Goal: Task Accomplishment & Management: Manage account settings

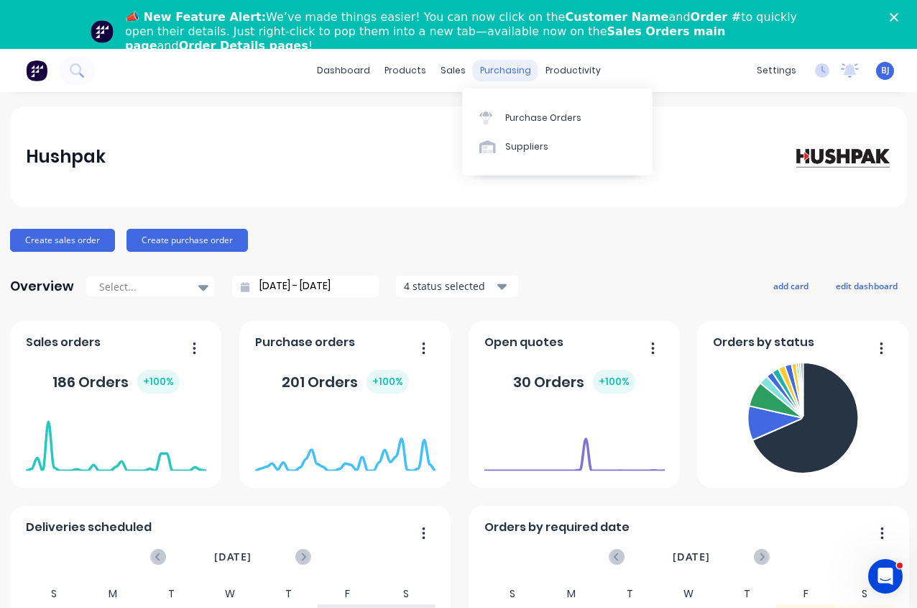
click at [503, 71] on div "purchasing" at bounding box center [505, 71] width 65 height 22
click at [533, 116] on div "Purchase Orders" at bounding box center [543, 117] width 76 height 13
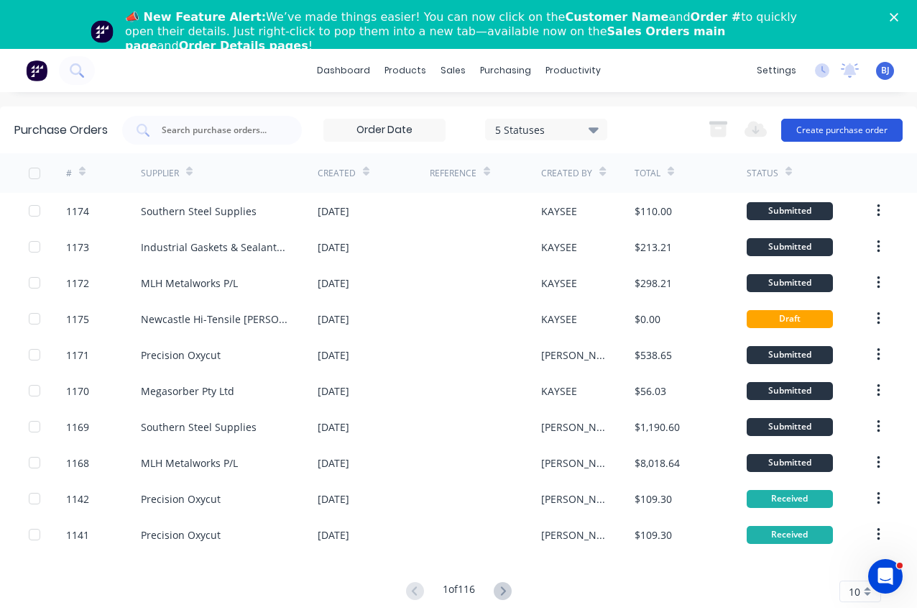
click at [838, 129] on button "Create purchase order" at bounding box center [843, 130] width 122 height 23
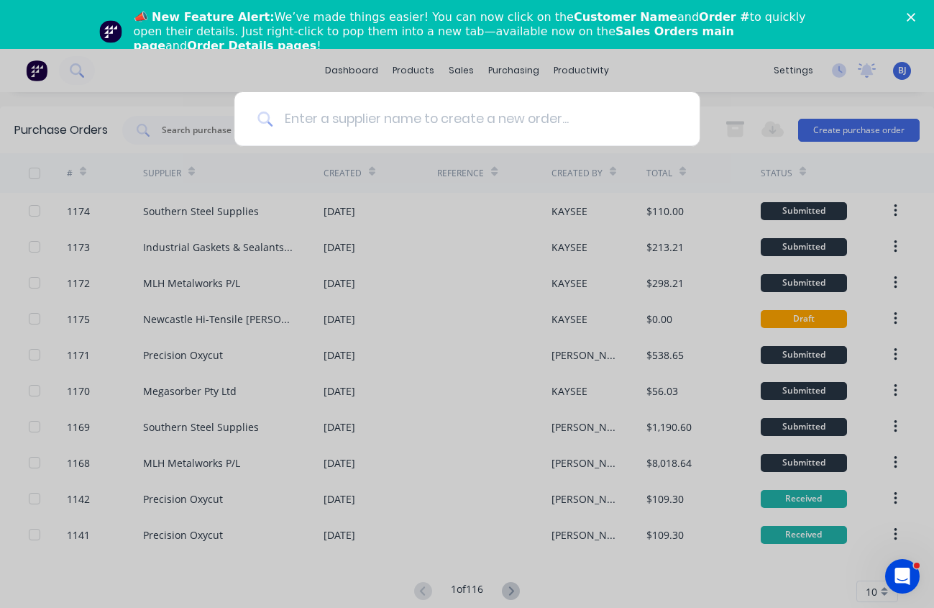
click at [430, 119] on input at bounding box center [474, 119] width 404 height 54
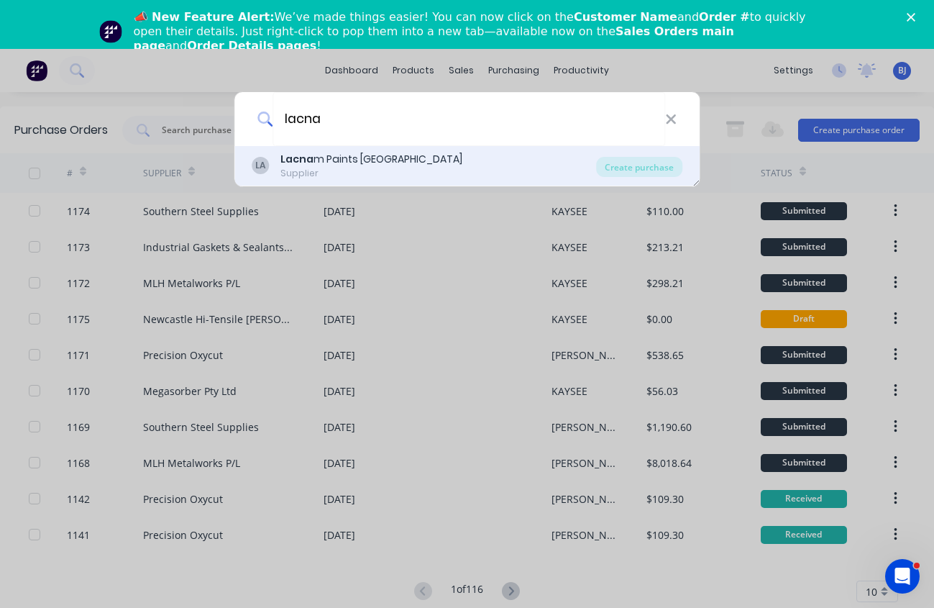
type input "lacna"
click at [390, 157] on div "Lacna m Paints [GEOGRAPHIC_DATA]" at bounding box center [371, 159] width 182 height 15
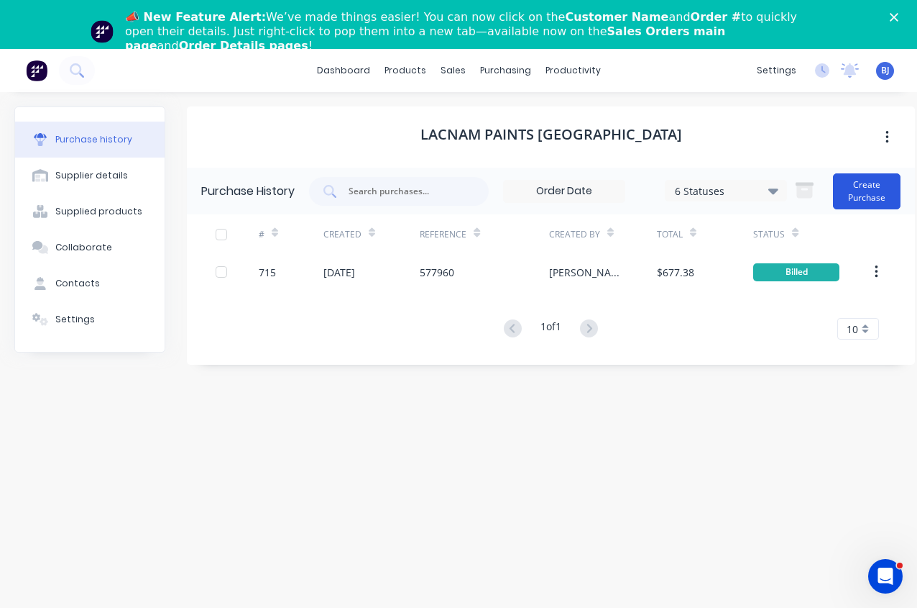
click at [857, 193] on button "Create Purchase" at bounding box center [867, 191] width 68 height 36
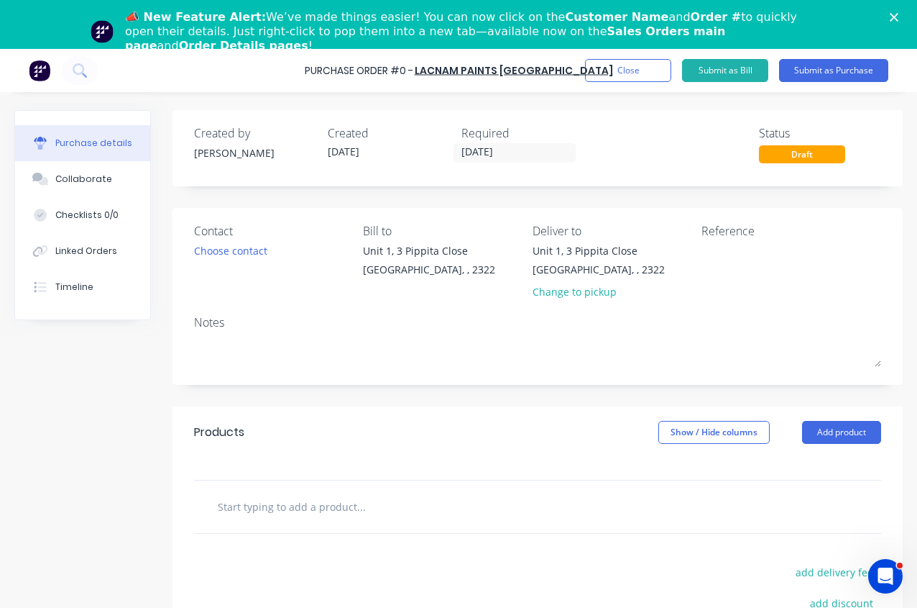
click at [313, 324] on div "Notes" at bounding box center [537, 321] width 687 height 17
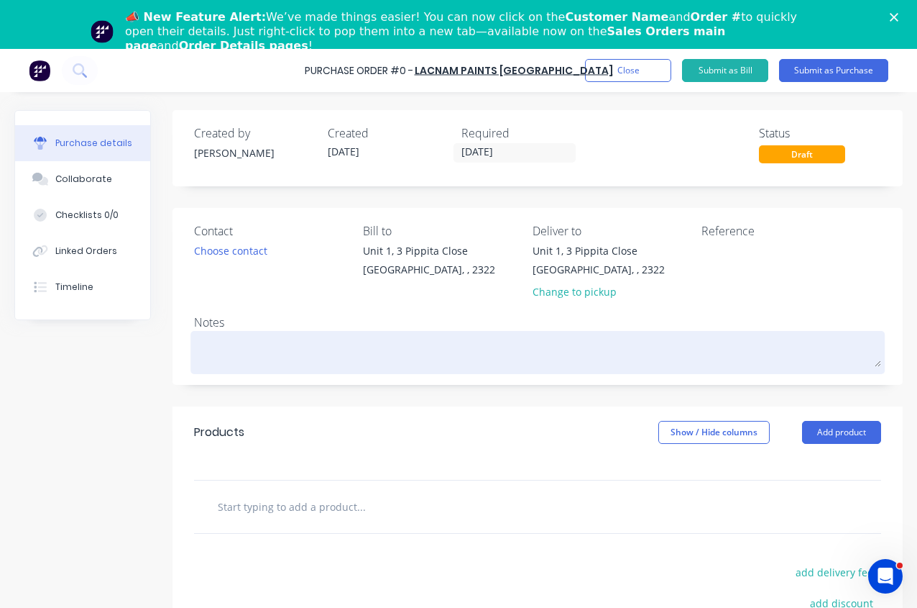
click at [286, 334] on textarea at bounding box center [537, 350] width 687 height 32
click at [218, 351] on textarea at bounding box center [537, 350] width 687 height 32
paste textarea "Quotation Delivery Date: 133134"
type textarea "x"
type textarea "Quotation Delivery Date: 133134"
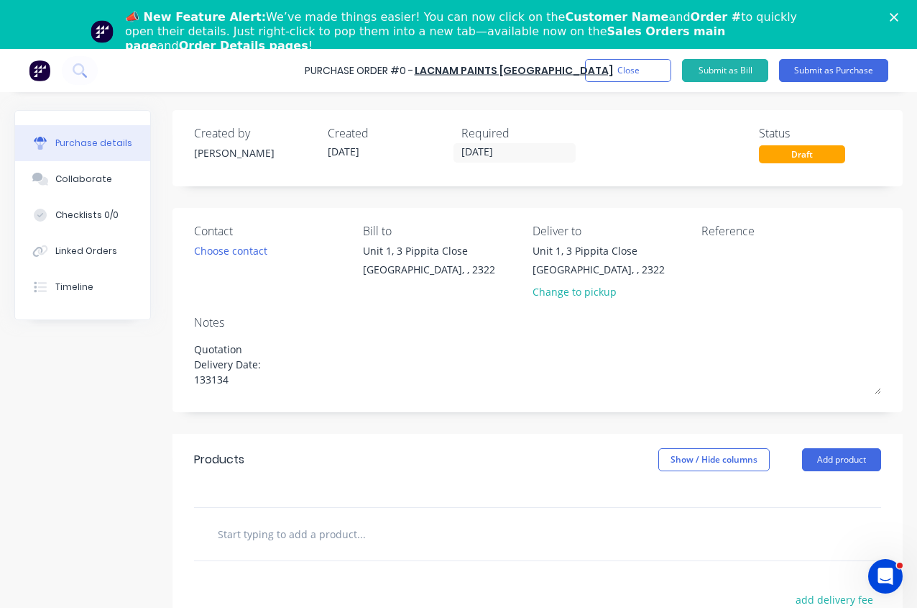
drag, startPoint x: 267, startPoint y: 367, endPoint x: 186, endPoint y: 365, distance: 81.3
click at [186, 365] on div "Contact Choose contact Bill to Unit 1, 3 Pippita Close Beresfield, , 2322 Deliv…" at bounding box center [538, 310] width 730 height 204
type textarea "x"
type textarea "Quotation 133134"
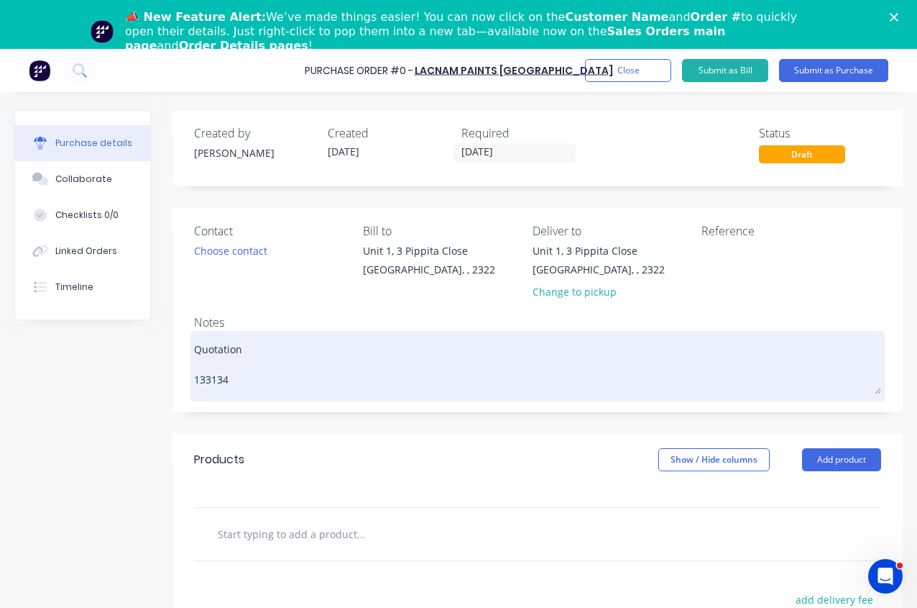
type textarea "x"
type textarea "Quotation 133134"
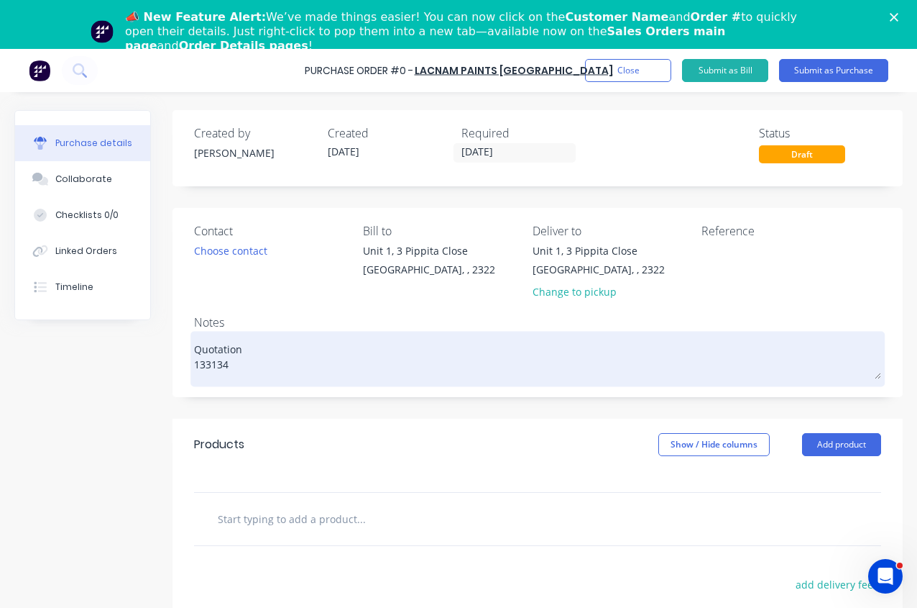
click at [256, 357] on textarea "Quotation 133134" at bounding box center [537, 356] width 687 height 45
click at [267, 338] on textarea "Quotation 133134" at bounding box center [537, 356] width 687 height 45
type textarea "x"
type textarea "Quotation 133134"
type textarea "x"
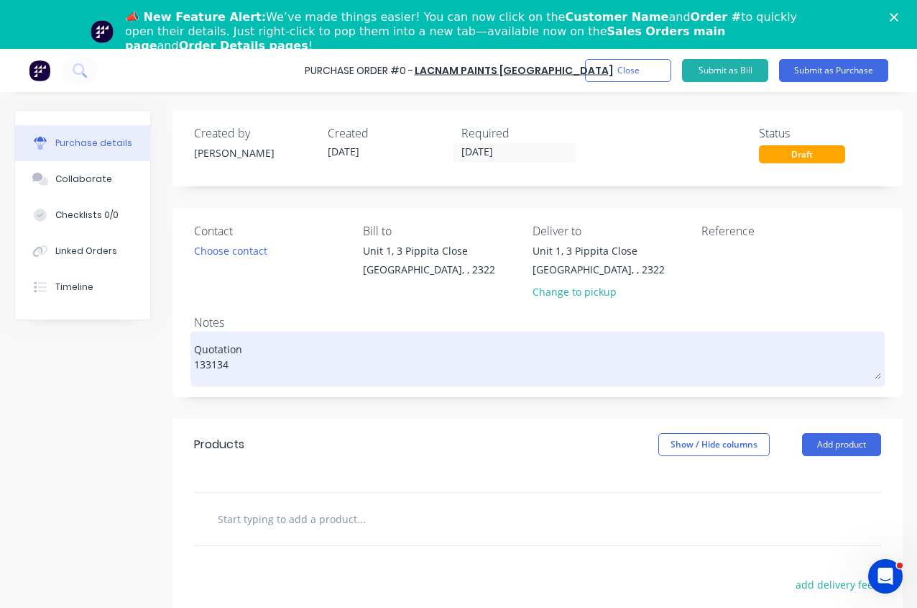
type textarea "Quotation 133134"
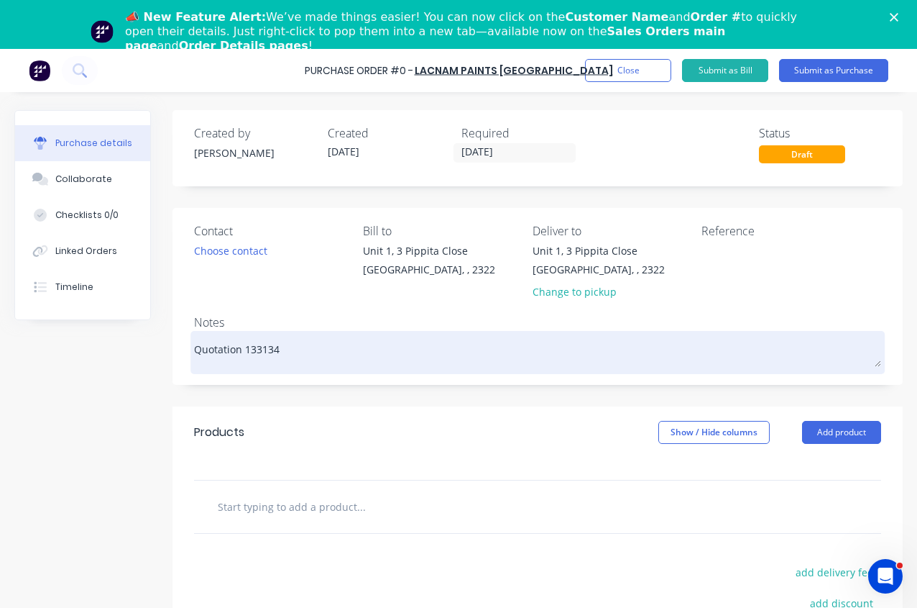
type textarea "x"
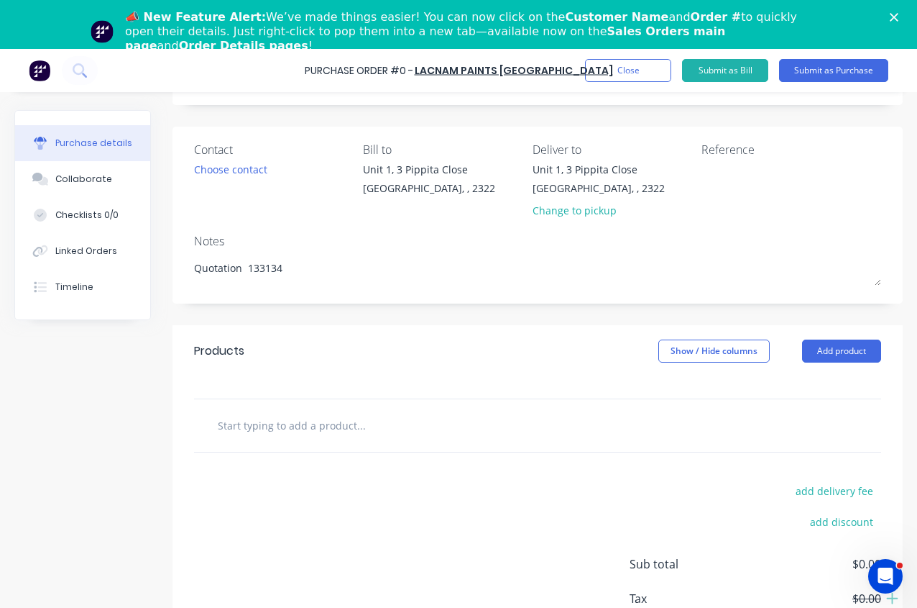
scroll to position [128, 0]
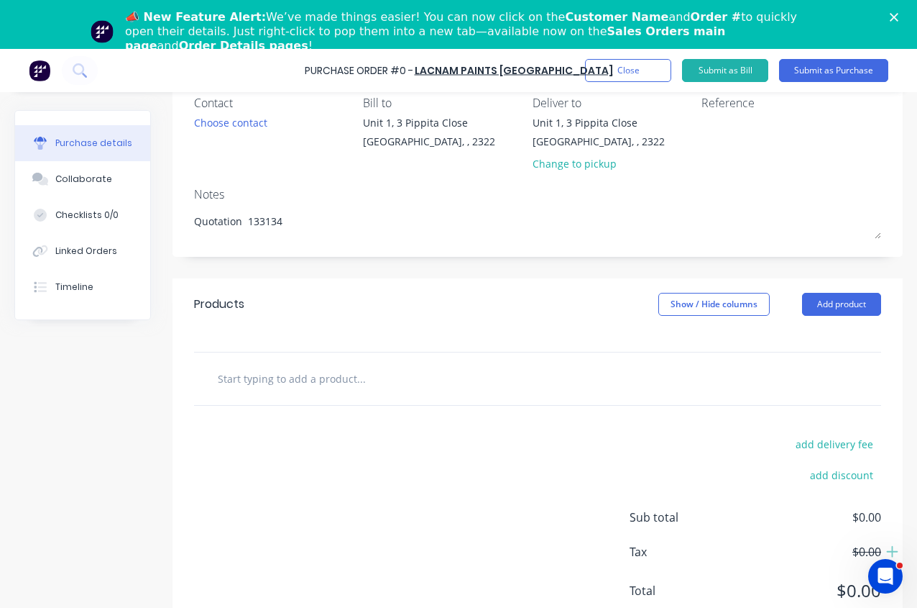
type textarea "Quotation 133134"
type textarea "x"
type textarea "Quotation 133134"
click at [221, 382] on input "text" at bounding box center [361, 378] width 288 height 29
paste input "190000020 T190 GUN & BRUSH WASH 1.00 102.50 112.75 20 LITRE 154000020 T154 ISO …"
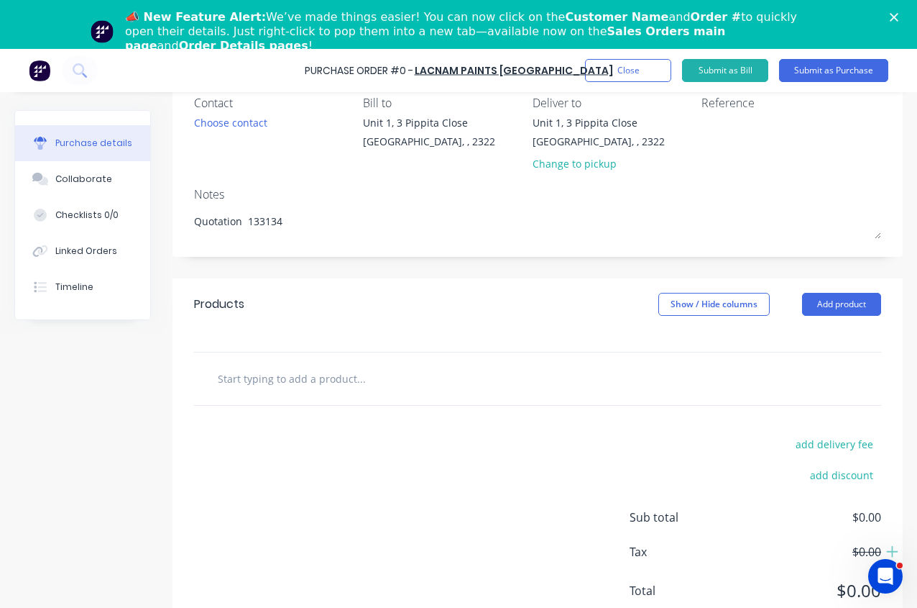
type textarea "x"
type input "190000020 T190 GUN & BRUSH WASH 1.00 102.50 112.75 20 LITRE 154000020 T154 ISO …"
type textarea "x"
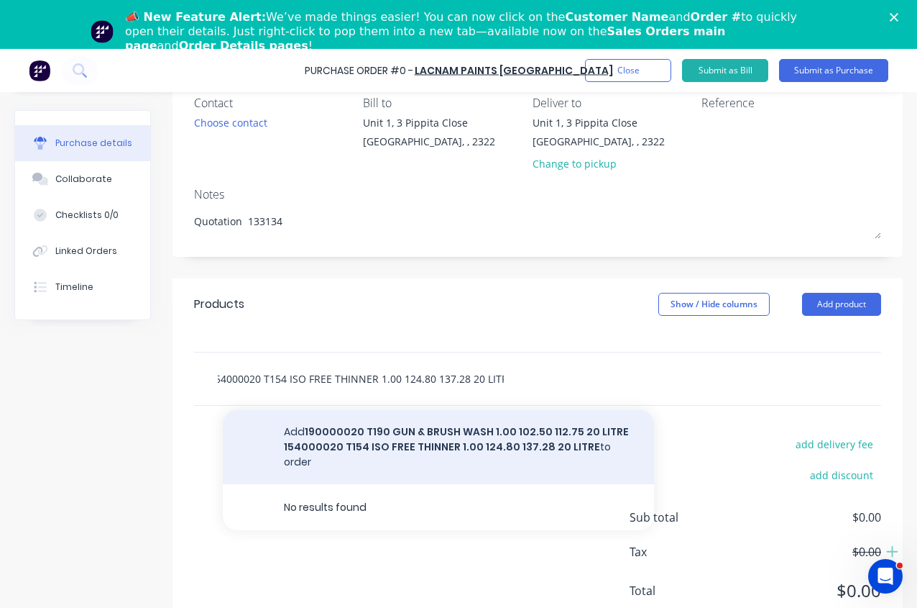
type input "190000020 T190 GUN & BRUSH WASH 1.00 102.50 112.75 20 LITRE 154000020 T154 ISO …"
click at [549, 426] on button "Add 190000020 T190 GUN & BRUSH WASH 1.00 102.50 112.75 20 LITRE 154000020 T154 …" at bounding box center [438, 447] width 431 height 74
type textarea "x"
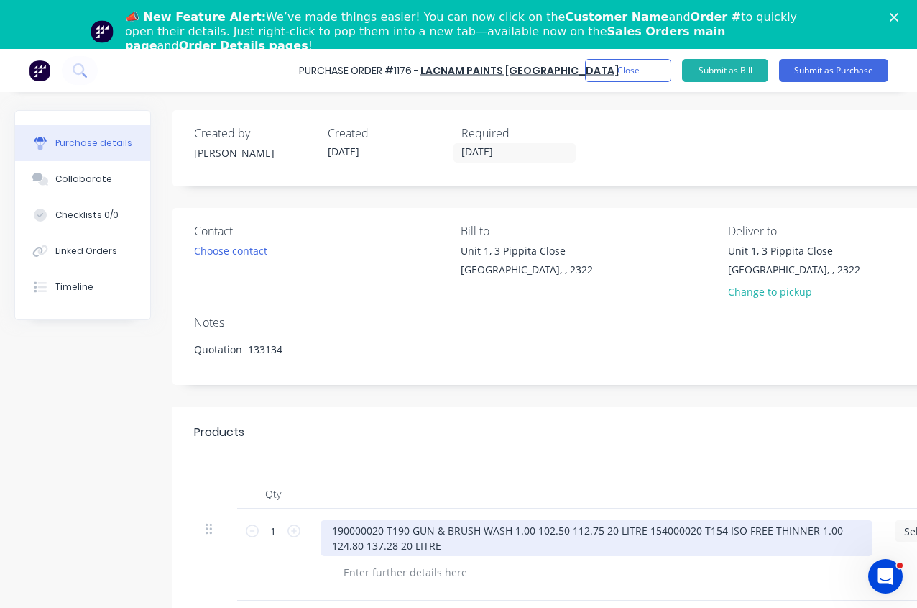
type textarea "x"
click at [331, 530] on div "190000020 T190 GUN & BRUSH WASH 1.00 102.50 112.75 20 LITRE 154000020 T154 ISO …" at bounding box center [597, 538] width 552 height 36
click at [421, 529] on div "Code : 190000020 T190 GUN & BRUSH WASH 1.00 102.50 112.75 20 LITRE 154000020 T1…" at bounding box center [597, 538] width 552 height 36
drag, startPoint x: 556, startPoint y: 533, endPoint x: 646, endPoint y: 529, distance: 89.2
click at [646, 529] on div "Code : 190000020 - T190 GUN & BRUSH WASH 1.00 102.50 112.75 20 LITRE 154000020 …" at bounding box center [597, 538] width 552 height 36
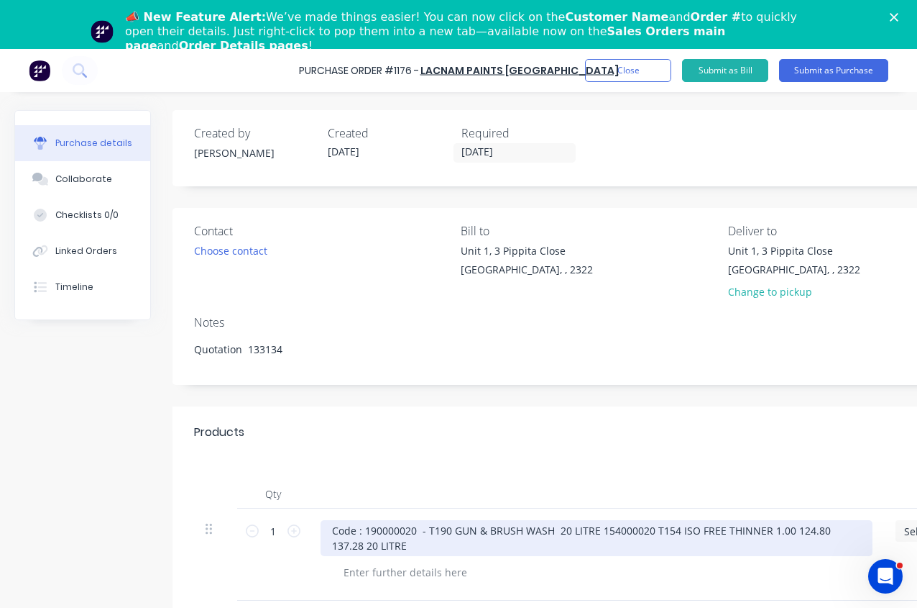
drag, startPoint x: 603, startPoint y: 532, endPoint x: 857, endPoint y: 541, distance: 254.0
click at [857, 541] on div "Code : 190000020 - T190 GUN & BRUSH WASH 20 LITRE 154000020 T154 ISO FREE THINN…" at bounding box center [597, 538] width 552 height 36
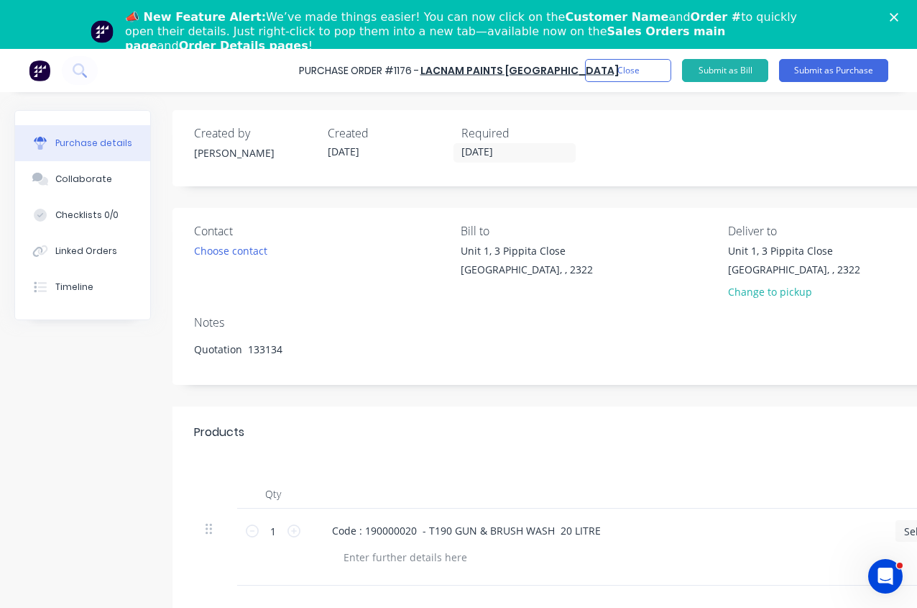
click at [724, 400] on div "Created by Beth Created 13/08/25 Required 13/08/25 Status Draft Contact Choose …" at bounding box center [723, 492] width 1100 height 764
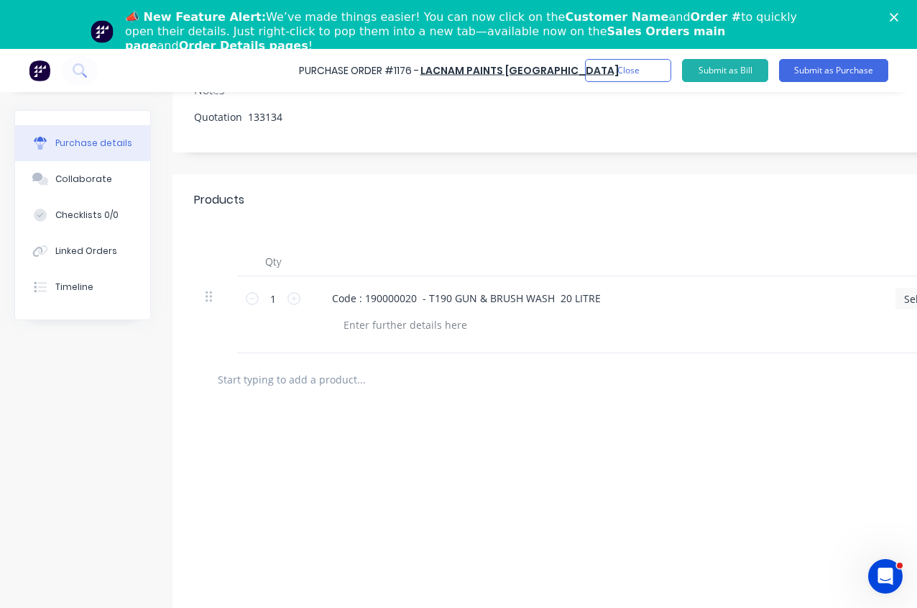
click at [338, 365] on input "text" at bounding box center [361, 379] width 288 height 29
paste input "154000020 T154 ISO FREE THINNER 1.00 124.80 137.28 20 LITRE"
type textarea "x"
type input "154000020 T154 ISO FREE THINNER 1.00 124.80 137.28 20 LITRE"
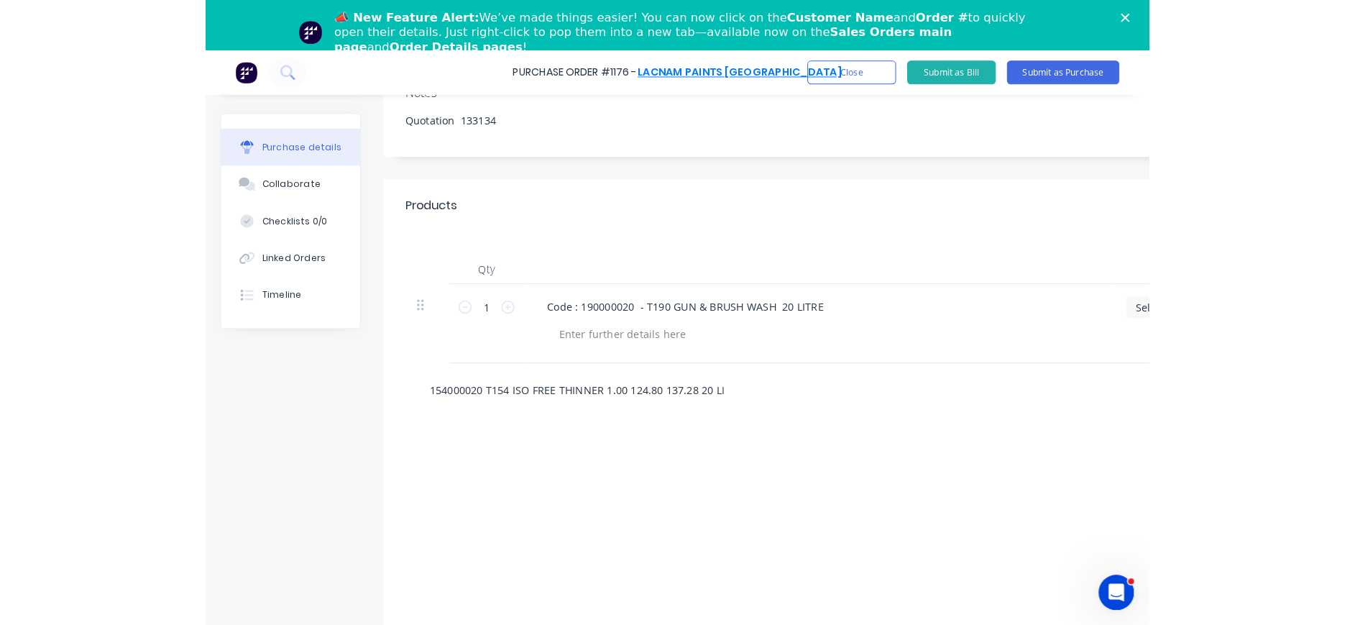
scroll to position [0, 14]
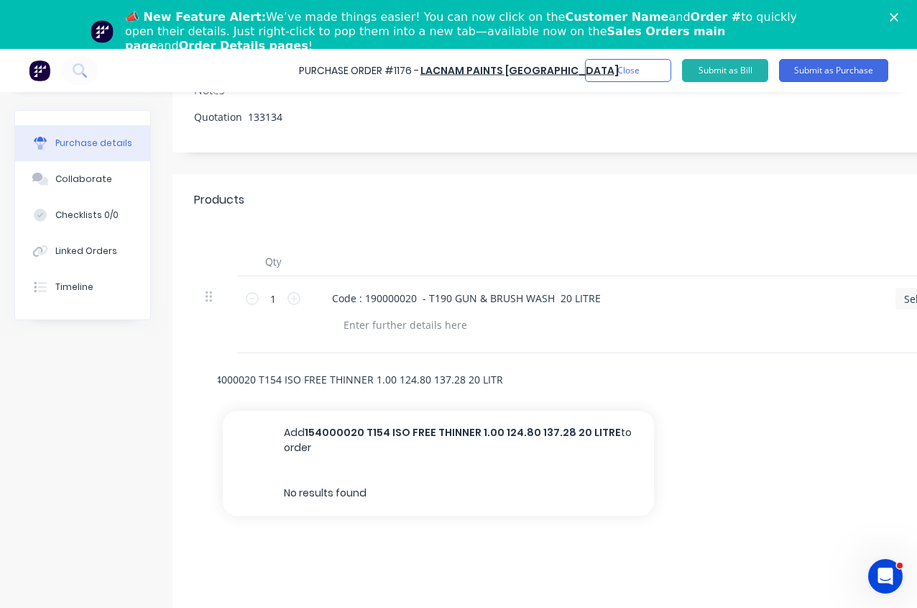
type textarea "x"
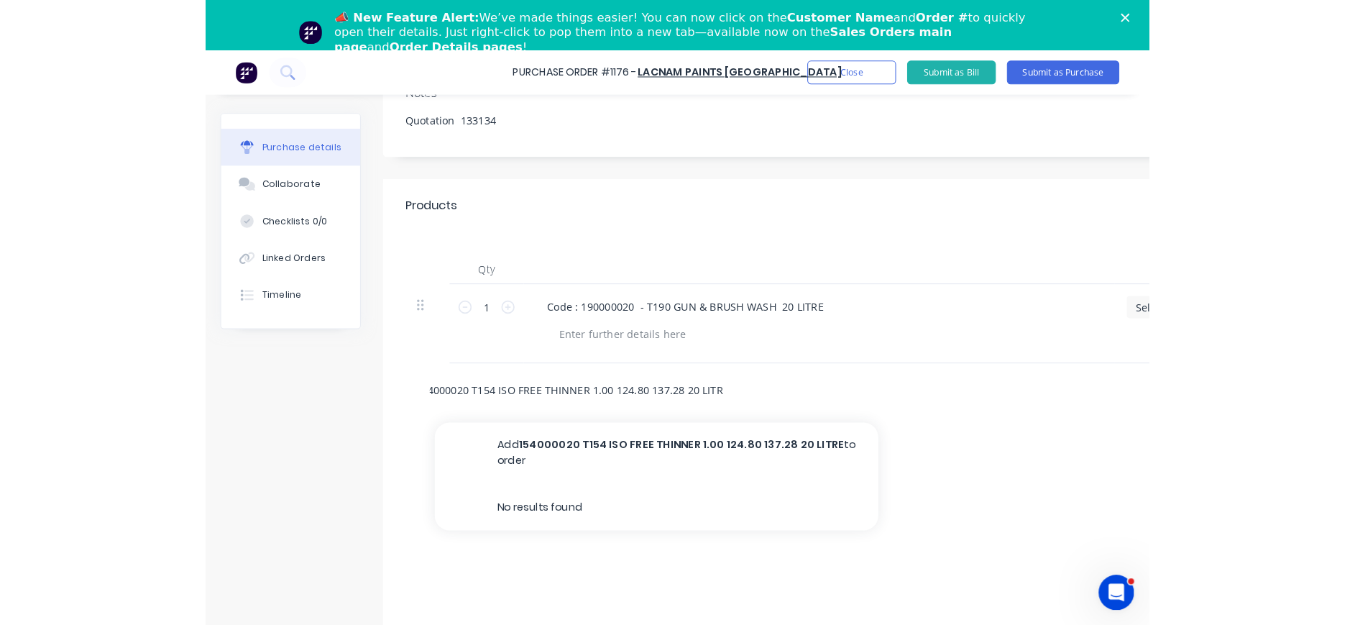
scroll to position [215, 0]
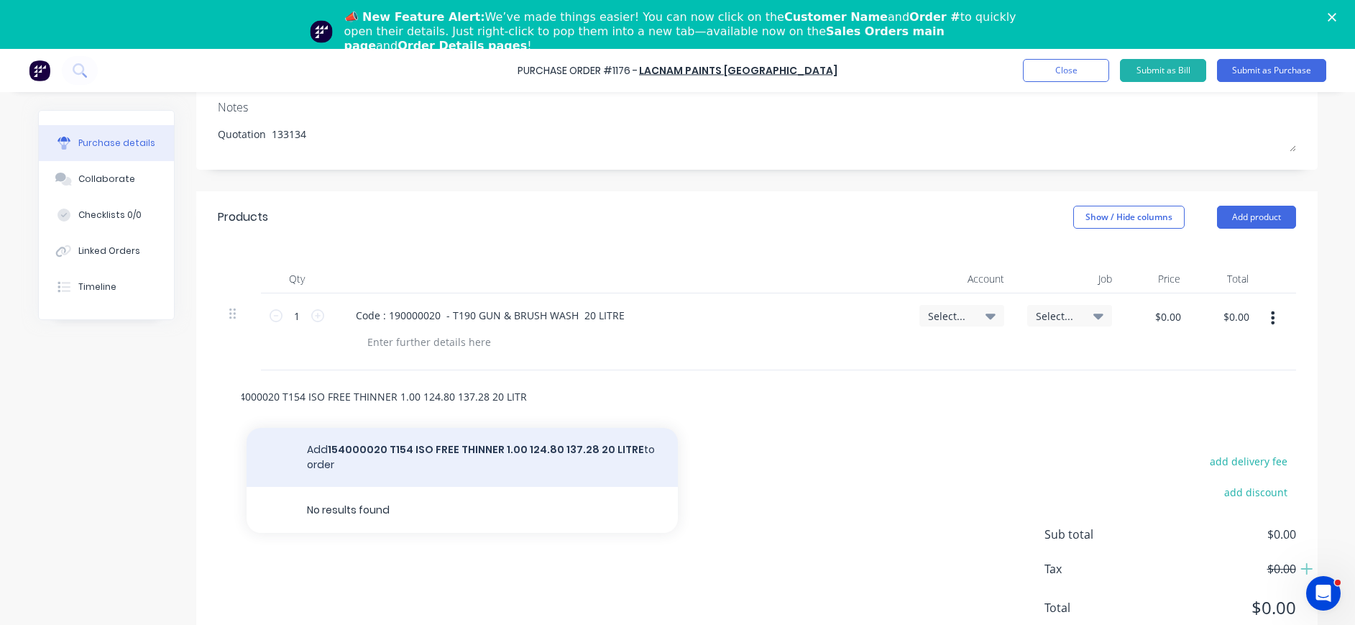
type input "154000020 T154 ISO FREE THINNER 1.00 124.80 137.28 20 LITRE"
click at [531, 447] on button "Add 154000020 T154 ISO FREE THINNER 1.00 124.80 137.28 20 LITRE to order" at bounding box center [462, 457] width 431 height 59
type textarea "x"
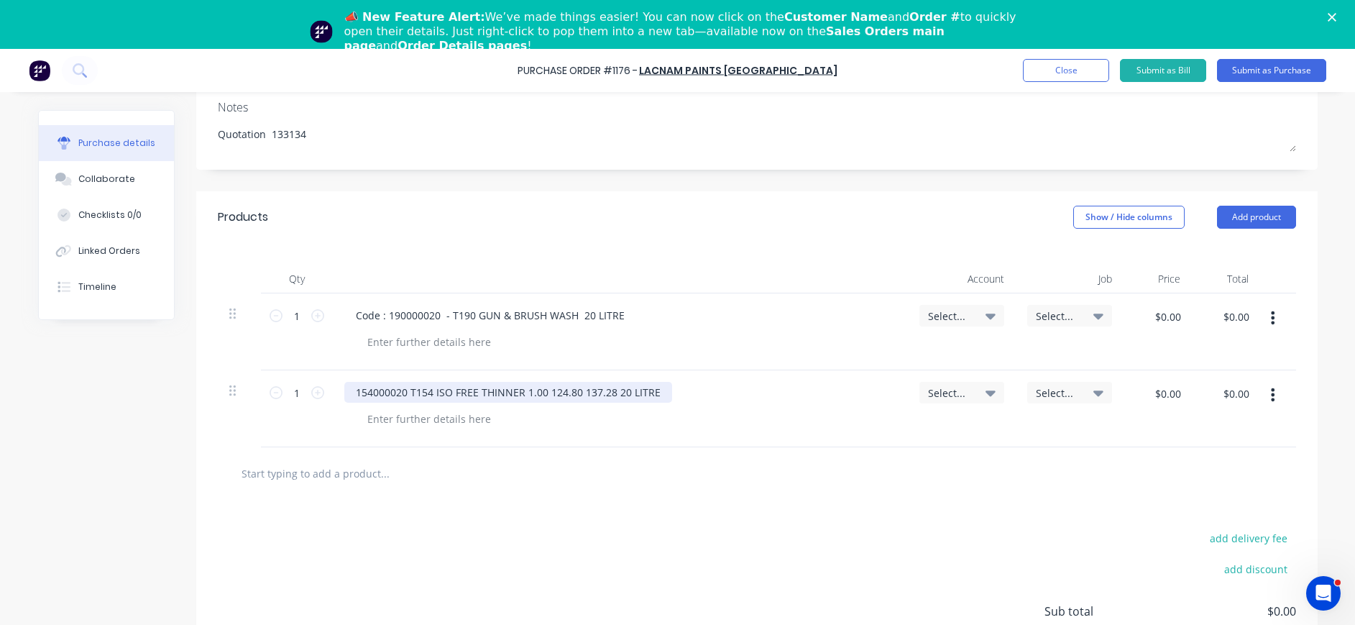
click at [351, 395] on div "154000020 T154 ISO FREE THINNER 1.00 124.80 137.28 20 LITRE" at bounding box center [508, 392] width 328 height 21
type textarea "x"
click at [346, 393] on div "154000020 T154 ISO FREE THINNER 1.00 124.80 137.28 20 LITRE" at bounding box center [508, 392] width 328 height 21
click at [437, 388] on div "Code : 154000020 T154 ISO FREE THINNER 1.00 124.80 137.28 20 LITRE" at bounding box center [524, 392] width 361 height 21
click at [431, 393] on div "Code : 154000020 T154 ISO FREE THINNER 1.00 124.80 137.28 20 LITRE" at bounding box center [524, 392] width 361 height 21
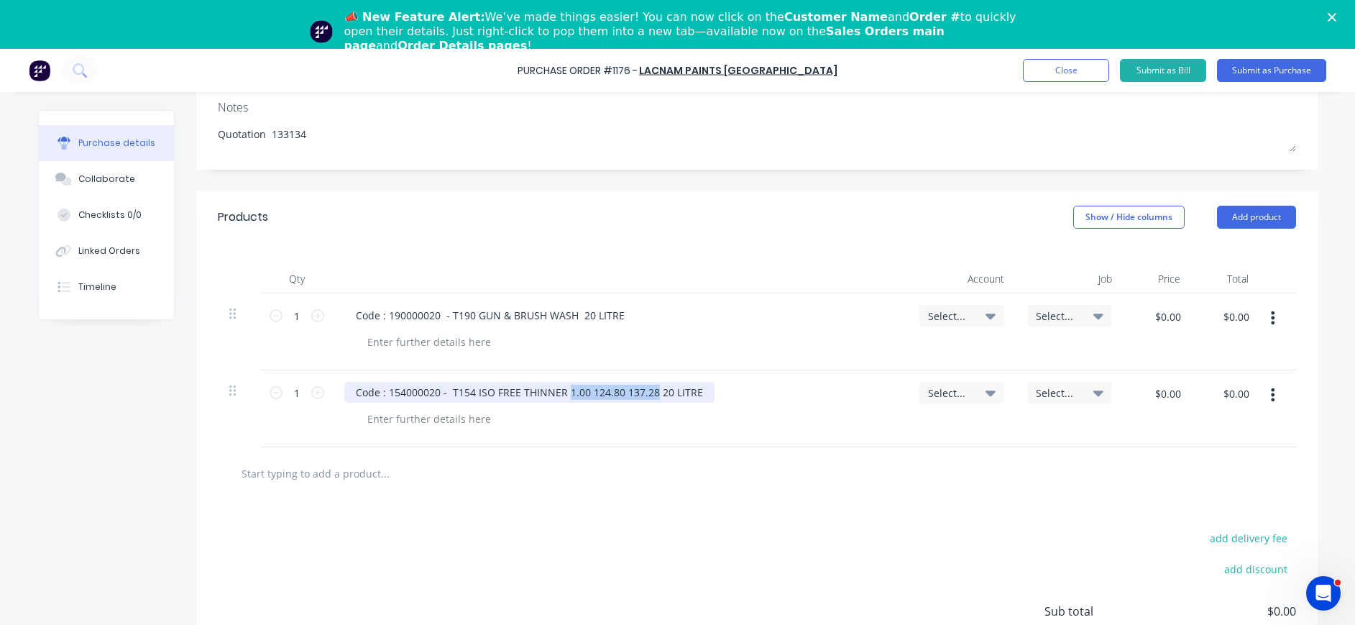
drag, startPoint x: 559, startPoint y: 395, endPoint x: 644, endPoint y: 396, distance: 84.9
click at [644, 396] on div "Code : 154000020 - T154 ISO FREE THINNER 1.00 124.80 137.28 20 LITRE" at bounding box center [529, 392] width 370 height 21
click at [986, 313] on icon at bounding box center [991, 316] width 10 height 16
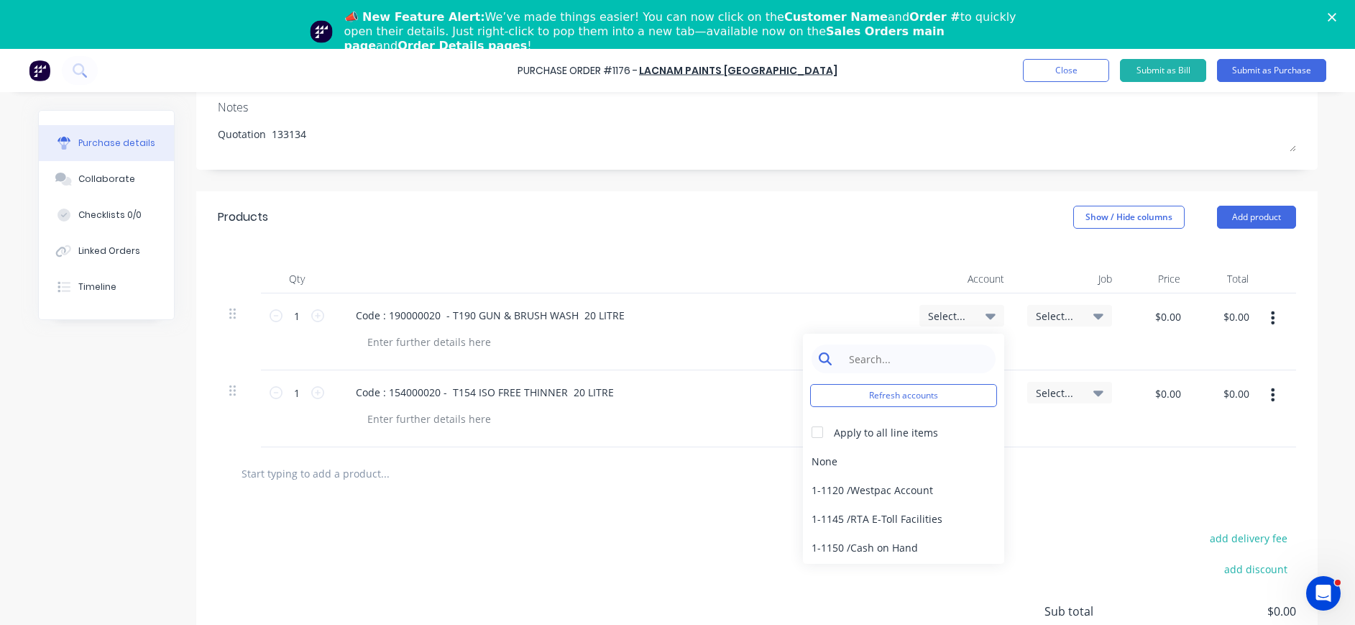
type textarea "x"
click at [928, 367] on input at bounding box center [914, 358] width 147 height 29
type input "5-8"
click at [813, 432] on div at bounding box center [817, 432] width 29 height 29
click at [899, 485] on div "5-8050 / COS - Mfg Consumables" at bounding box center [903, 489] width 201 height 29
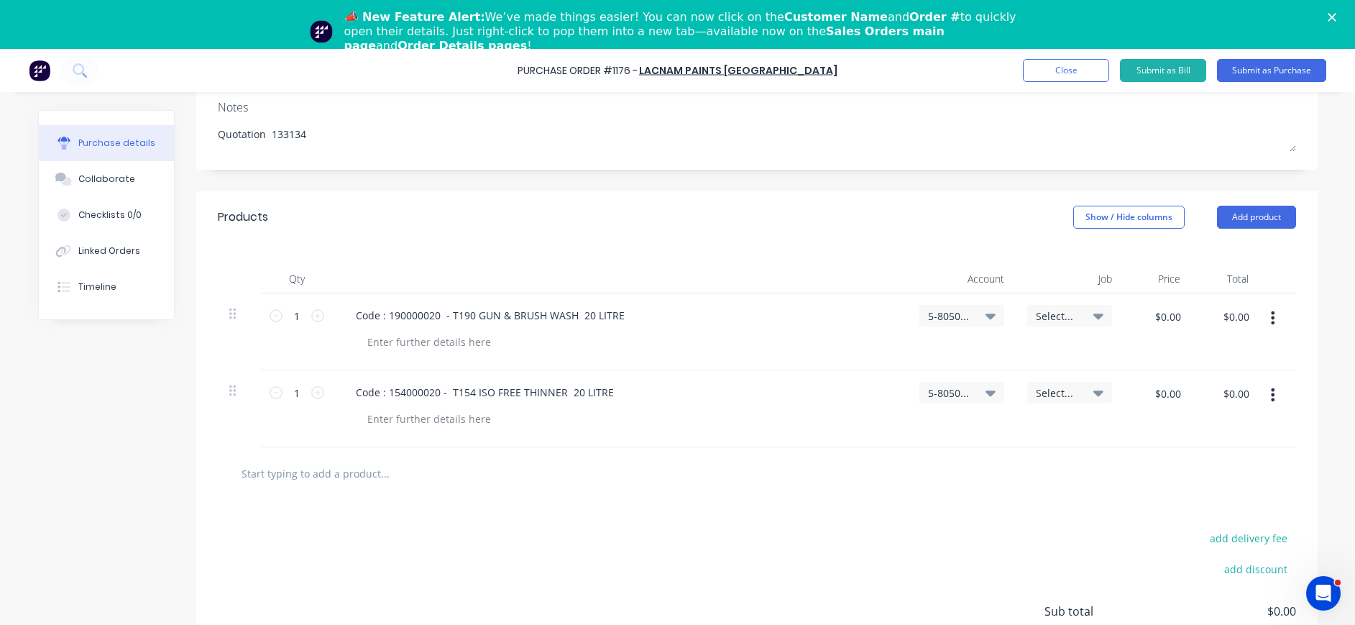
click at [1053, 316] on span "Select..." at bounding box center [1057, 315] width 43 height 15
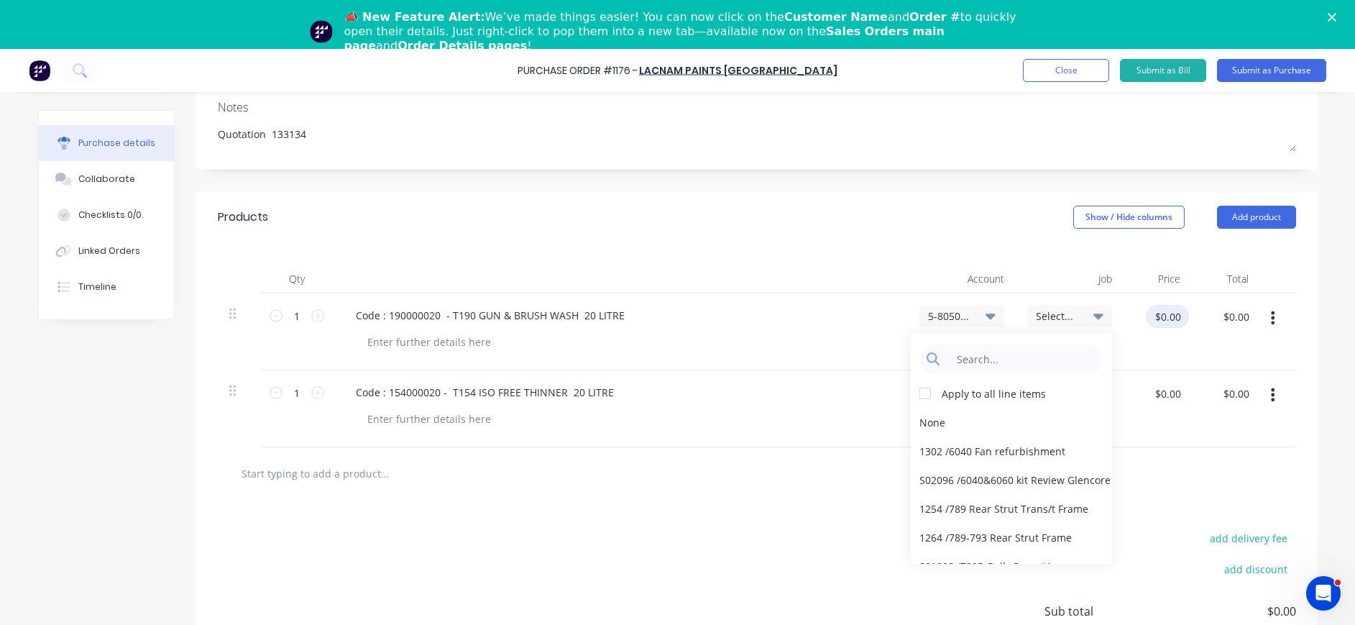
type textarea "x"
click at [1146, 316] on input "$0.00" at bounding box center [1167, 316] width 43 height 23
type input "112.75"
type textarea "x"
type input "$112.75"
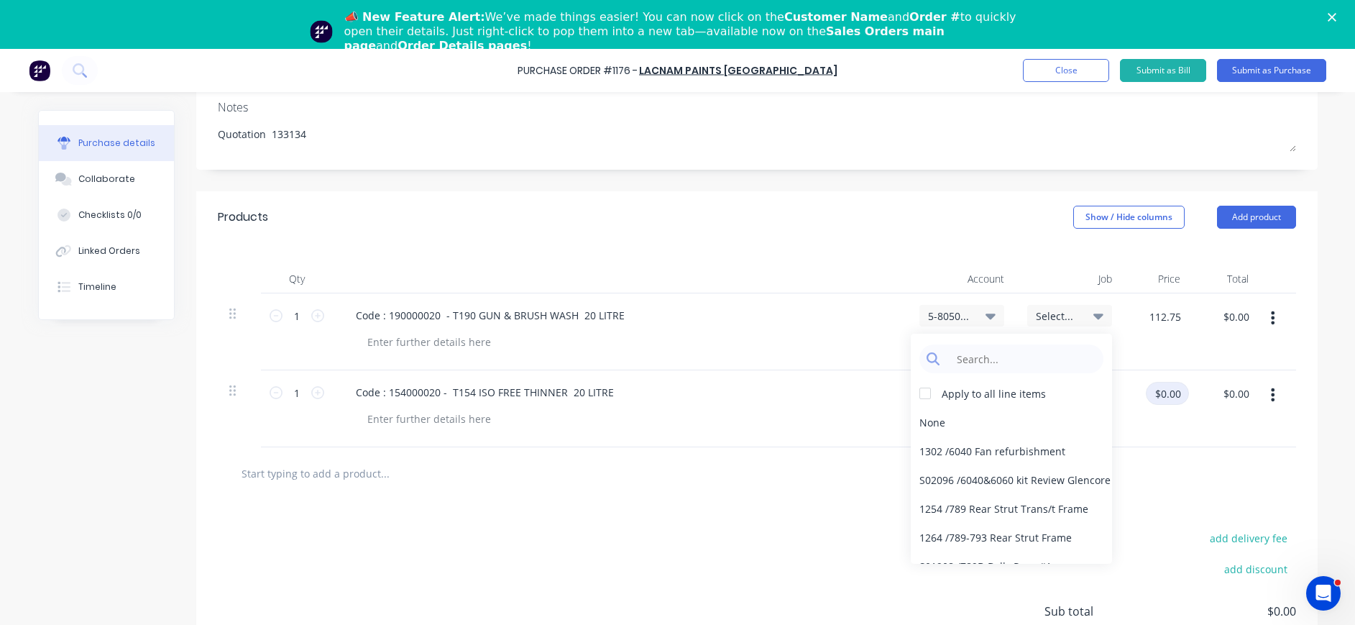
type input "$112.75"
click at [1163, 396] on input "$0.00" at bounding box center [1167, 393] width 43 height 23
type input "124.80"
type textarea "x"
type input "$124.80"
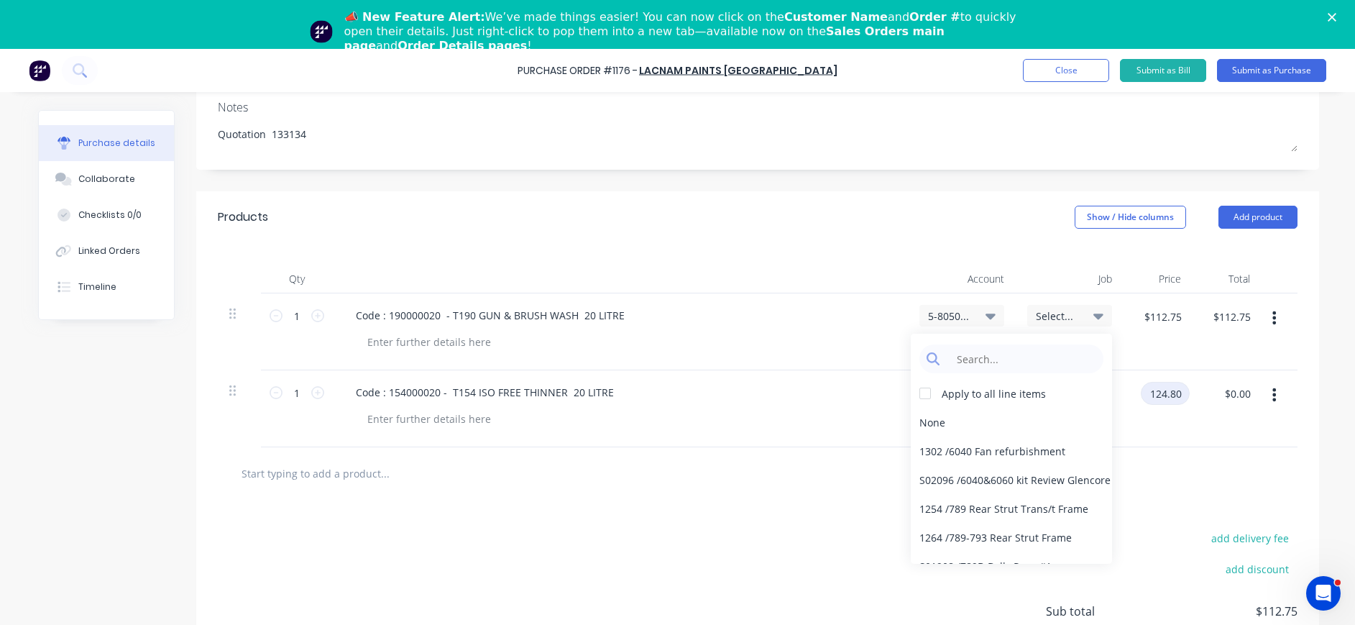
type input "$124.80"
click at [1180, 438] on div "$124.80 $124.80" at bounding box center [1158, 408] width 69 height 77
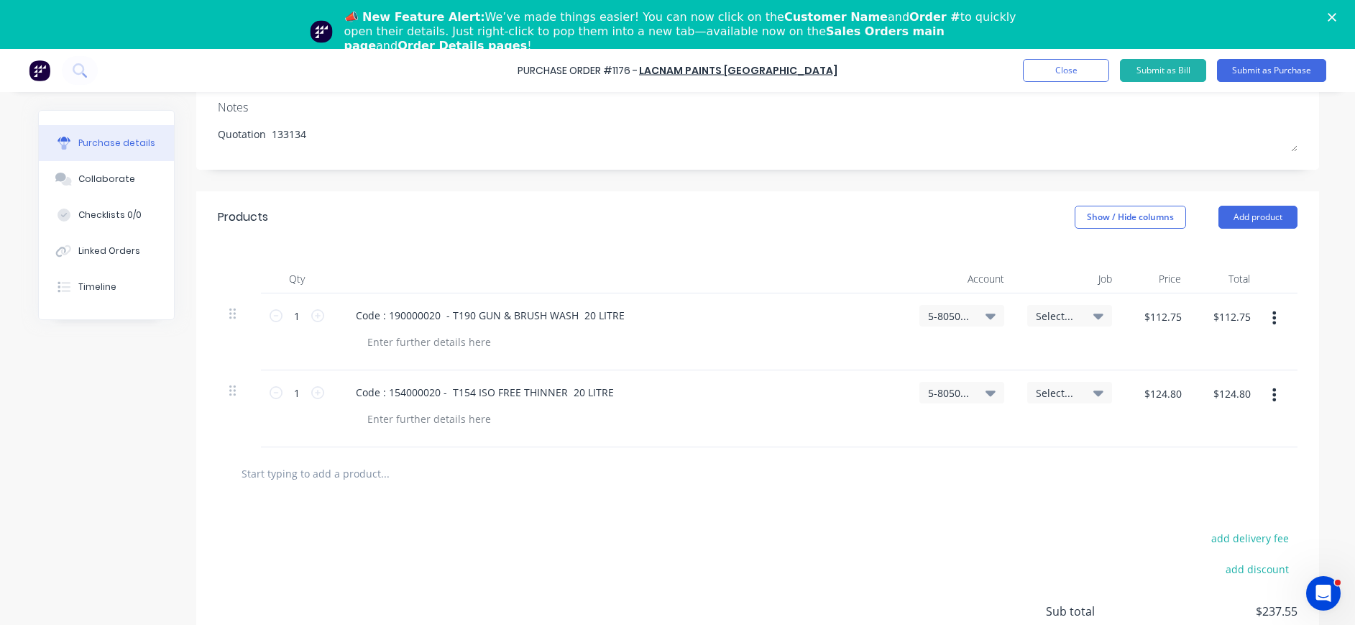
scroll to position [292, 0]
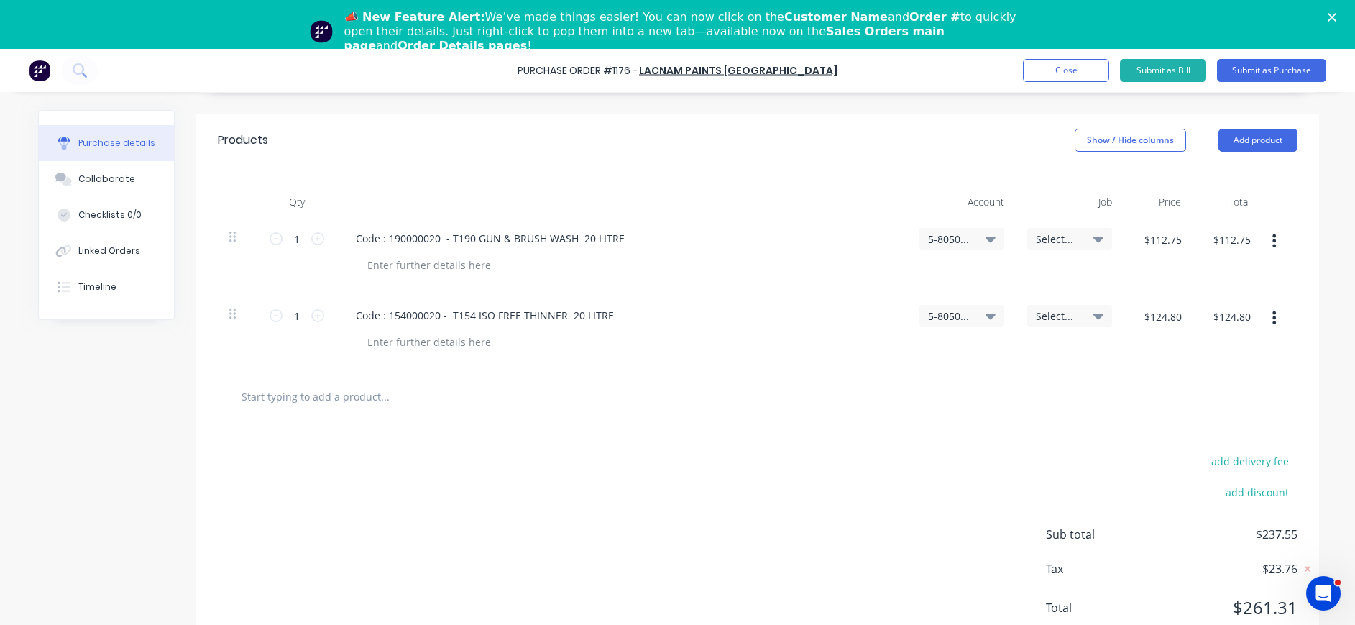
click at [290, 393] on input "text" at bounding box center [385, 396] width 288 height 29
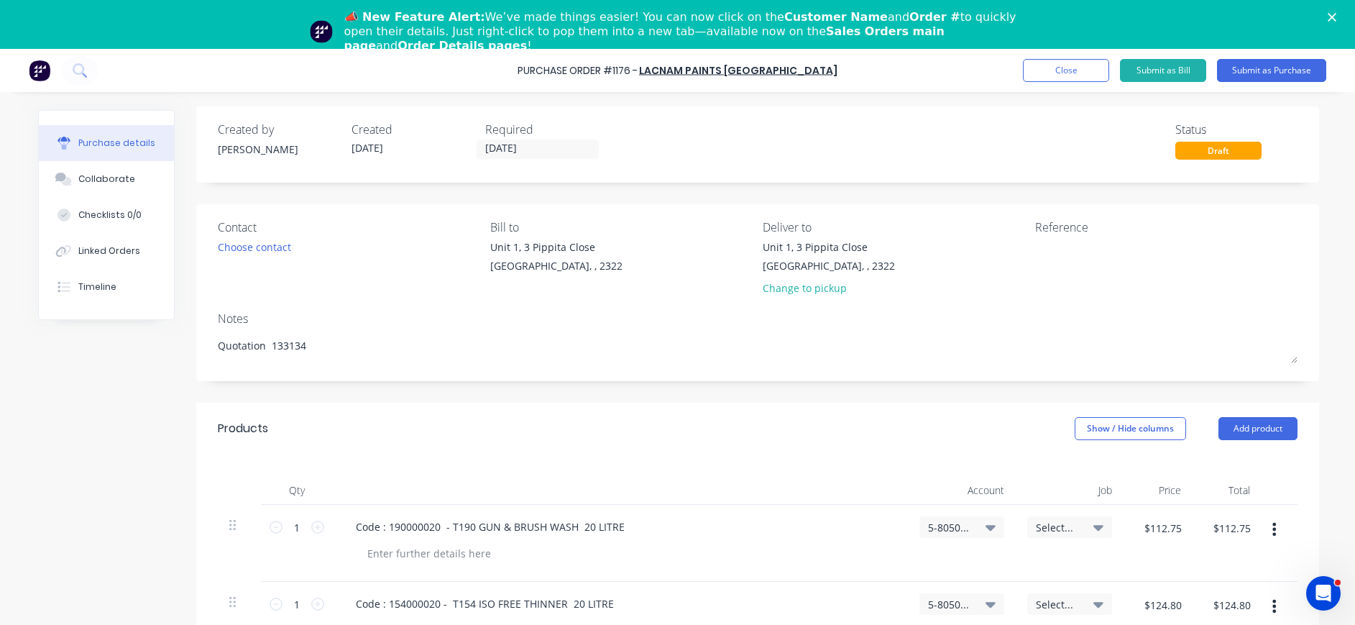
scroll to position [0, 0]
click at [1274, 426] on button "Add product" at bounding box center [1258, 432] width 79 height 23
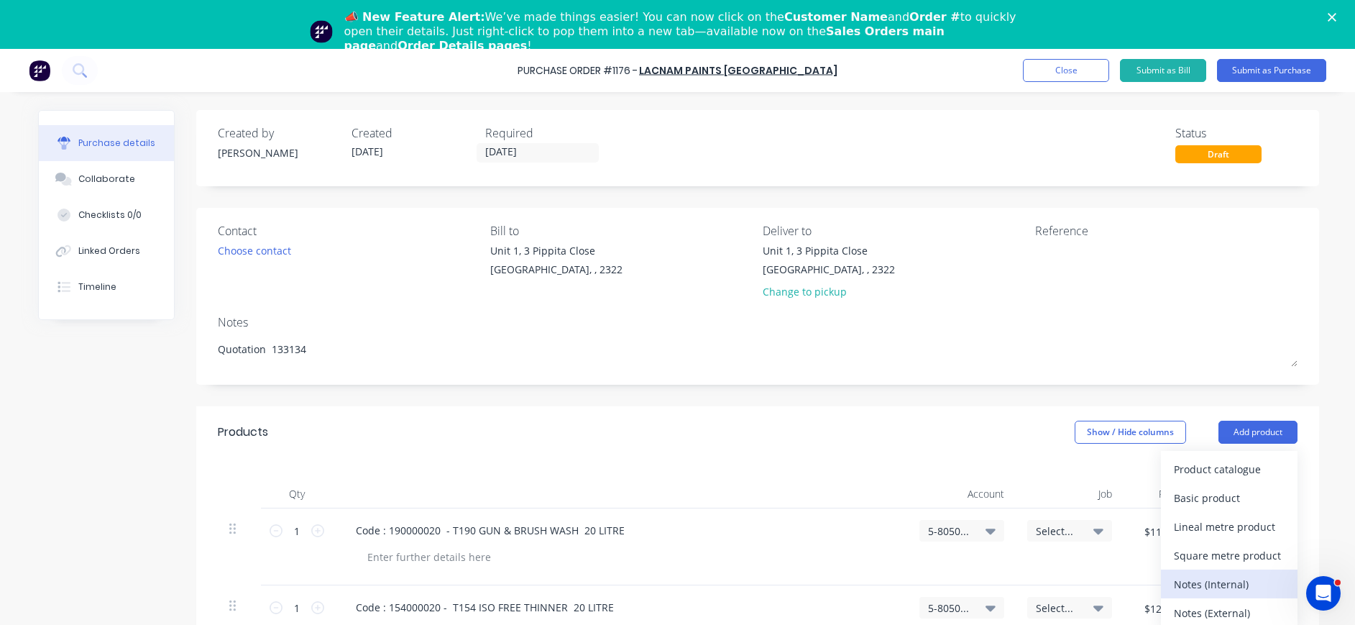
click at [1238, 581] on div "Notes (Internal)" at bounding box center [1229, 584] width 111 height 21
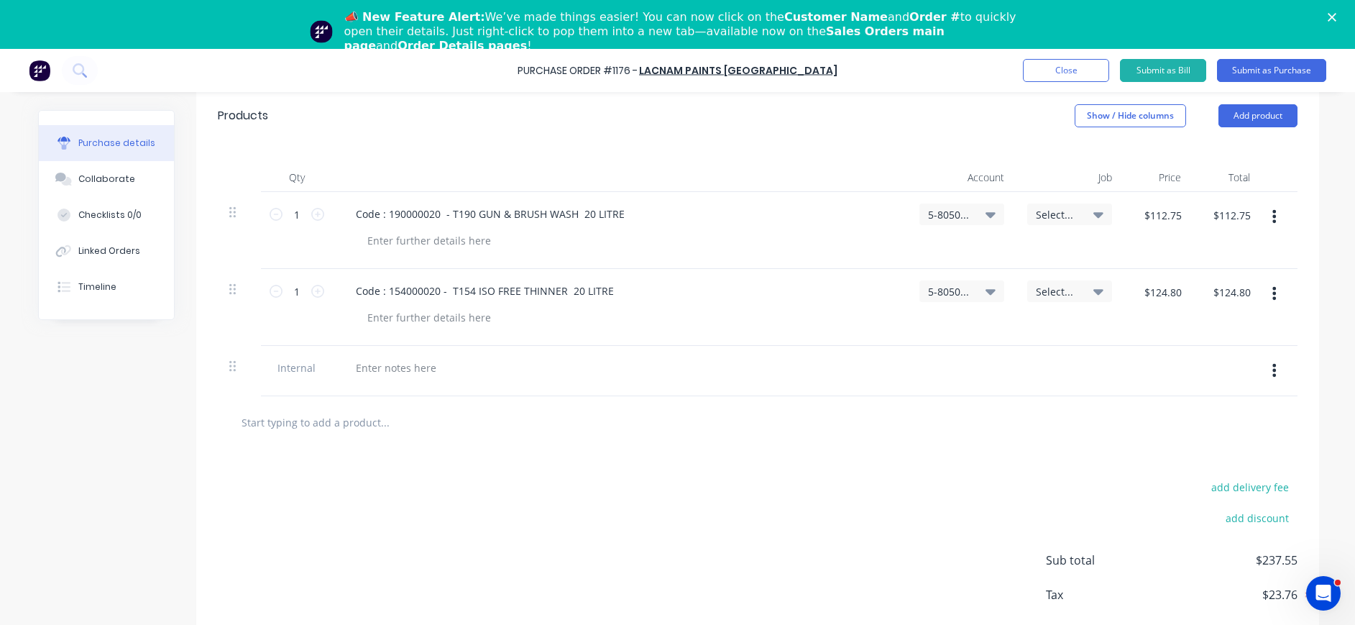
scroll to position [342, 0]
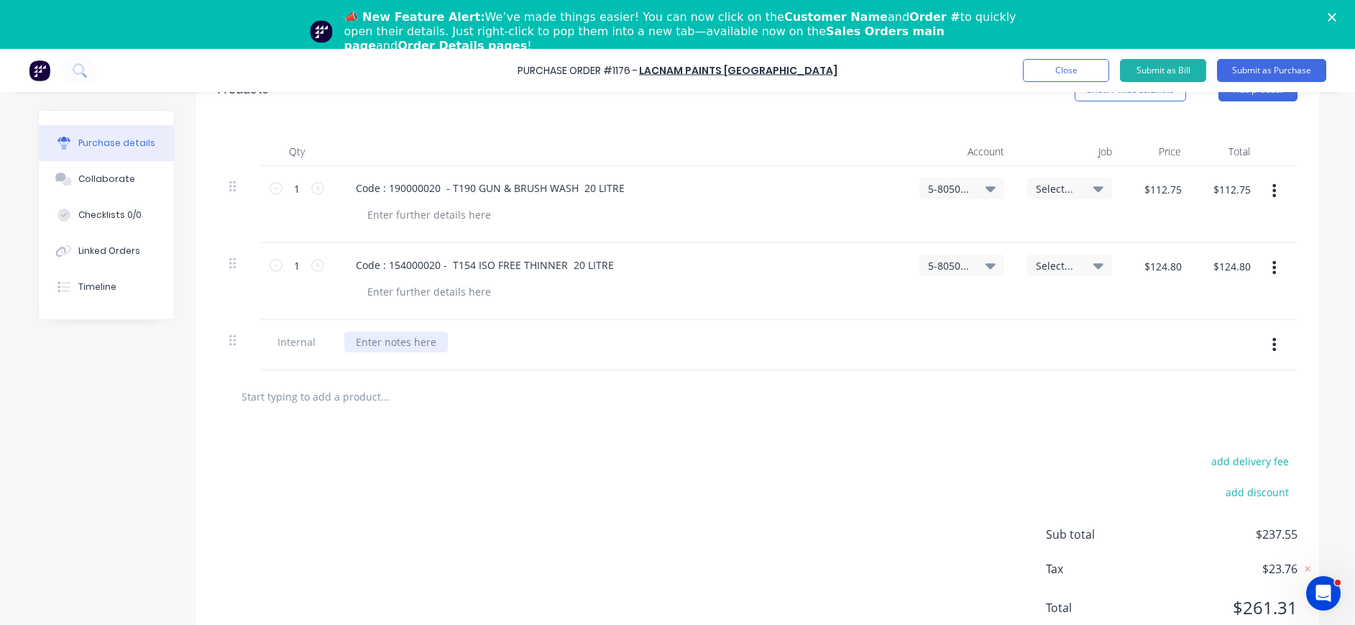
type textarea "x"
click at [352, 342] on div at bounding box center [396, 341] width 104 height 21
type textarea "x"
click at [1155, 190] on input "$112.75" at bounding box center [1162, 189] width 55 height 23
type input "102.50"
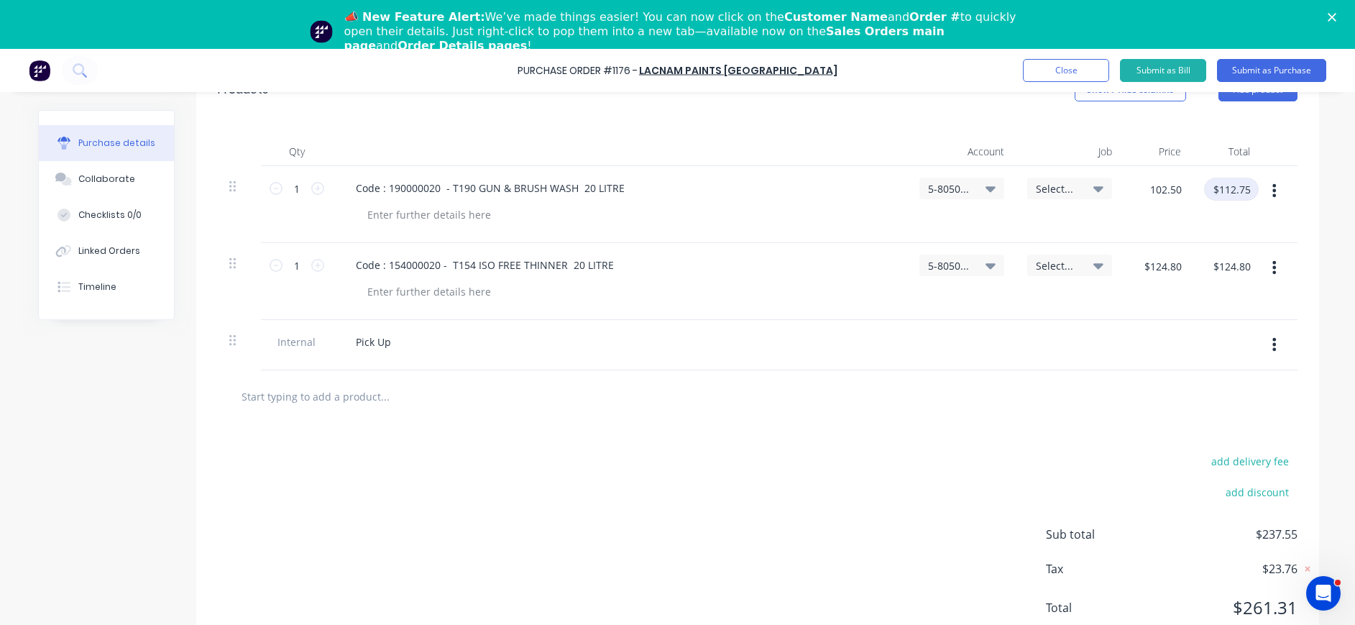
type textarea "x"
type input "$102.50"
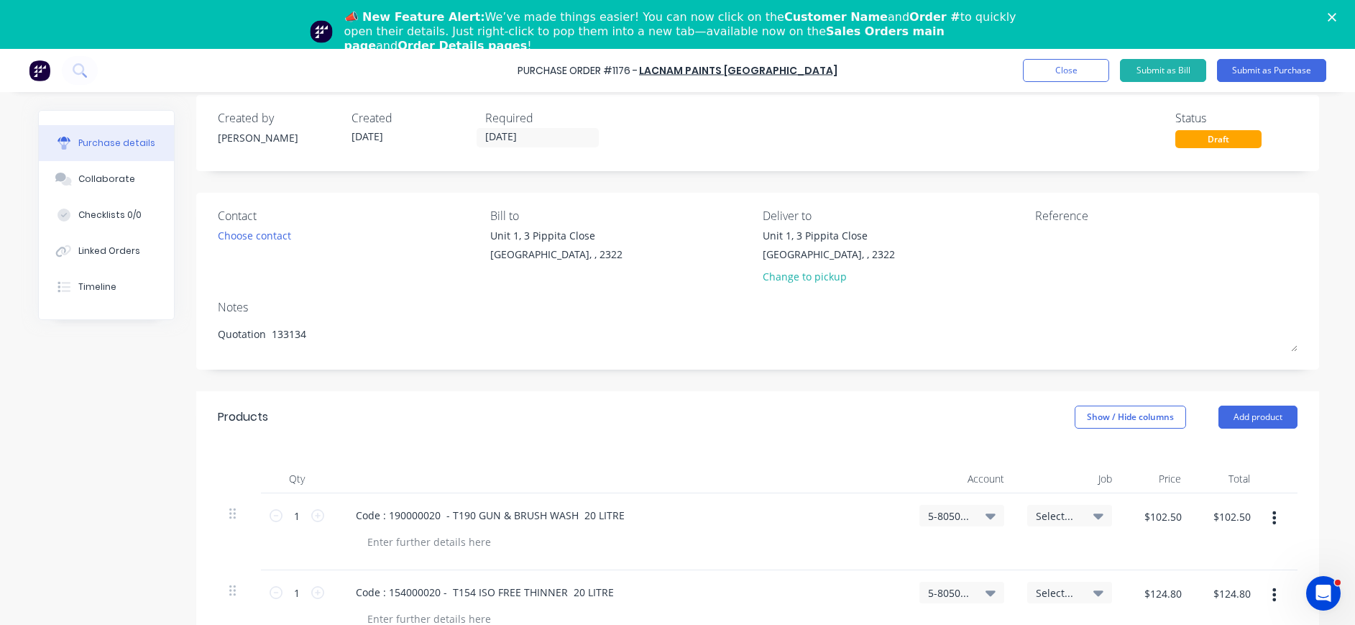
scroll to position [0, 0]
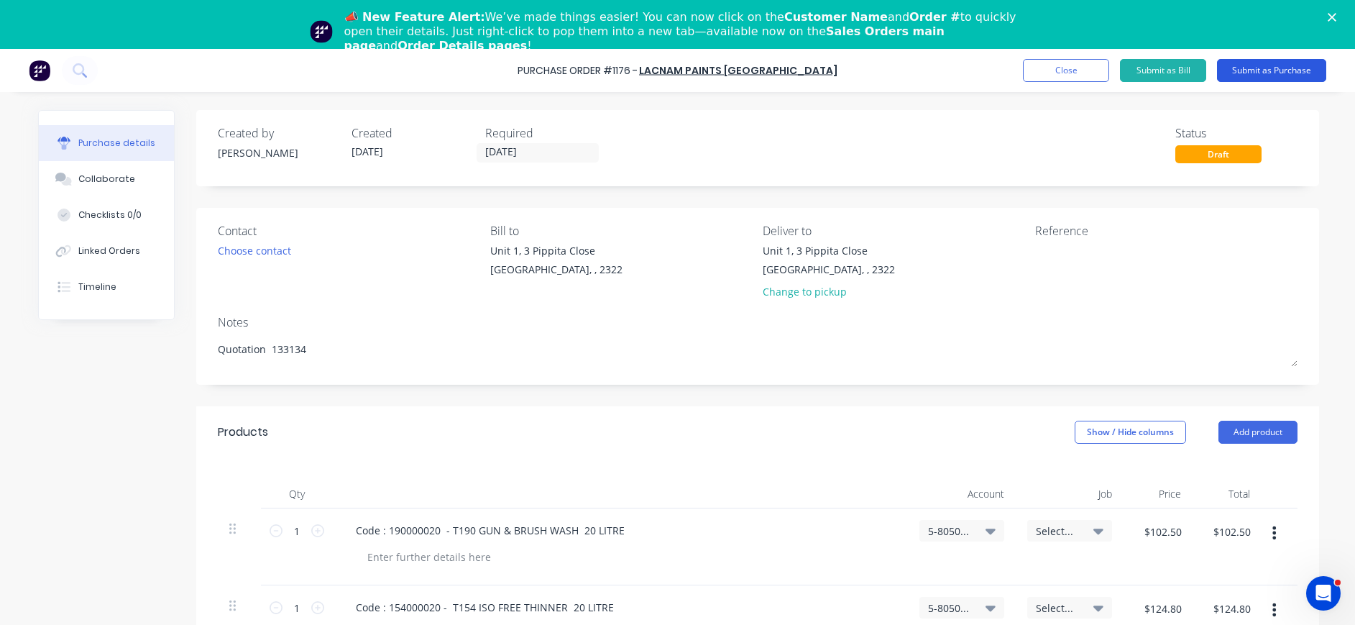
click at [1265, 69] on button "Submit as Purchase" at bounding box center [1271, 70] width 109 height 23
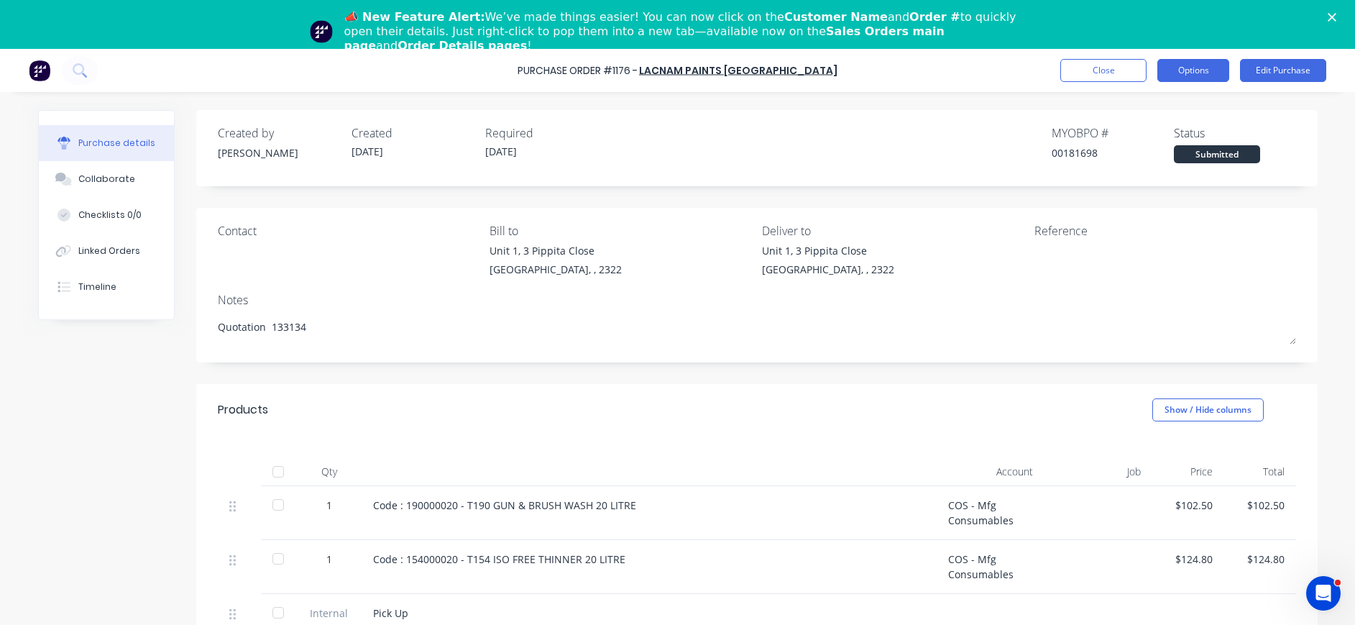
click at [1174, 73] on button "Options" at bounding box center [1194, 70] width 72 height 23
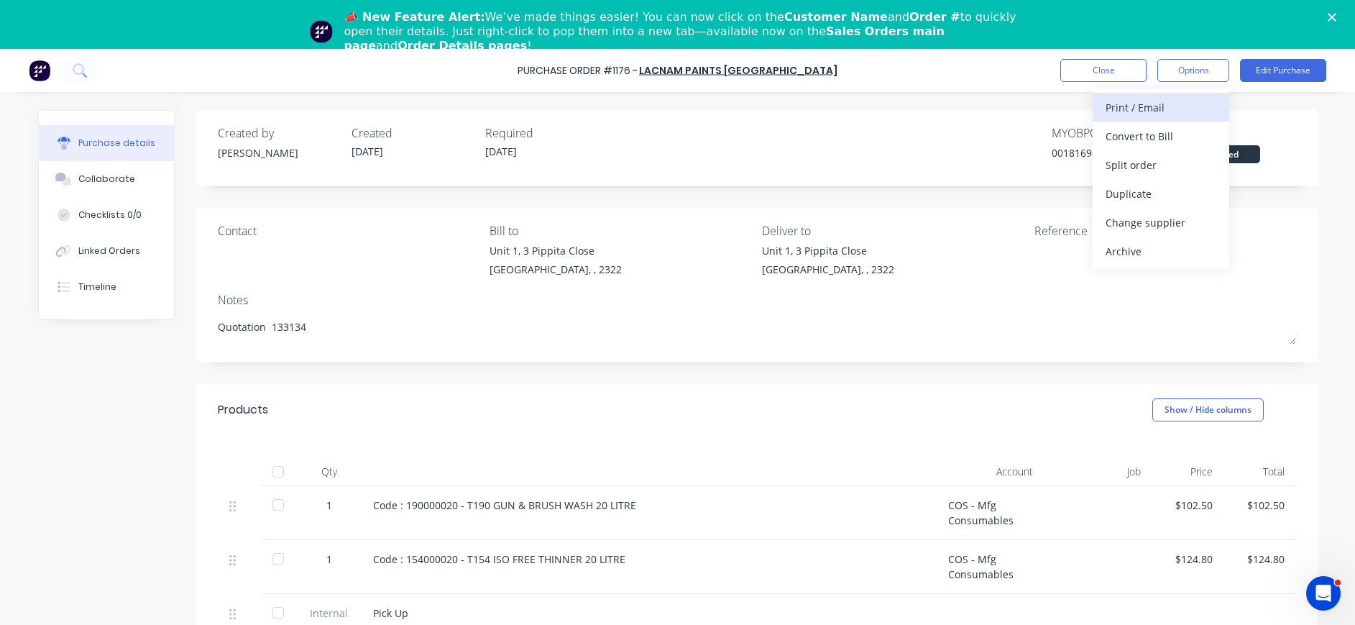
click at [1150, 107] on div "Print / Email" at bounding box center [1161, 107] width 111 height 21
click at [1158, 138] on div "With pricing" at bounding box center [1161, 136] width 111 height 21
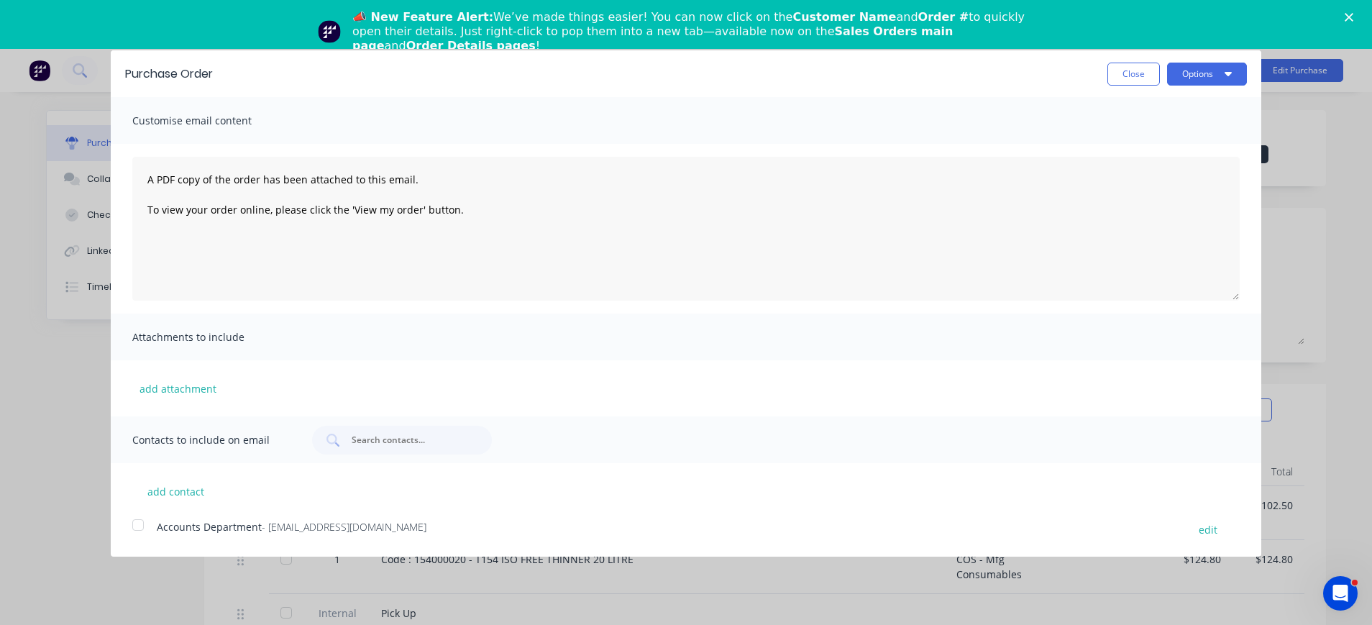
click at [133, 525] on div at bounding box center [138, 524] width 29 height 29
click at [1197, 71] on button "Options" at bounding box center [1207, 74] width 80 height 23
click at [1163, 135] on div "Email" at bounding box center [1178, 139] width 111 height 21
type textarea "x"
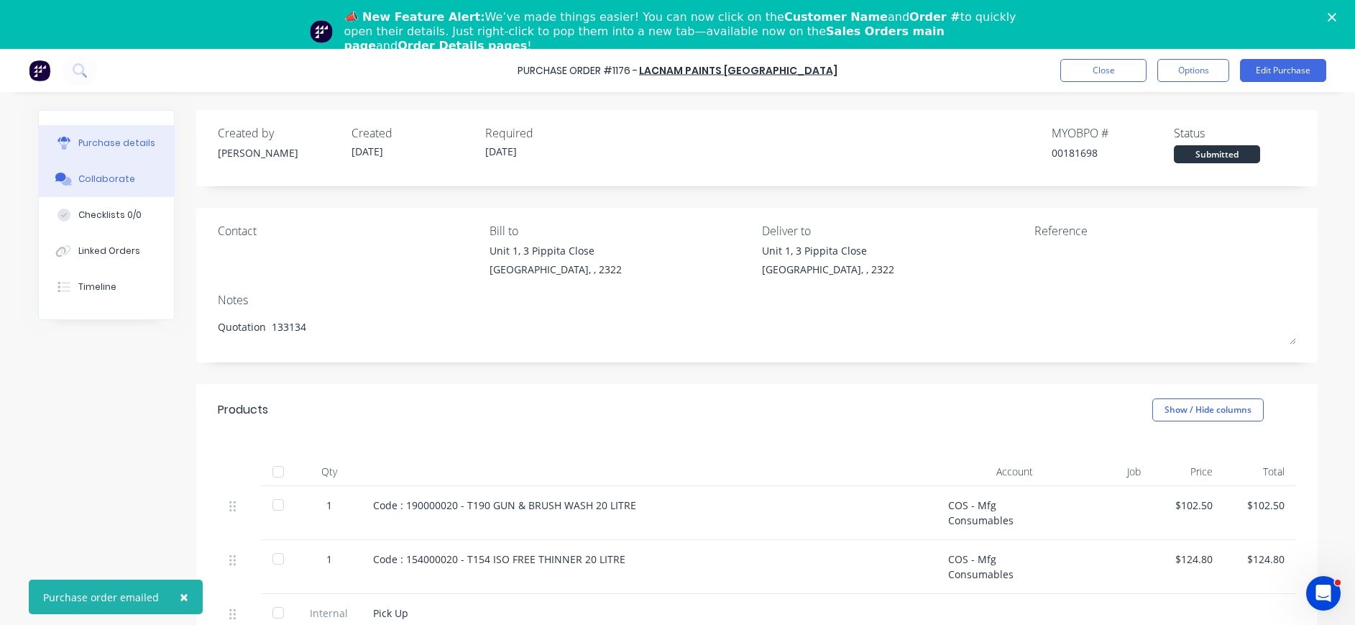
click at [110, 173] on div "Collaborate" at bounding box center [106, 179] width 57 height 13
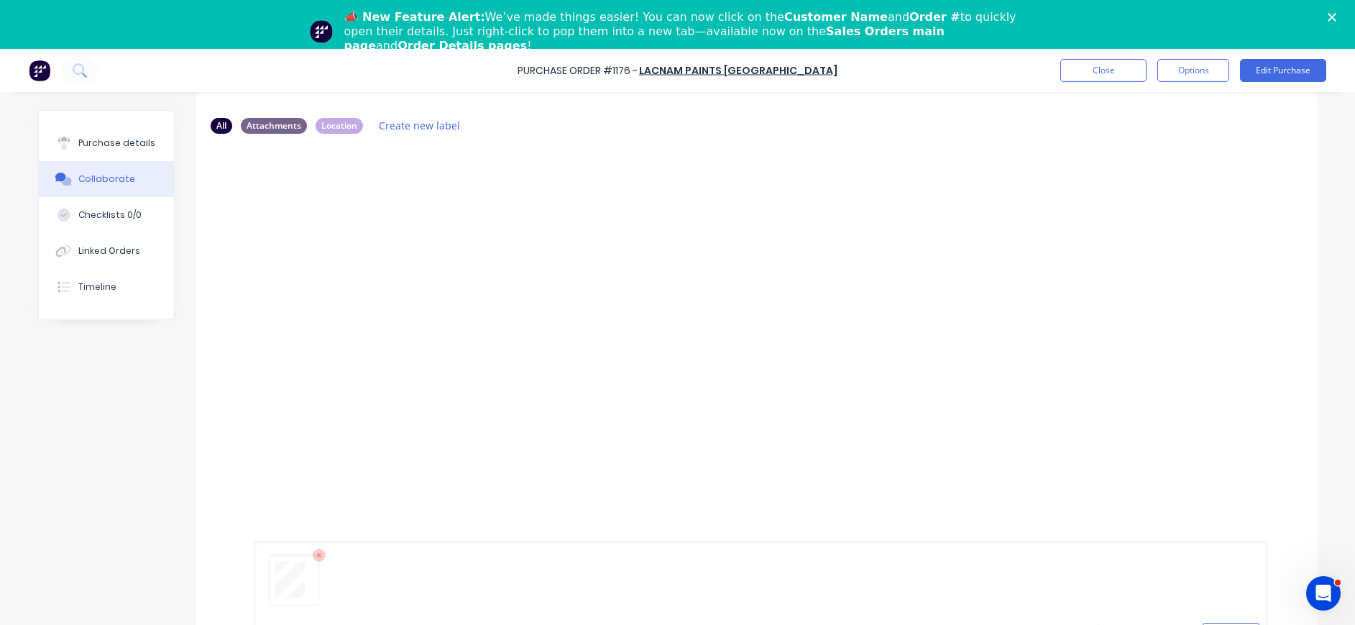
scroll to position [109, 0]
click at [1230, 613] on button "Send" at bounding box center [1231, 619] width 57 height 22
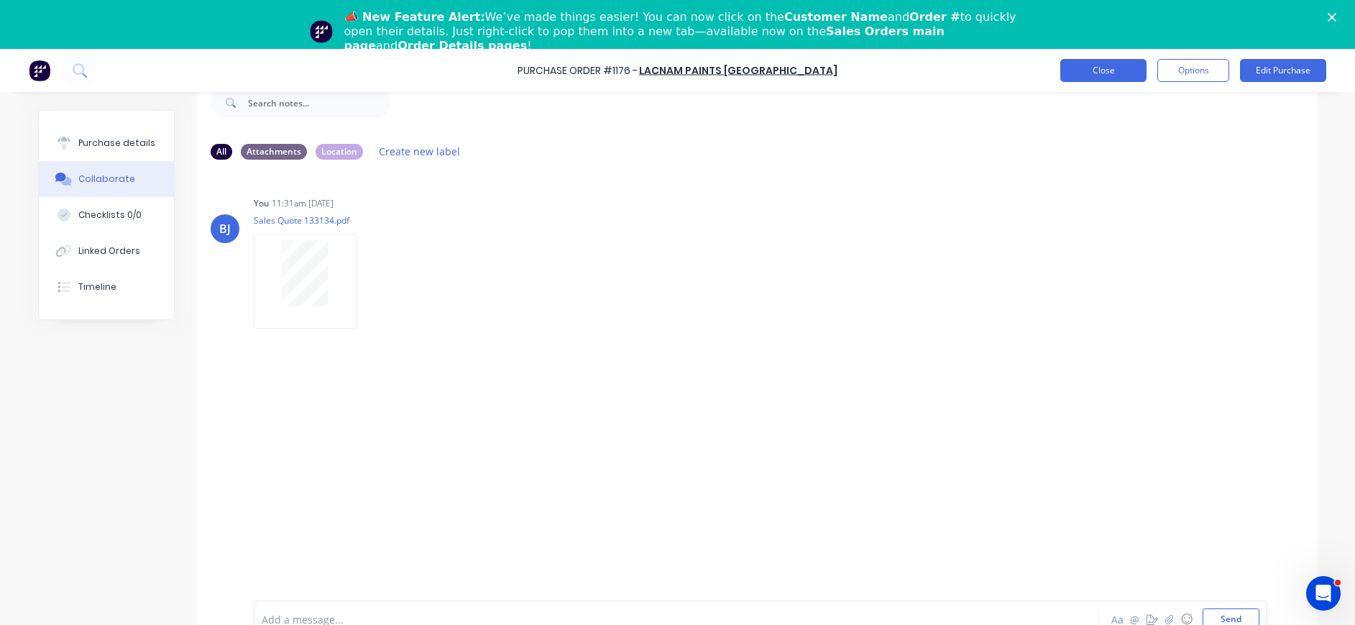
click at [1117, 65] on button "Close" at bounding box center [1103, 70] width 86 height 23
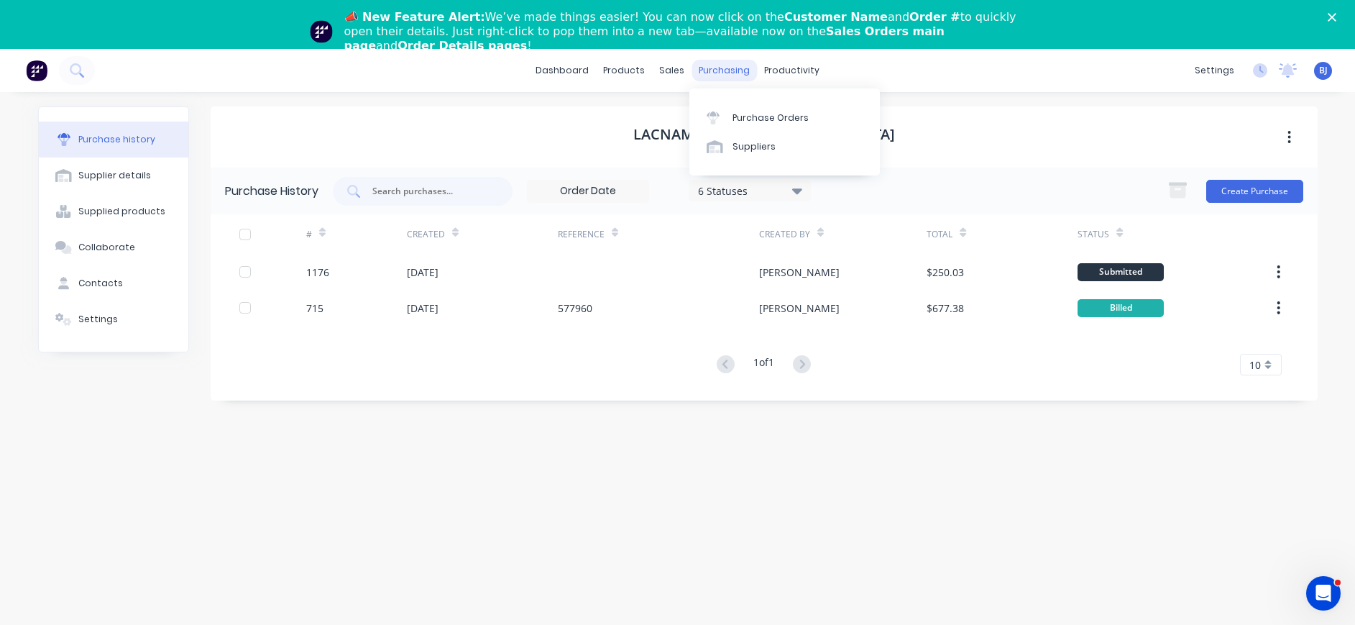
click at [728, 67] on div "purchasing" at bounding box center [724, 71] width 65 height 22
click at [741, 111] on div "Purchase Orders" at bounding box center [771, 117] width 76 height 13
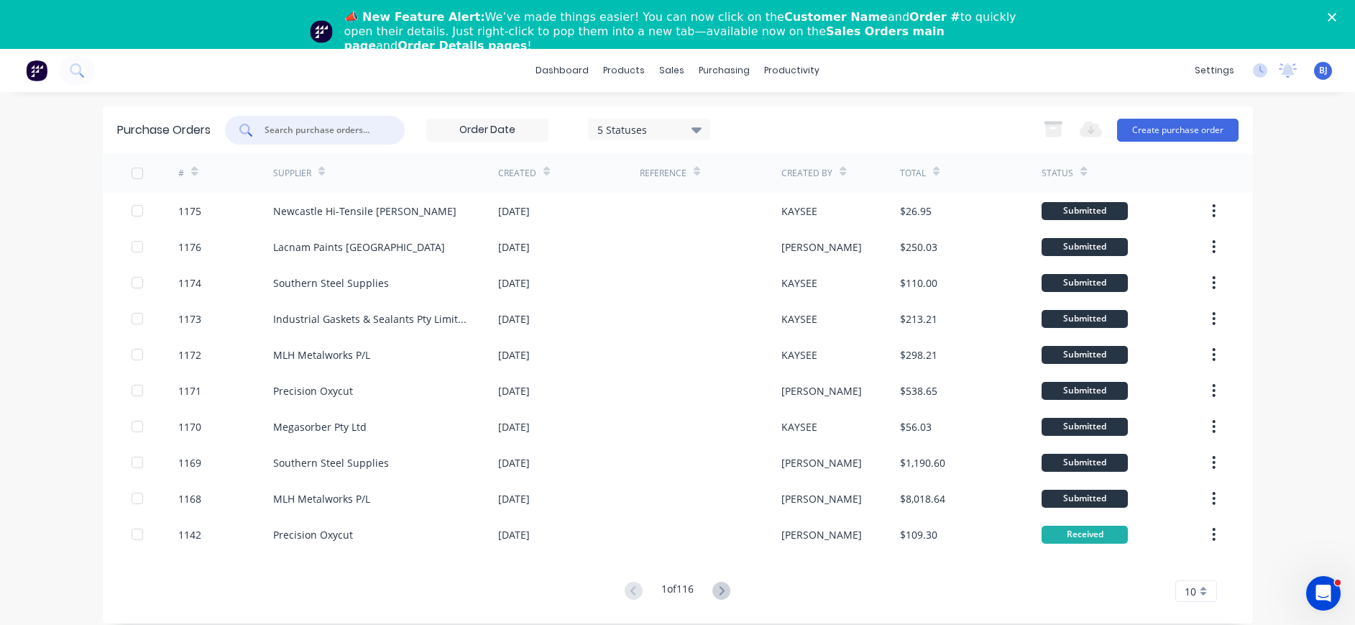
click at [372, 126] on input "text" at bounding box center [322, 130] width 119 height 14
click at [319, 127] on input "text" at bounding box center [322, 130] width 119 height 14
type input "1163"
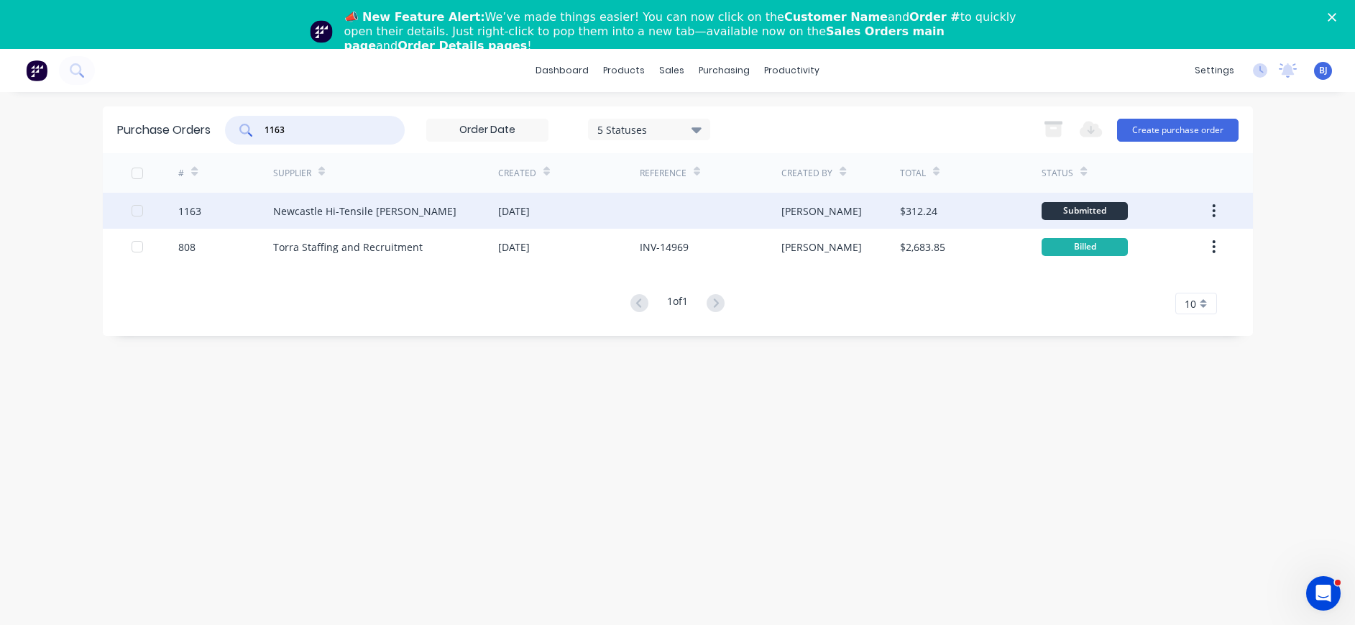
click at [380, 215] on div "Newcastle Hi-Tensile Bolt Coy" at bounding box center [364, 210] width 183 height 15
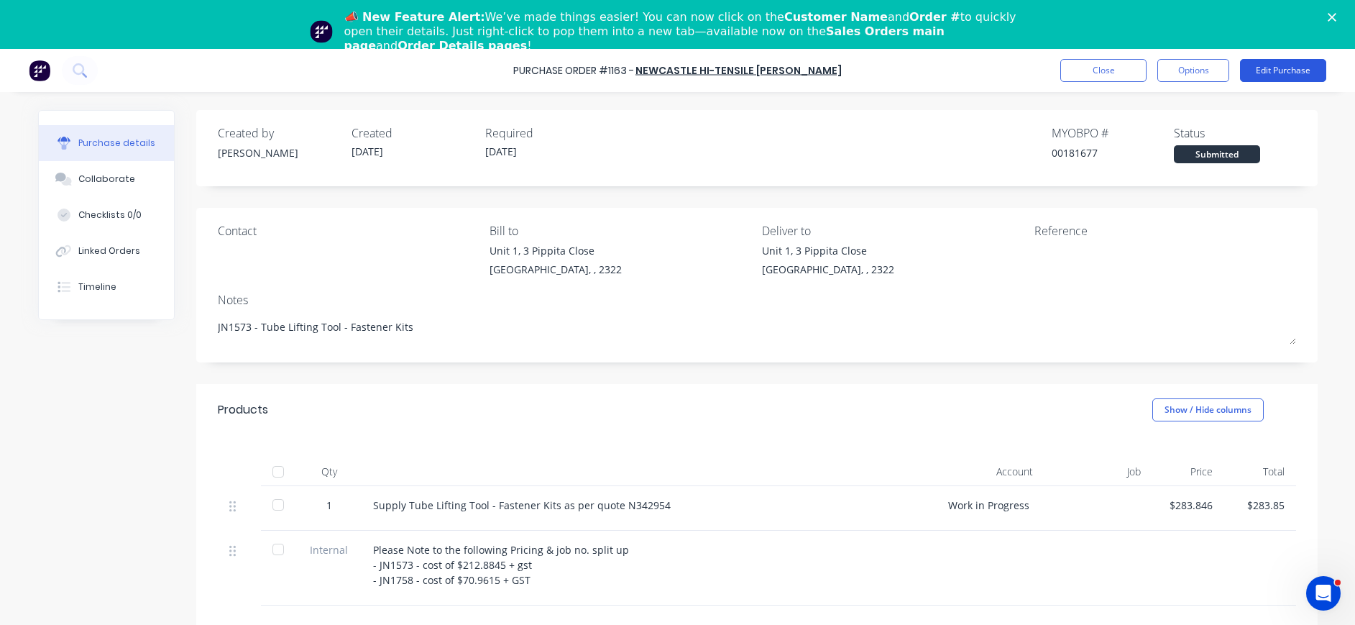
click at [1304, 65] on button "Edit Purchase" at bounding box center [1283, 70] width 86 height 23
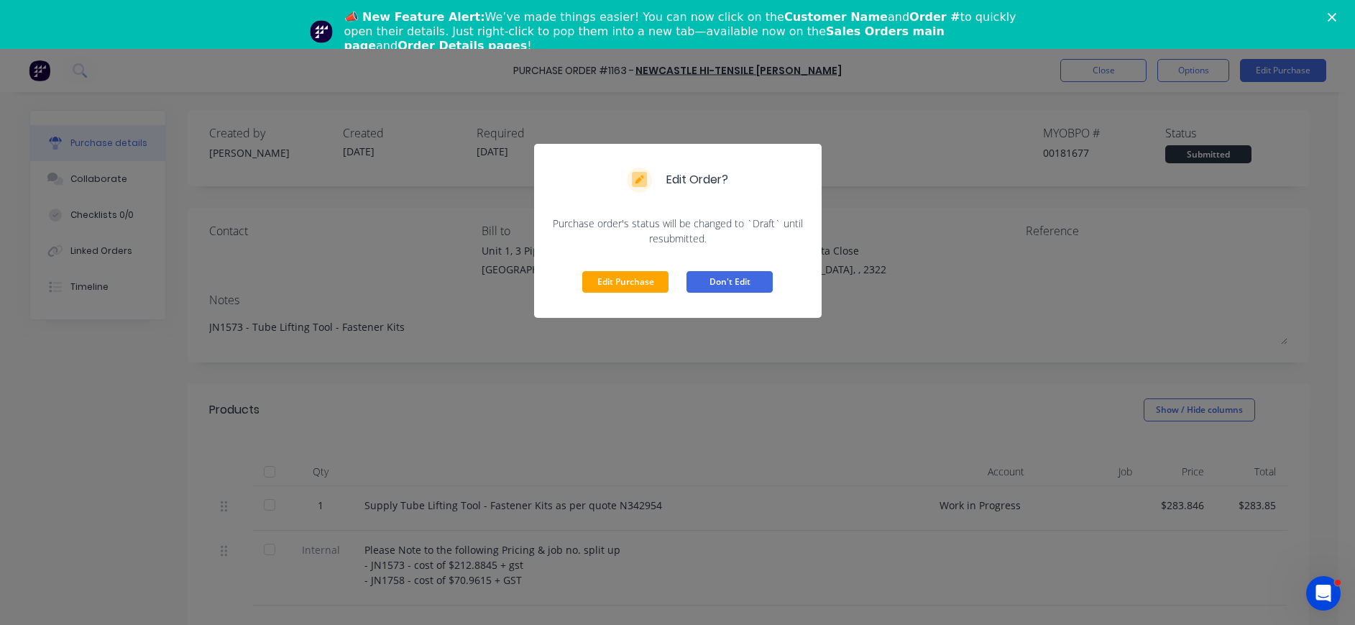
drag, startPoint x: 624, startPoint y: 276, endPoint x: 734, endPoint y: 263, distance: 110.8
click at [625, 276] on button "Edit Purchase" at bounding box center [625, 282] width 86 height 22
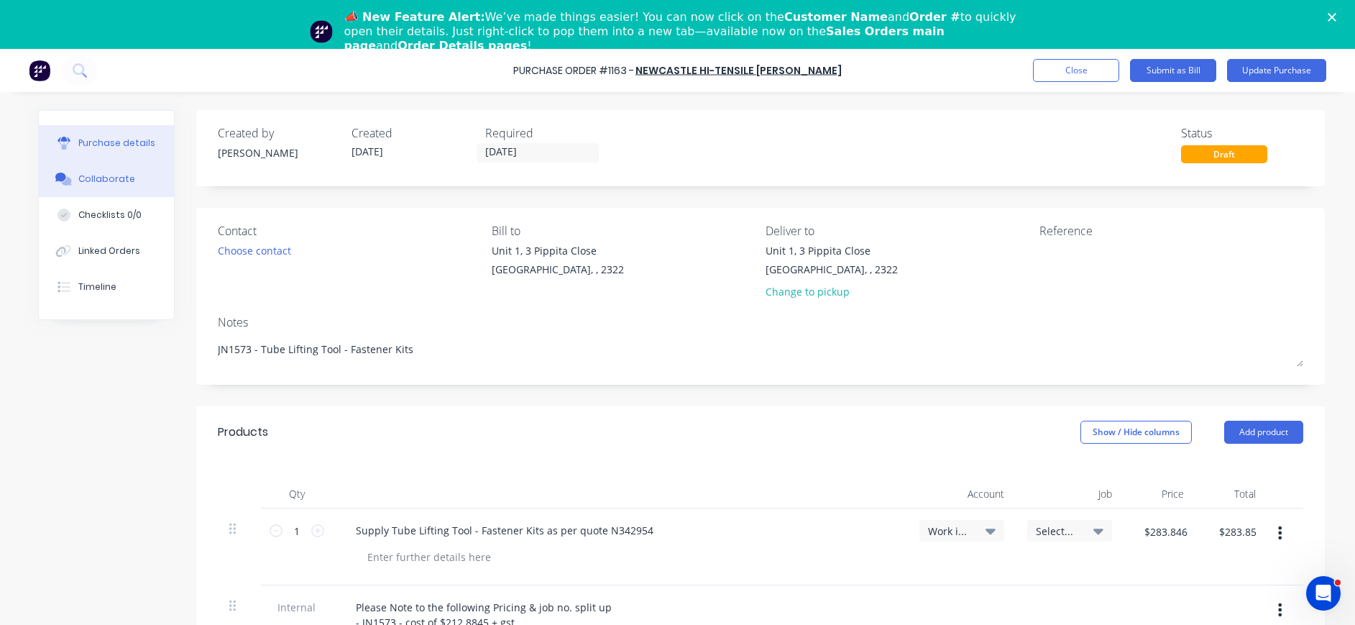
click at [84, 182] on div "Collaborate" at bounding box center [106, 179] width 57 height 13
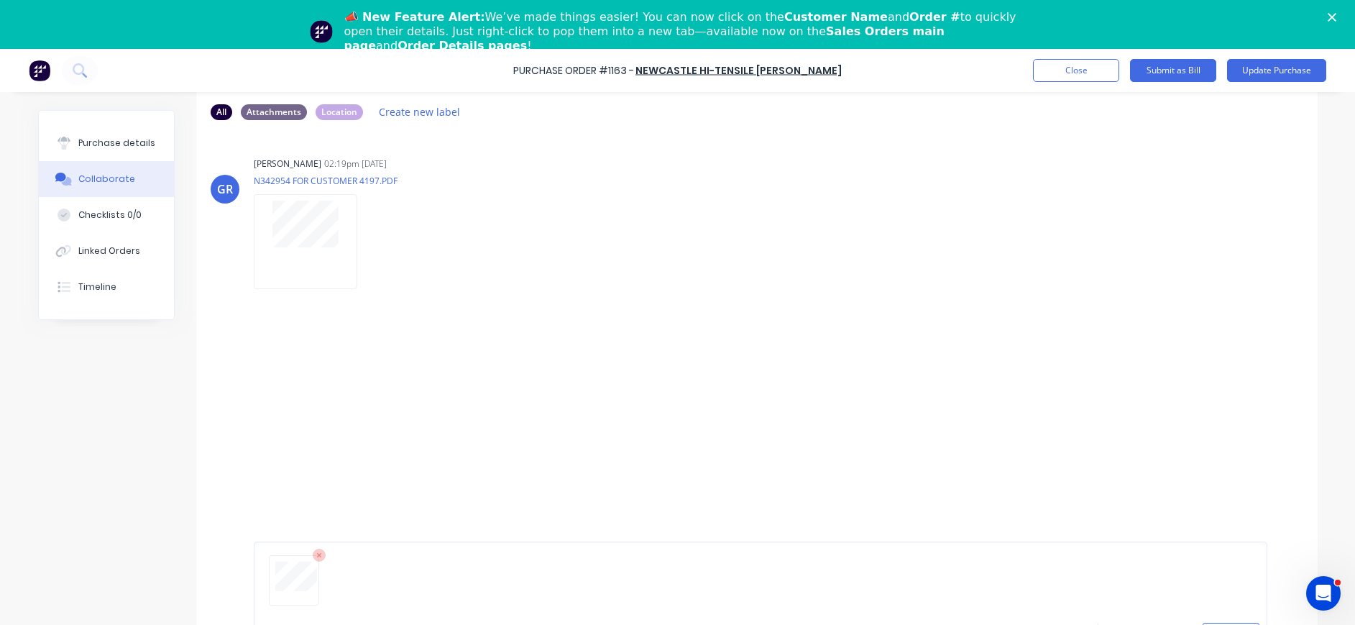
scroll to position [109, 0]
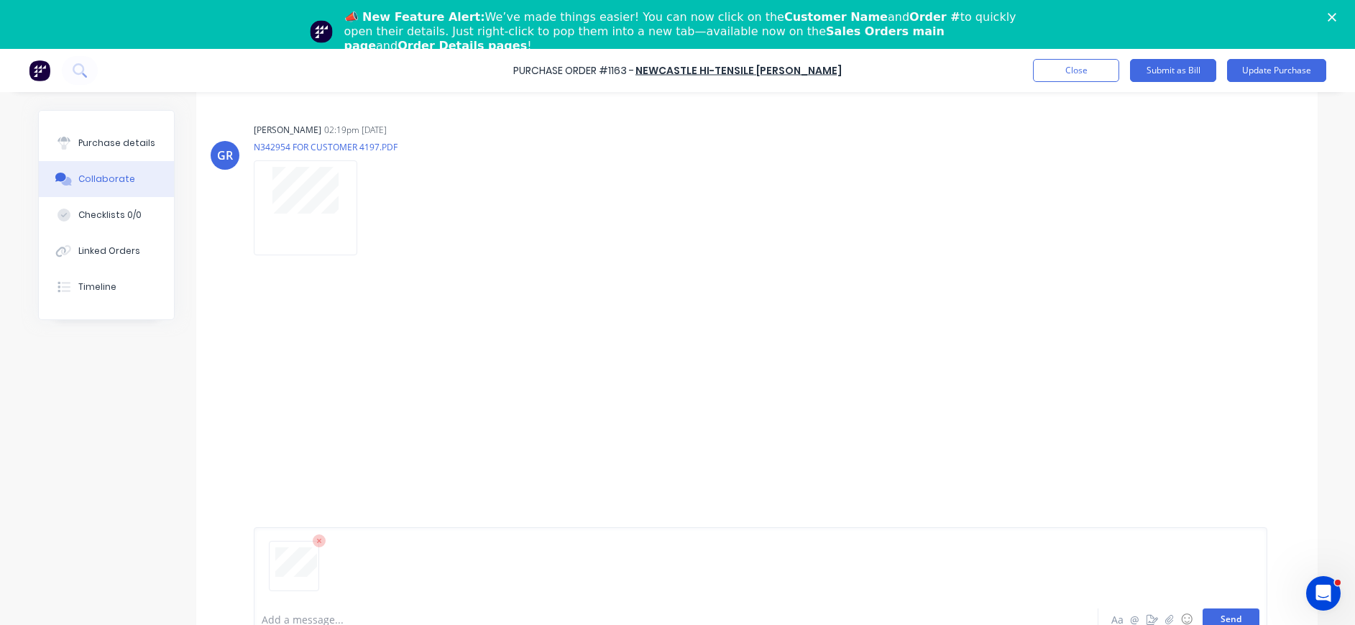
click at [1217, 616] on button "Send" at bounding box center [1231, 619] width 57 height 22
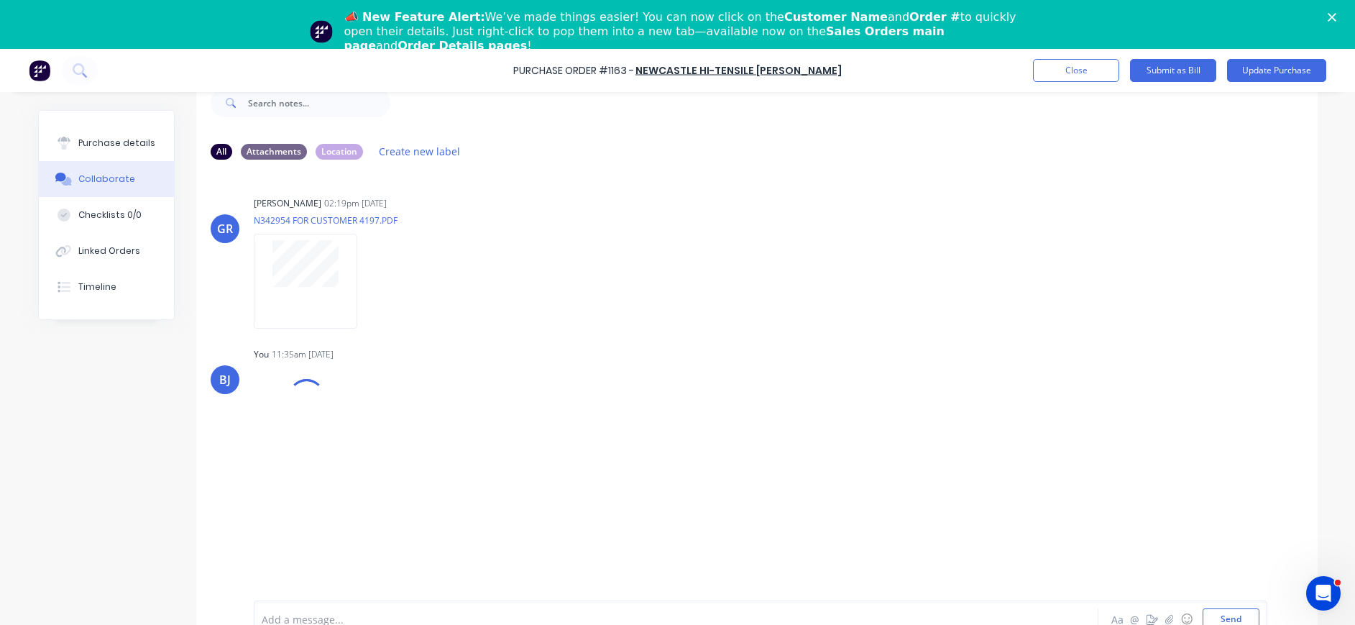
scroll to position [36, 0]
click at [86, 145] on div "Purchase details" at bounding box center [116, 143] width 77 height 13
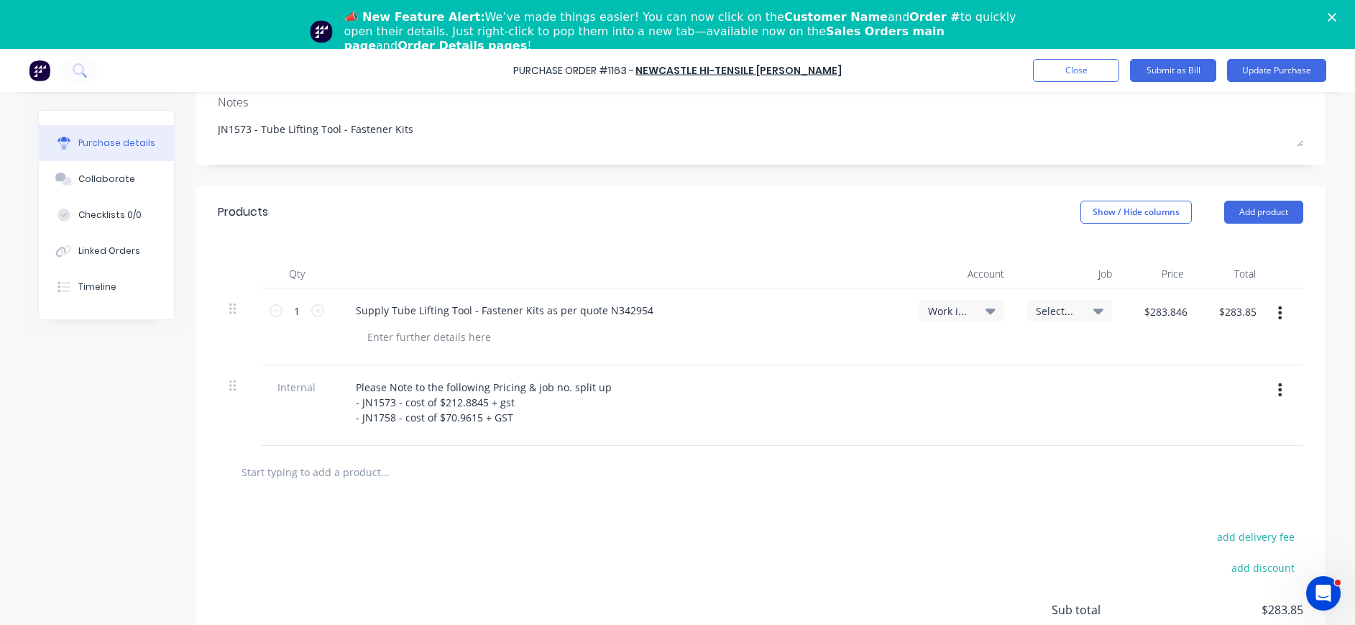
scroll to position [295, 0]
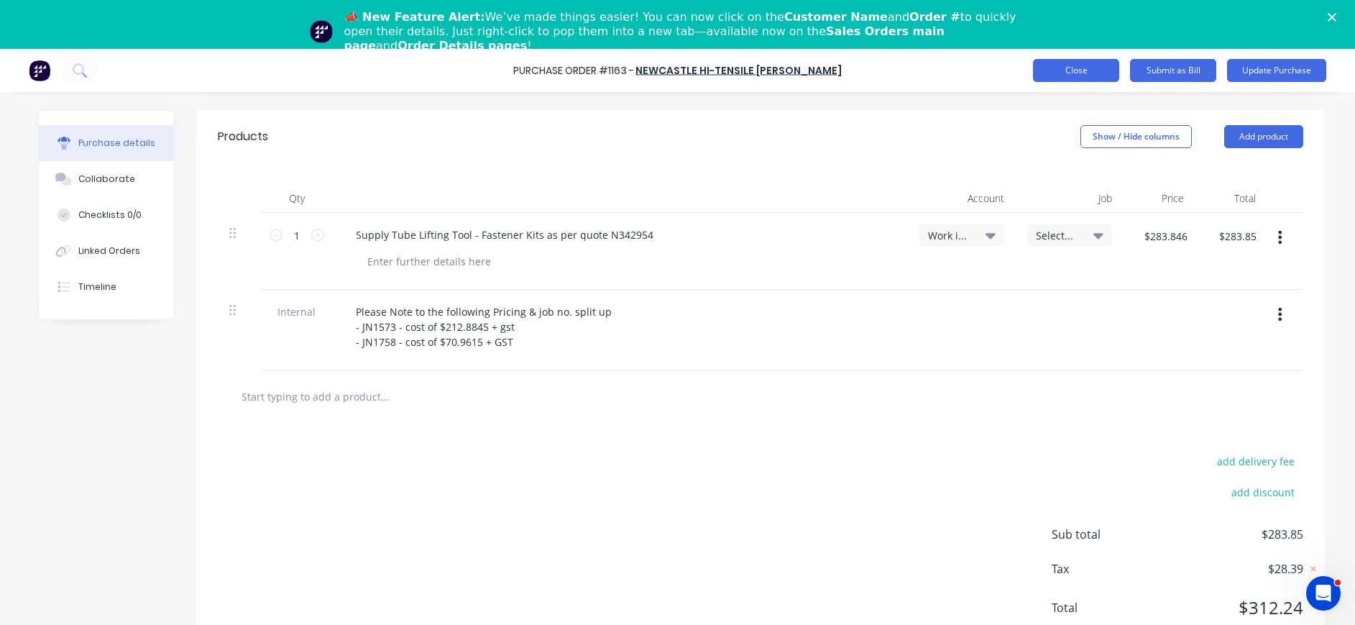
type textarea "x"
click at [1078, 72] on button "Close" at bounding box center [1076, 70] width 86 height 23
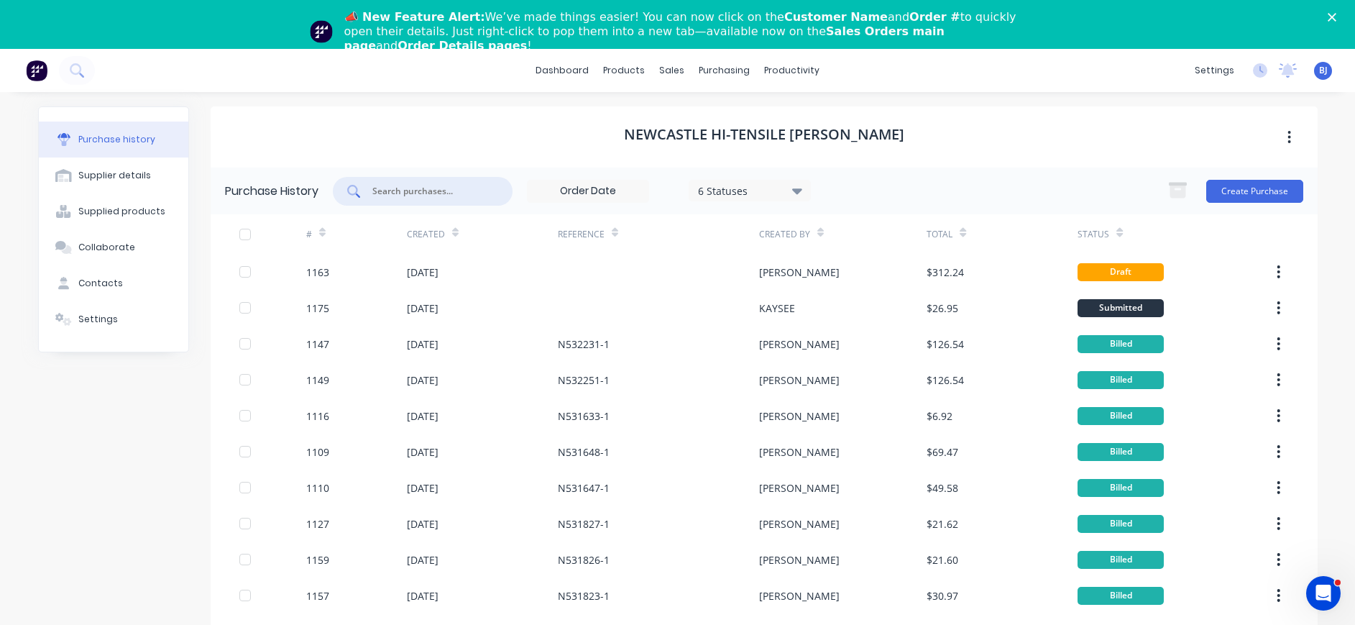
click at [475, 194] on input "text" at bounding box center [430, 191] width 119 height 14
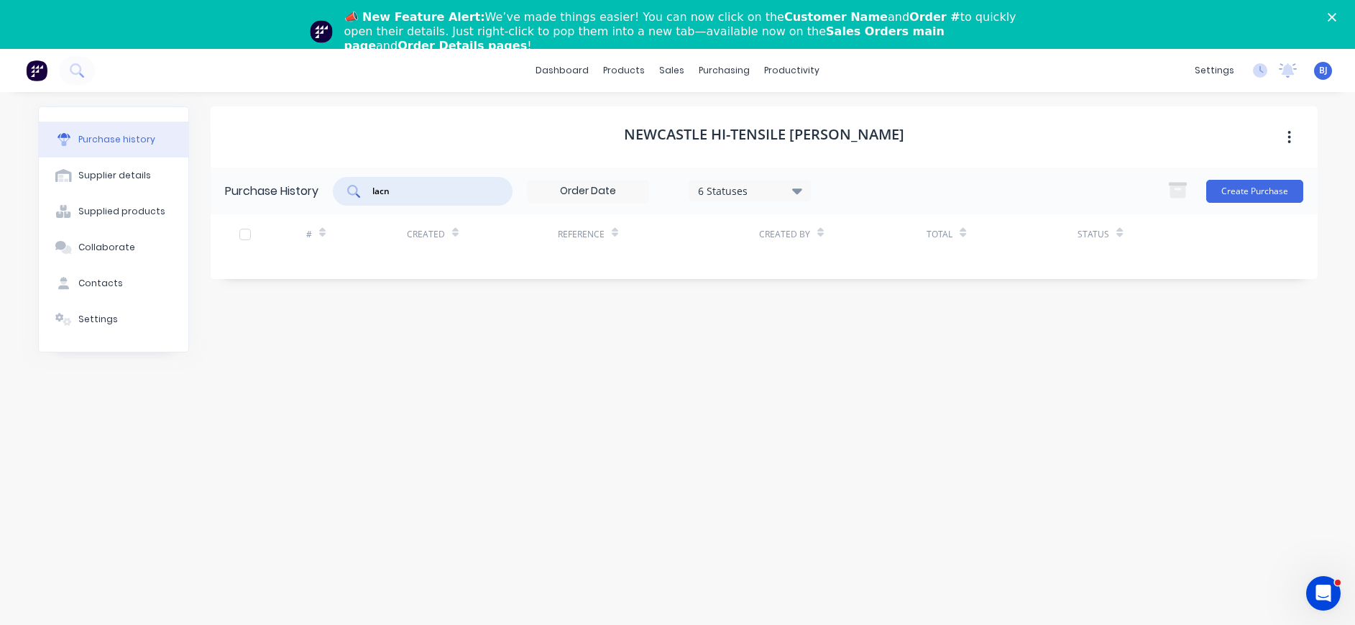
drag, startPoint x: 441, startPoint y: 194, endPoint x: 356, endPoint y: 194, distance: 84.8
click at [356, 194] on div "lacn" at bounding box center [423, 191] width 180 height 29
type input "lacnams"
drag, startPoint x: 419, startPoint y: 191, endPoint x: 372, endPoint y: 190, distance: 47.5
click at [372, 190] on div "lacnams" at bounding box center [423, 191] width 180 height 29
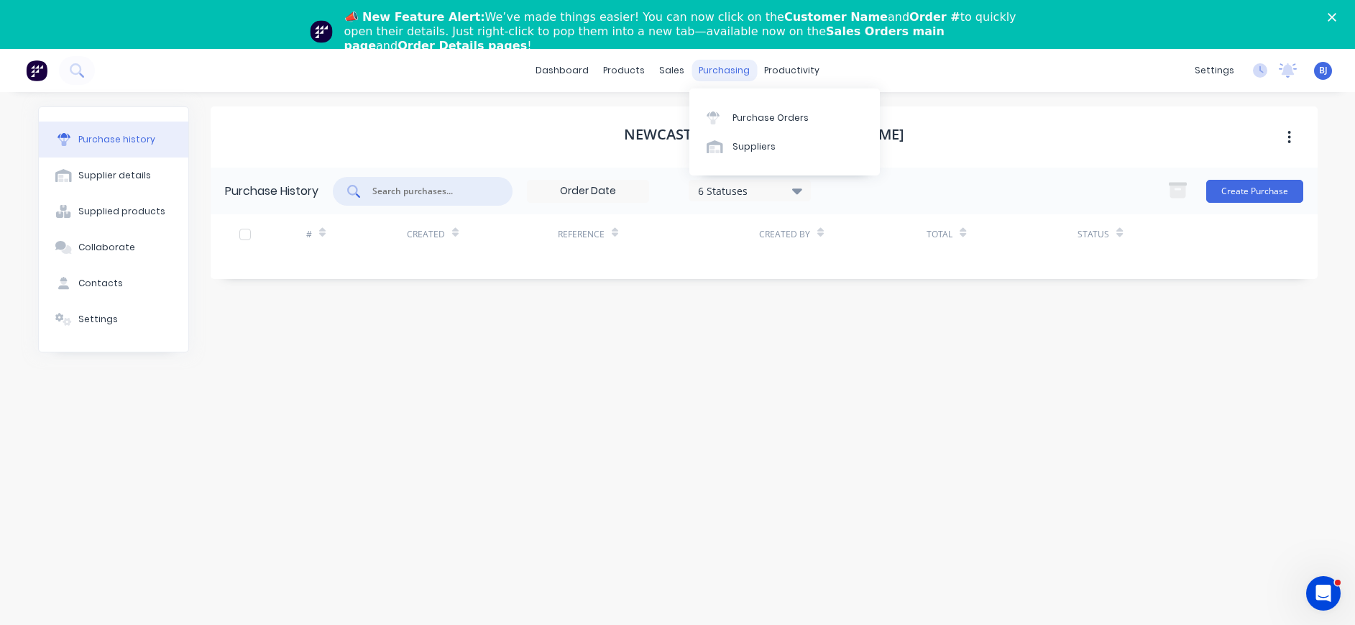
click at [728, 72] on div "purchasing" at bounding box center [724, 71] width 65 height 22
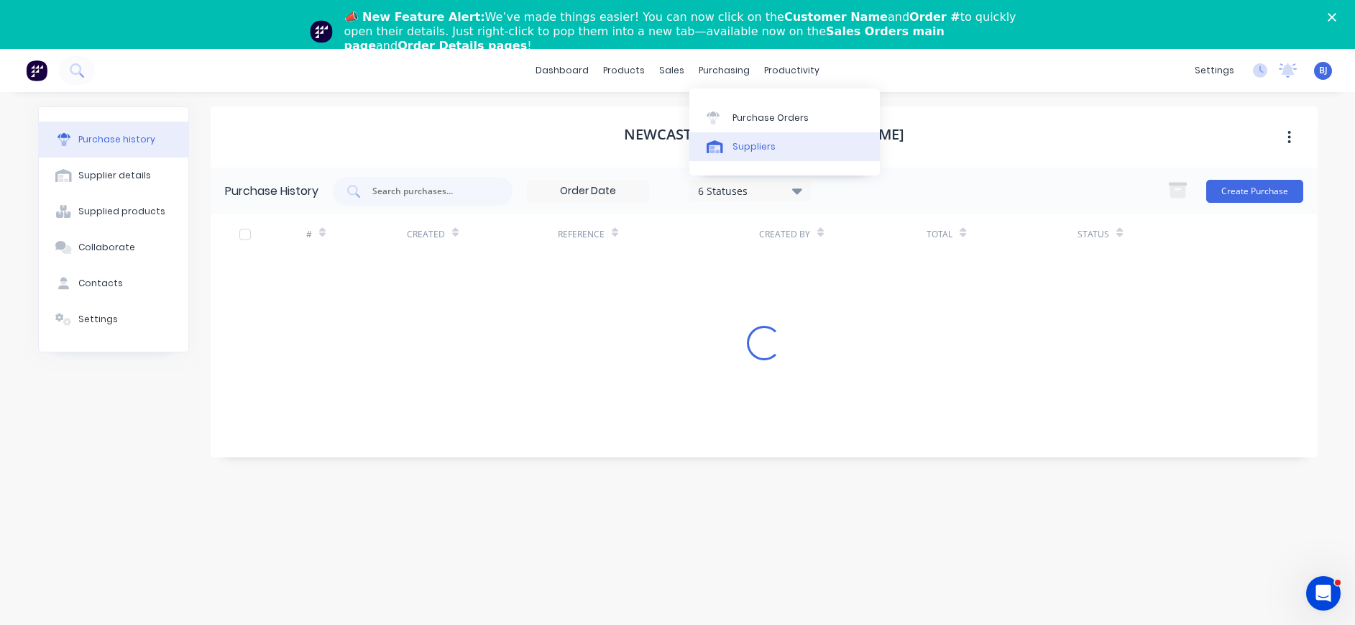
click at [742, 150] on div "Suppliers" at bounding box center [754, 146] width 43 height 13
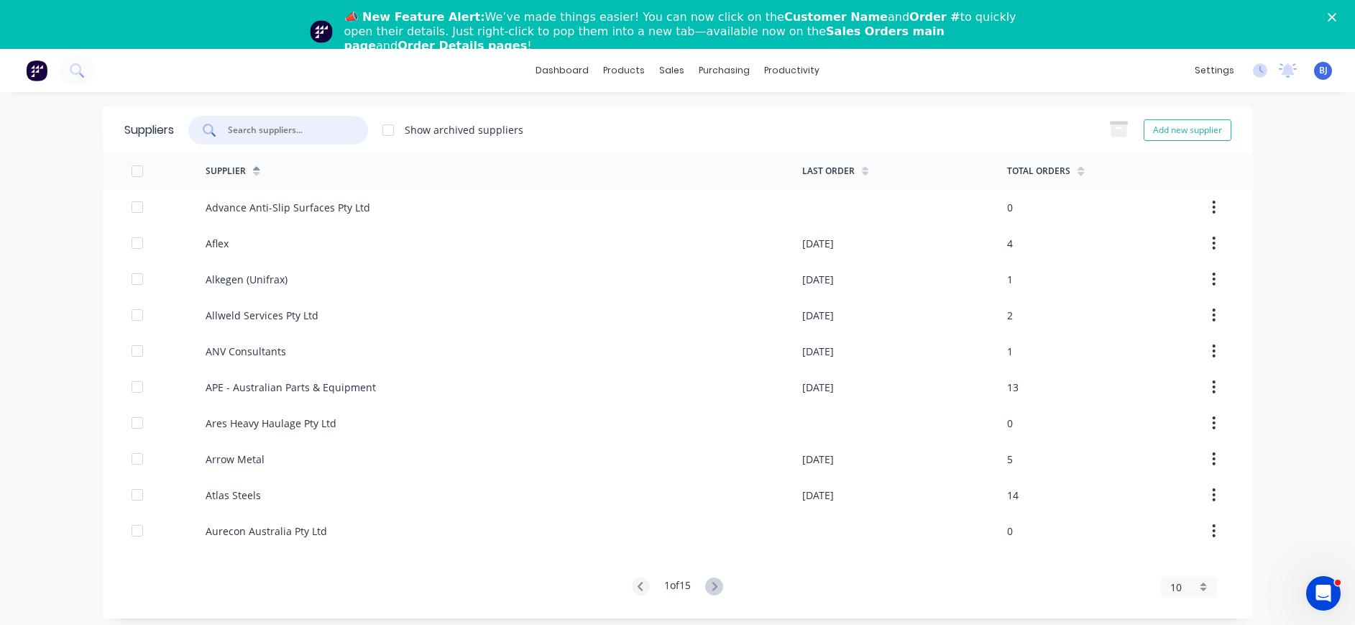
click at [262, 134] on input "text" at bounding box center [285, 130] width 119 height 14
paste input "lacnams"
type input "lacnams"
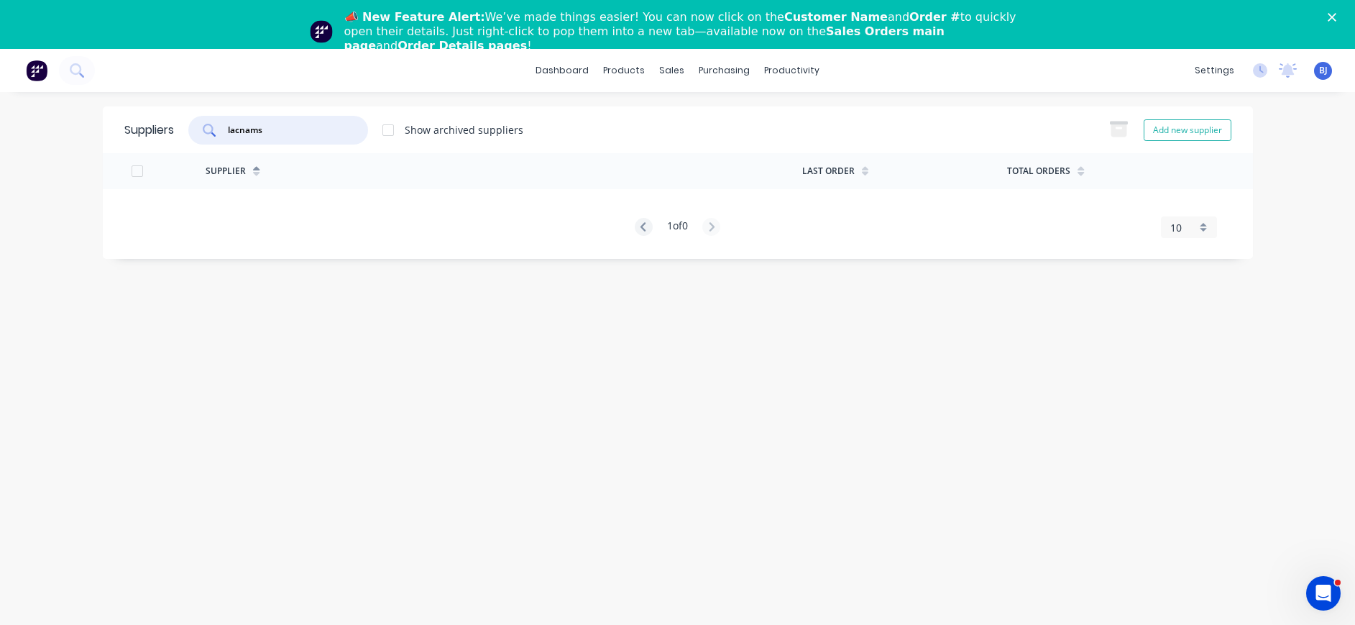
drag, startPoint x: 290, startPoint y: 131, endPoint x: 215, endPoint y: 131, distance: 75.5
click at [215, 131] on div "lacnams" at bounding box center [278, 130] width 180 height 29
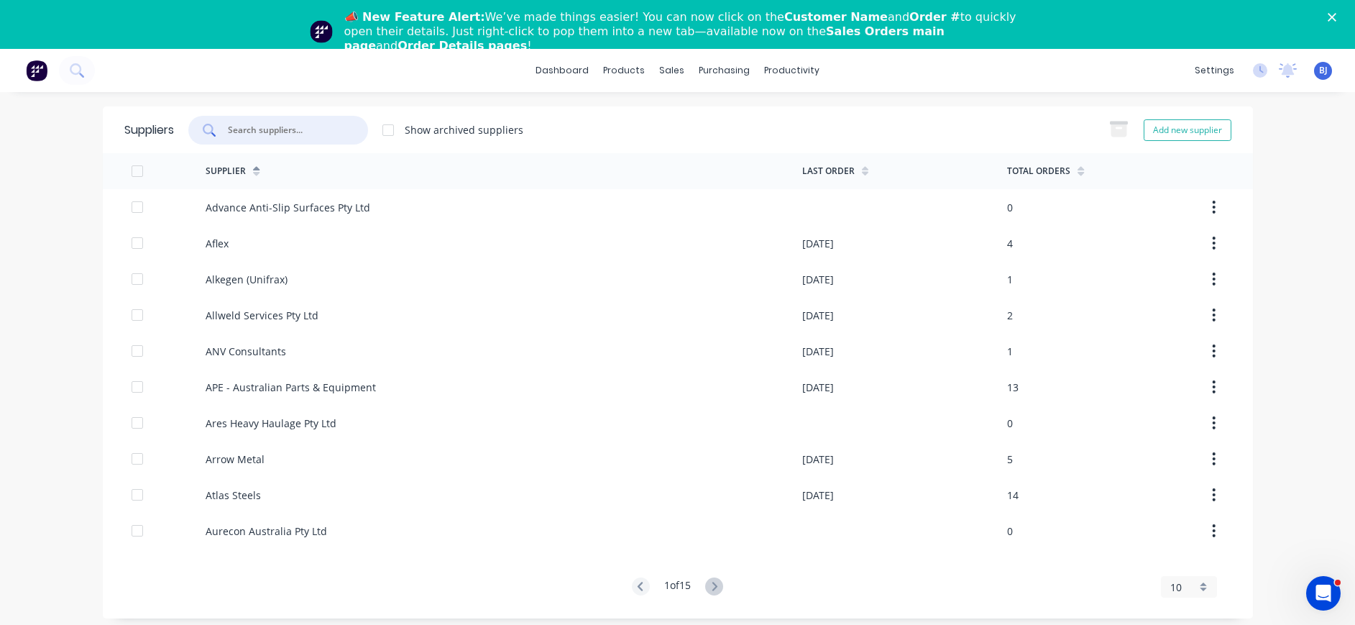
click at [232, 123] on input "text" at bounding box center [285, 130] width 119 height 14
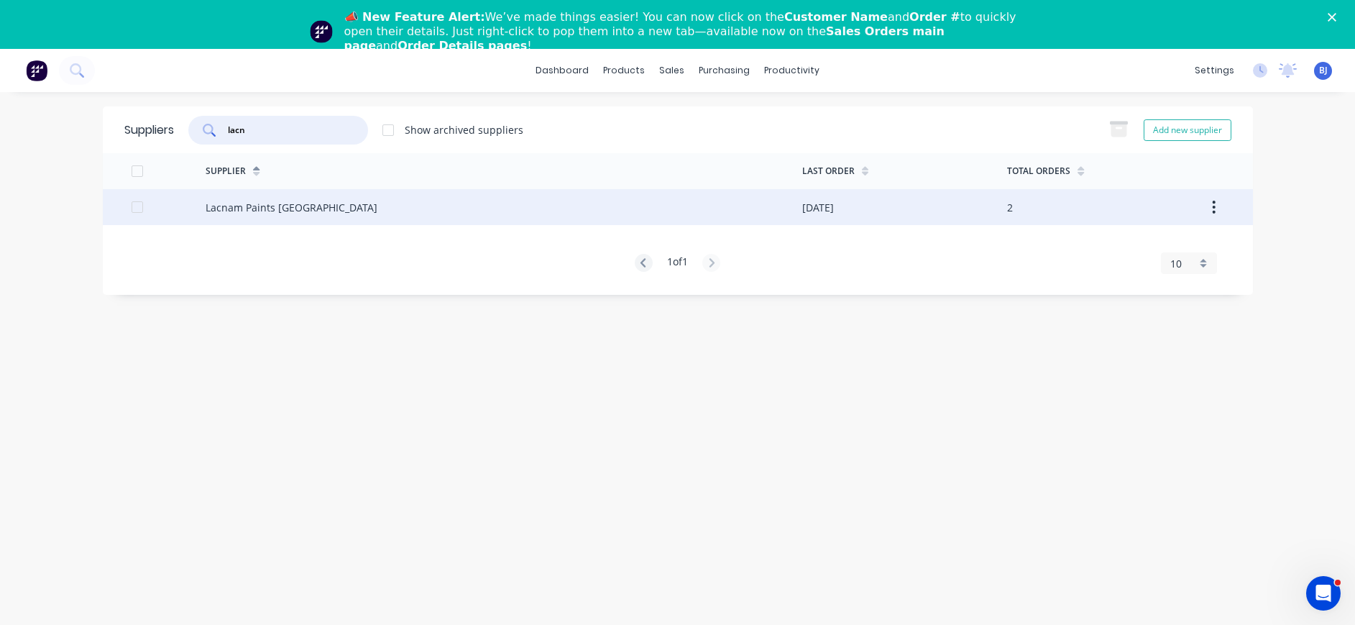
type input "lacn"
click at [229, 209] on div "Lacnam Paints Australia" at bounding box center [292, 207] width 172 height 15
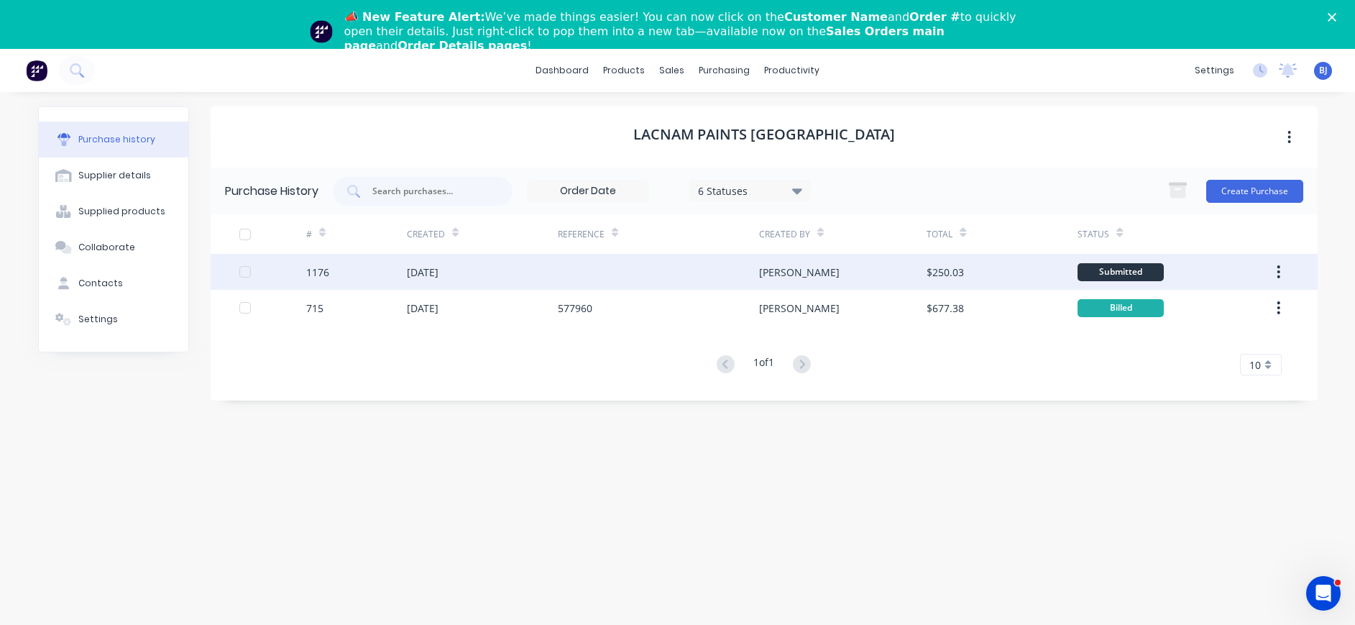
click at [439, 274] on div "13 Aug 2025" at bounding box center [423, 272] width 32 height 15
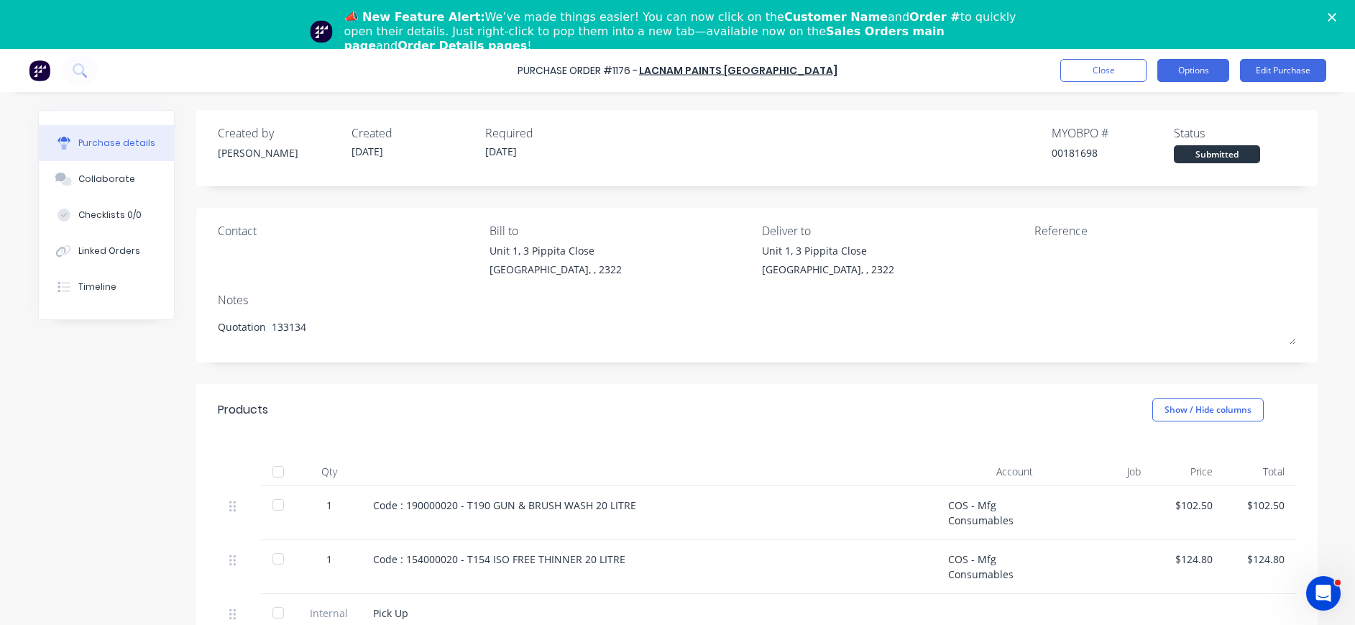
click at [1180, 71] on button "Options" at bounding box center [1194, 70] width 72 height 23
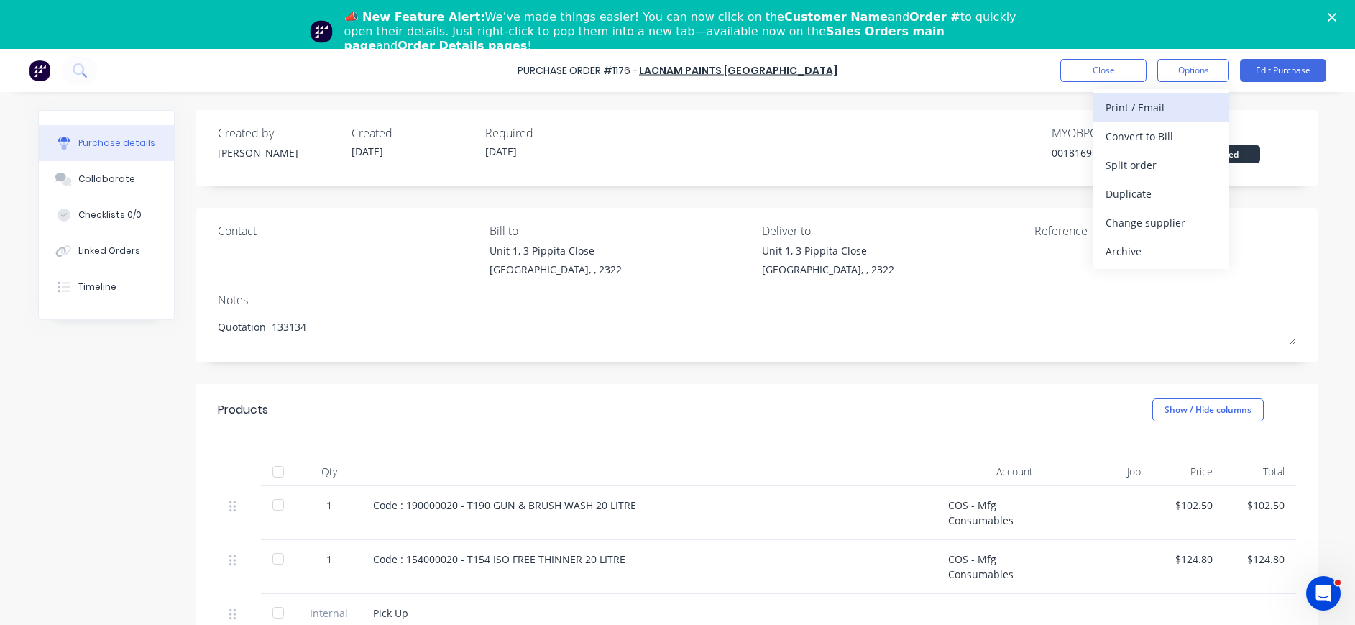
click at [1154, 103] on div "Print / Email" at bounding box center [1161, 107] width 111 height 21
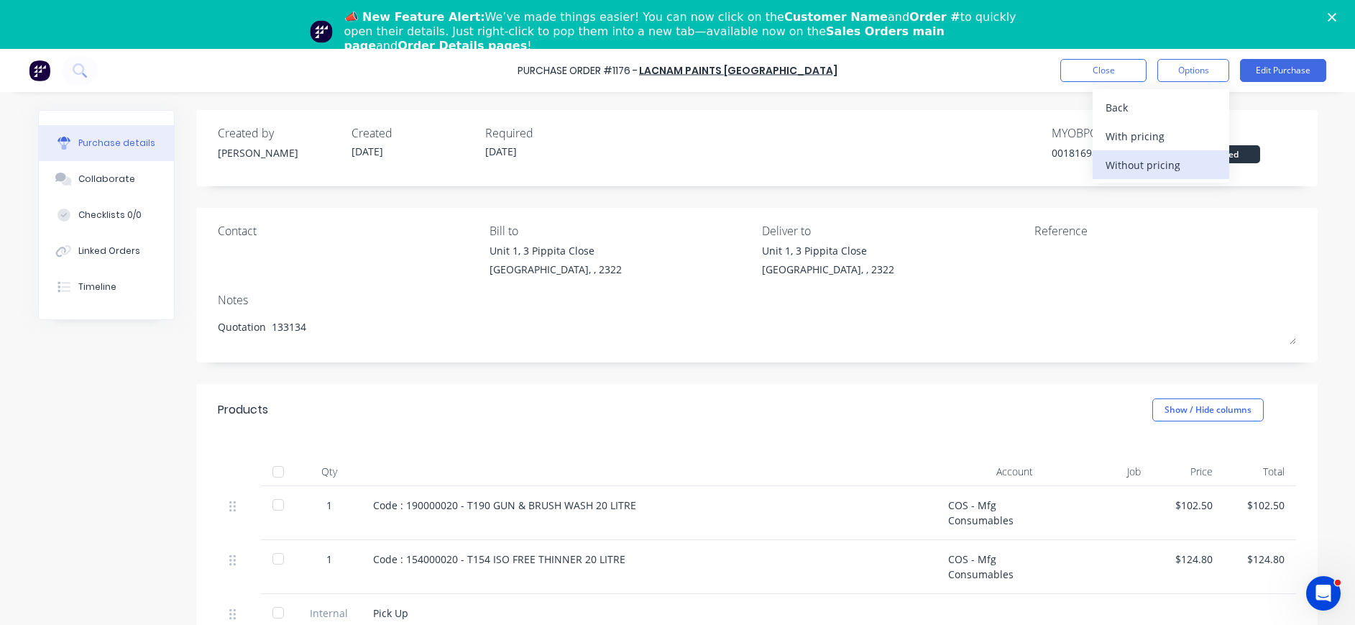
click at [1132, 164] on div "Without pricing" at bounding box center [1161, 165] width 111 height 21
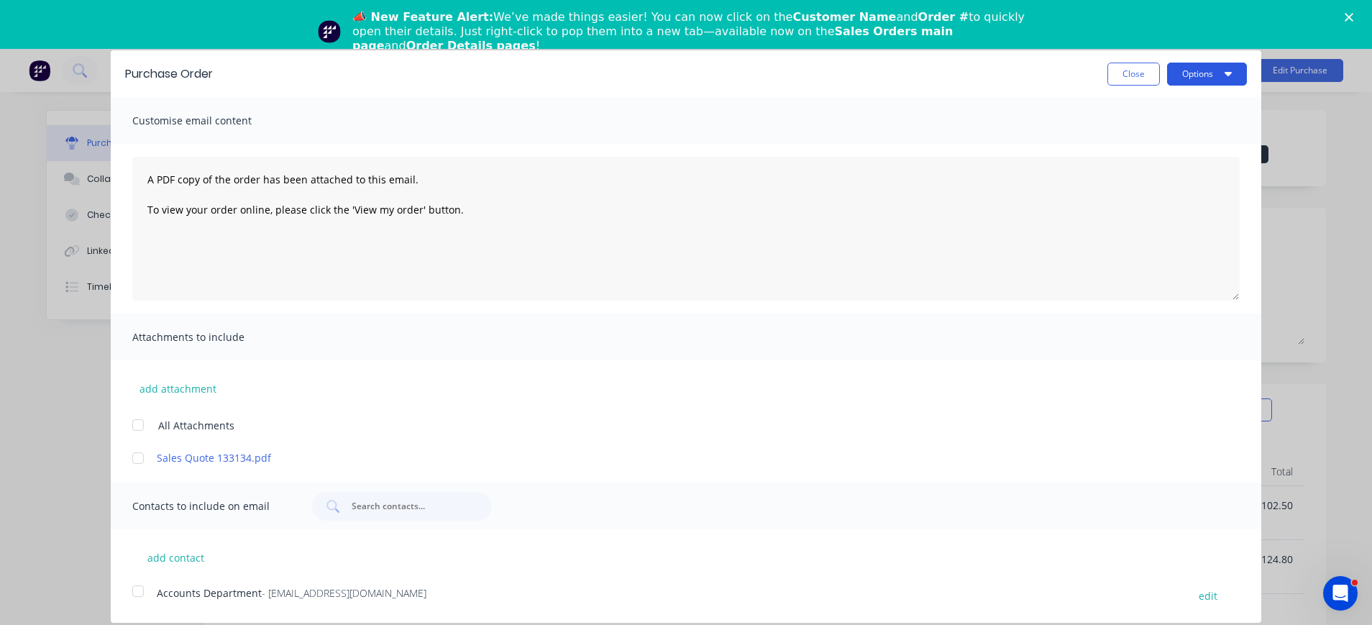
click at [1197, 68] on button "Options" at bounding box center [1207, 74] width 80 height 23
click at [1133, 109] on div "Print" at bounding box center [1178, 110] width 111 height 21
type textarea "x"
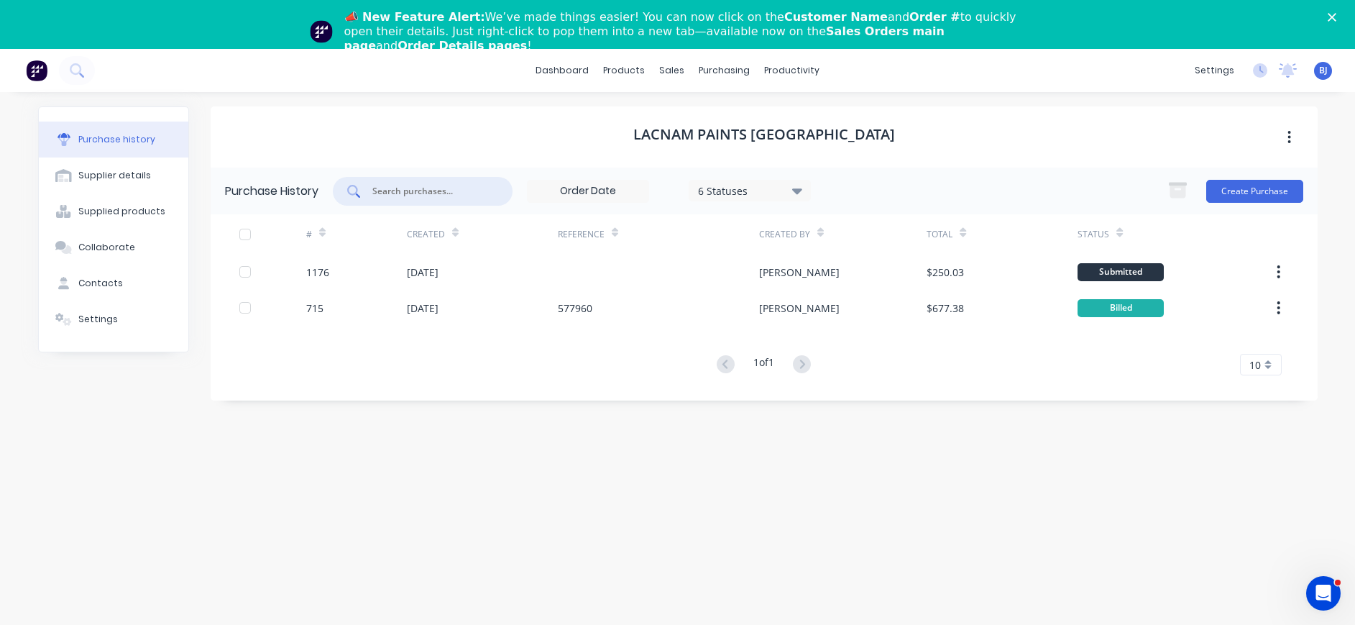
click at [477, 187] on input "text" at bounding box center [430, 191] width 119 height 14
type input "1163"
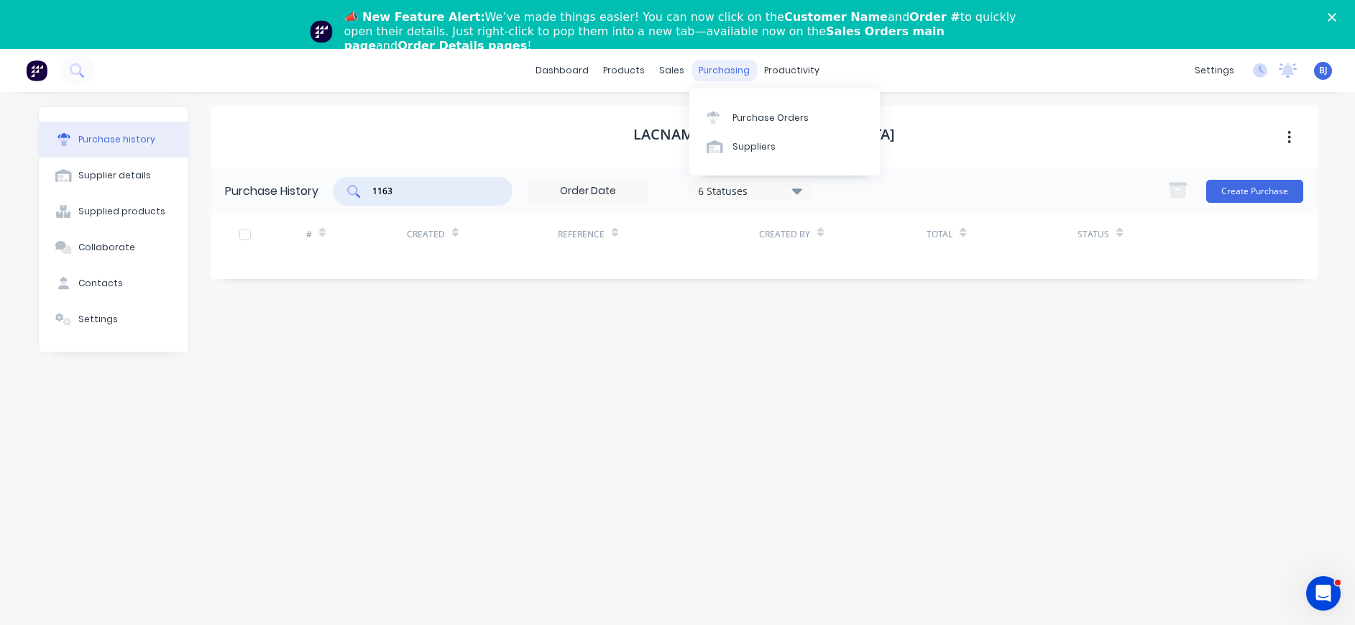
drag, startPoint x: 707, startPoint y: 70, endPoint x: 718, endPoint y: 74, distance: 11.6
click at [710, 70] on div "purchasing" at bounding box center [724, 71] width 65 height 22
click at [721, 69] on div "purchasing" at bounding box center [724, 71] width 65 height 22
click at [766, 110] on link "Purchase Orders" at bounding box center [784, 117] width 191 height 29
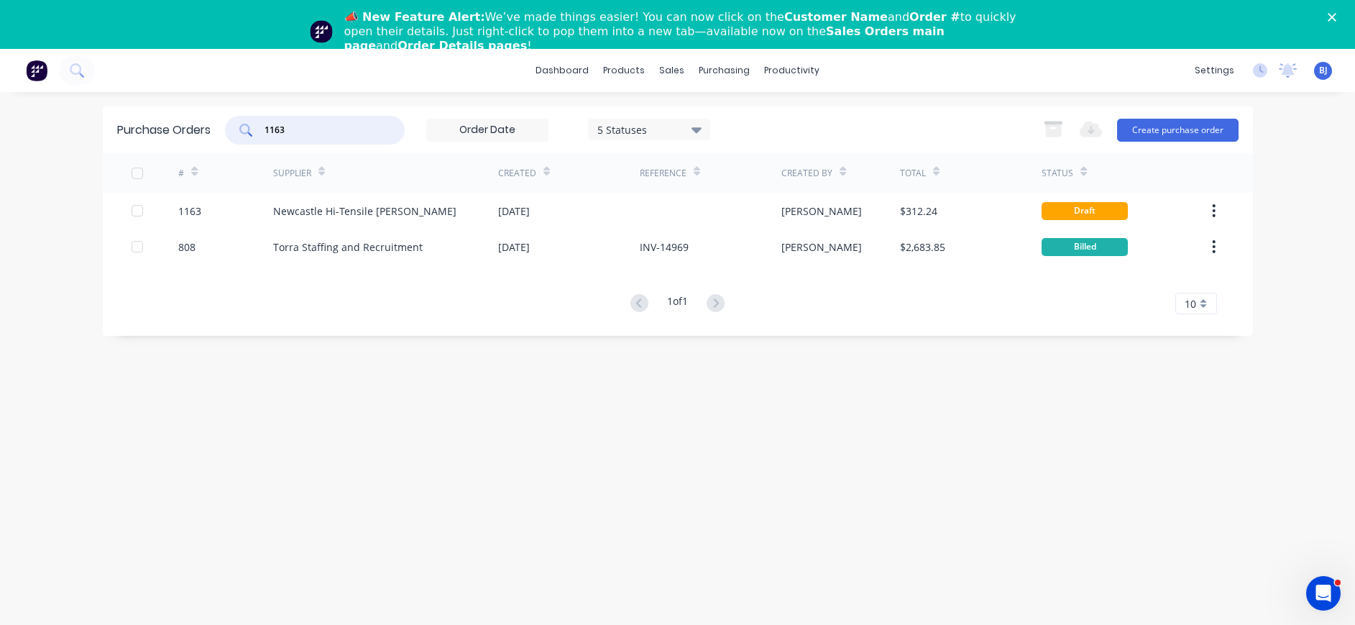
click at [297, 129] on input "1163" at bounding box center [322, 130] width 119 height 14
drag, startPoint x: 216, startPoint y: 129, endPoint x: 206, endPoint y: 129, distance: 10.8
click at [206, 129] on div "Purchase Orders 1163 5 Statuses 5 Statuses Export to Excel (XLSX) Create purcha…" at bounding box center [678, 129] width 1150 height 47
type input "1163"
click at [320, 210] on div "Newcastle Hi-Tensile Bolt Coy" at bounding box center [364, 210] width 183 height 15
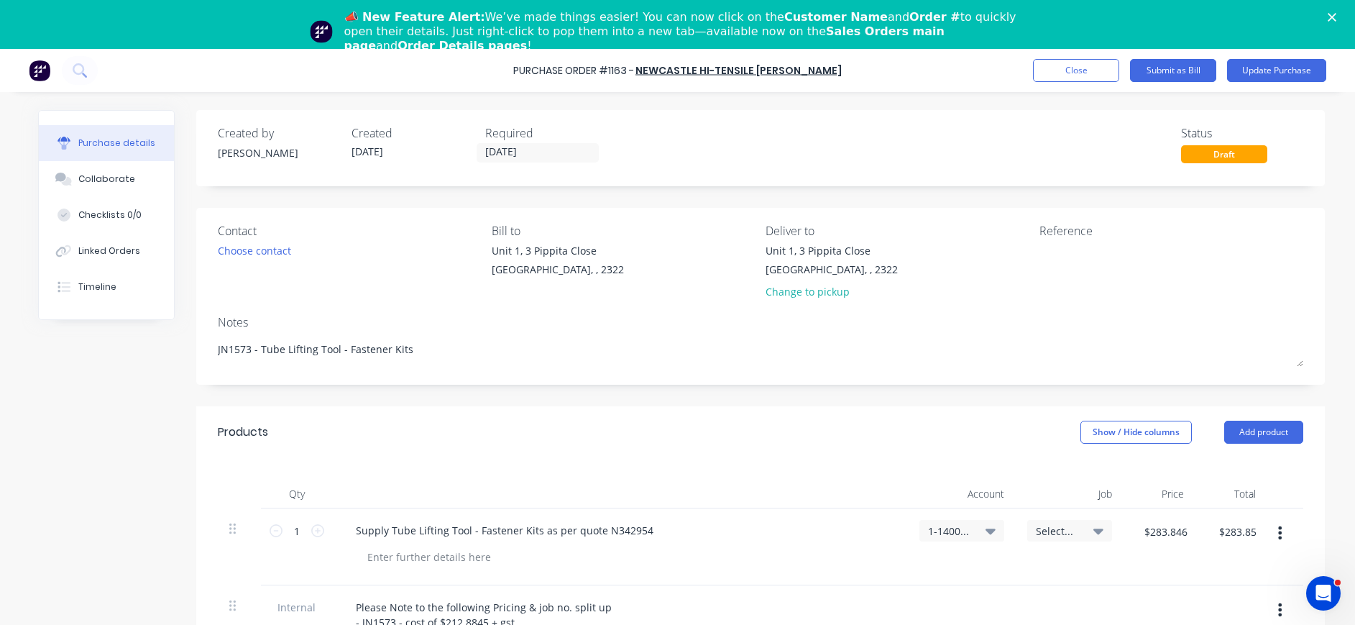
scroll to position [288, 0]
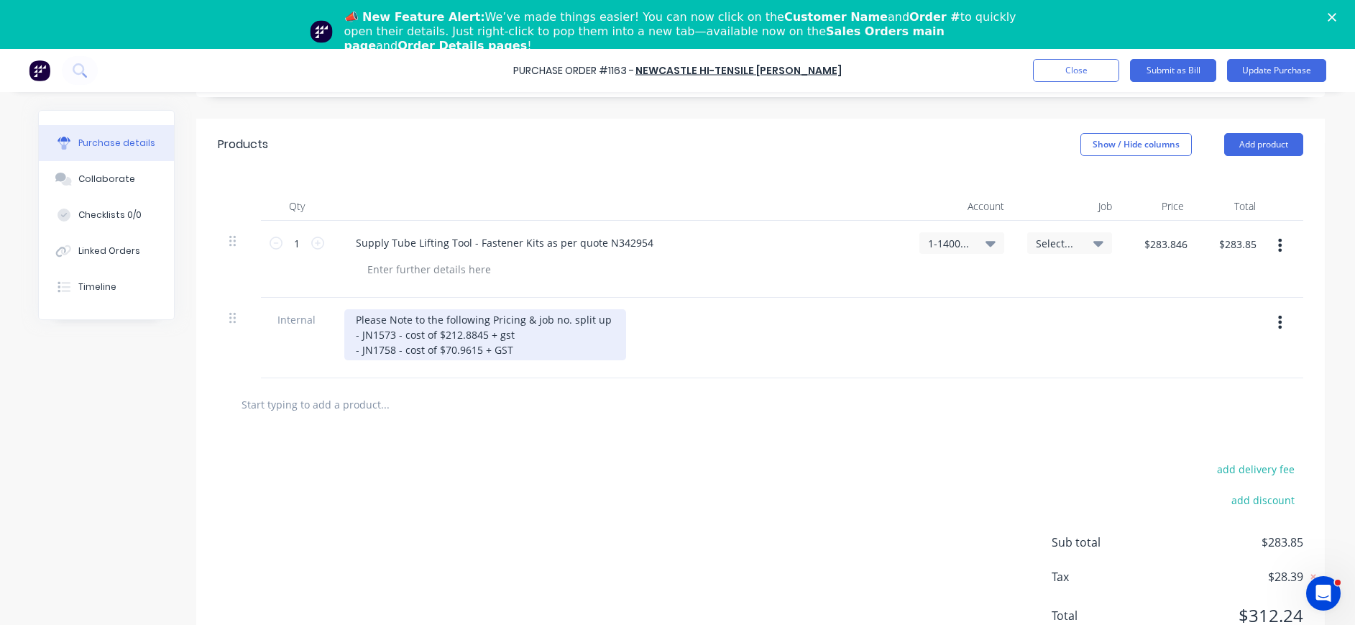
click at [523, 340] on div "Please Note to the following Pricing & job no. split up - JN1573 - cost of $212…" at bounding box center [485, 334] width 282 height 51
click at [1274, 244] on button "button" at bounding box center [1280, 245] width 34 height 26
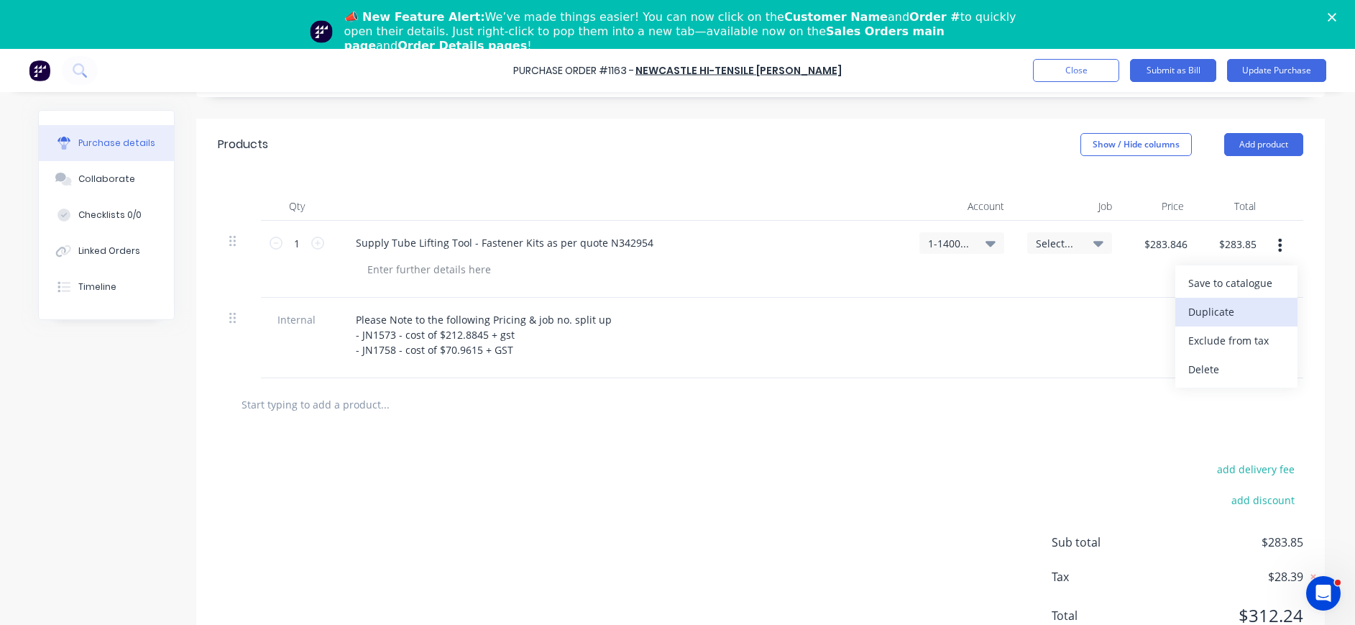
click at [1238, 304] on button "Duplicate" at bounding box center [1237, 312] width 122 height 29
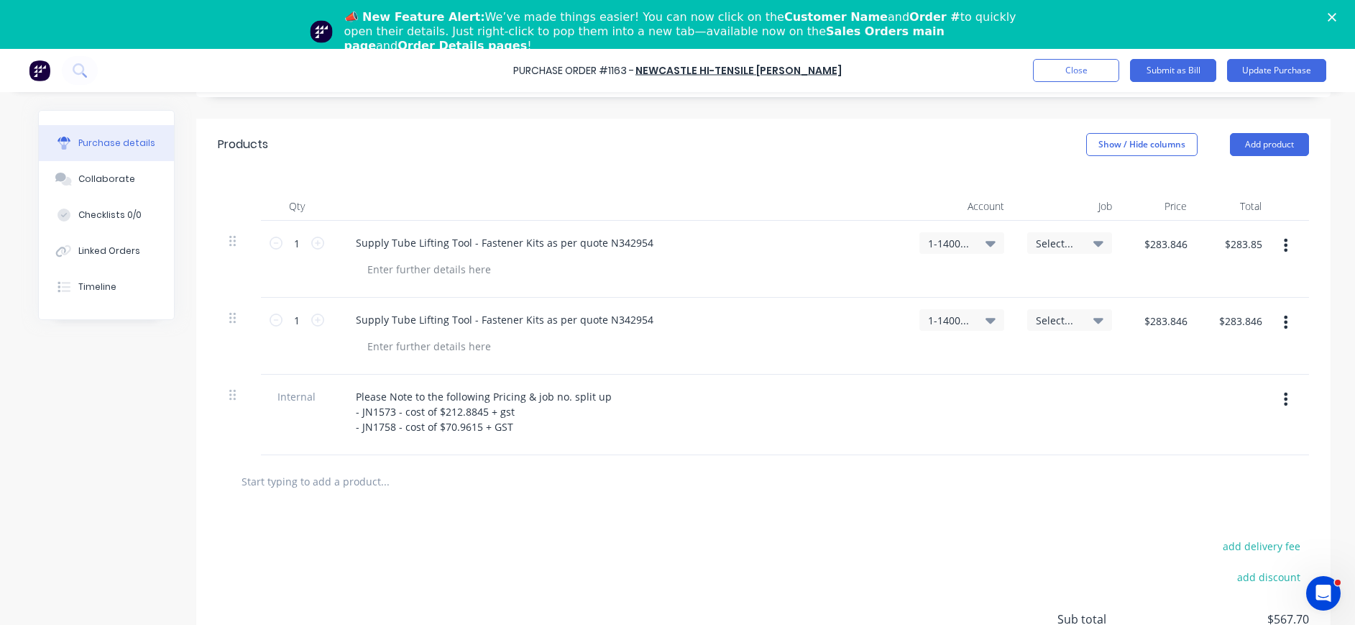
click at [1284, 249] on icon "button" at bounding box center [1286, 245] width 4 height 13
click at [1234, 311] on button "Duplicate" at bounding box center [1242, 312] width 122 height 29
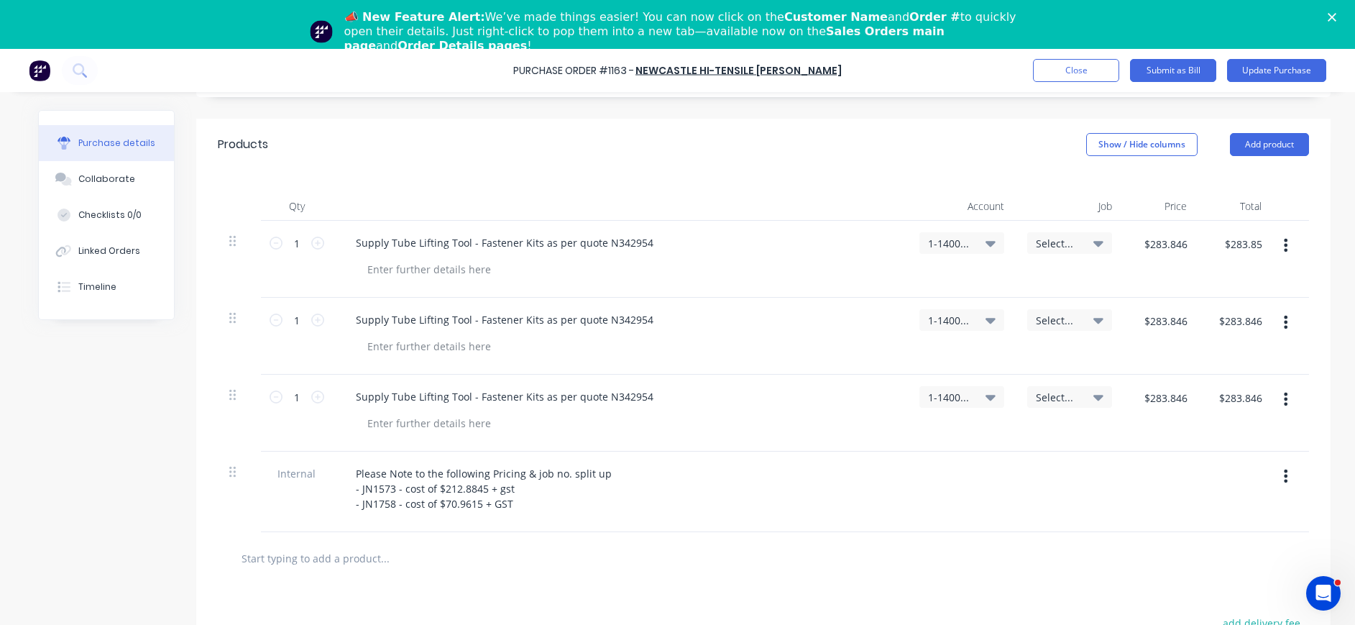
drag, startPoint x: 1280, startPoint y: 395, endPoint x: 1127, endPoint y: 436, distance: 158.5
click at [1127, 436] on div "$283.846 $283.846" at bounding box center [1161, 413] width 75 height 77
drag, startPoint x: 1127, startPoint y: 436, endPoint x: 1296, endPoint y: 417, distance: 170.1
click at [1296, 417] on div at bounding box center [1291, 413] width 36 height 77
click at [1280, 398] on button "button" at bounding box center [1286, 399] width 34 height 26
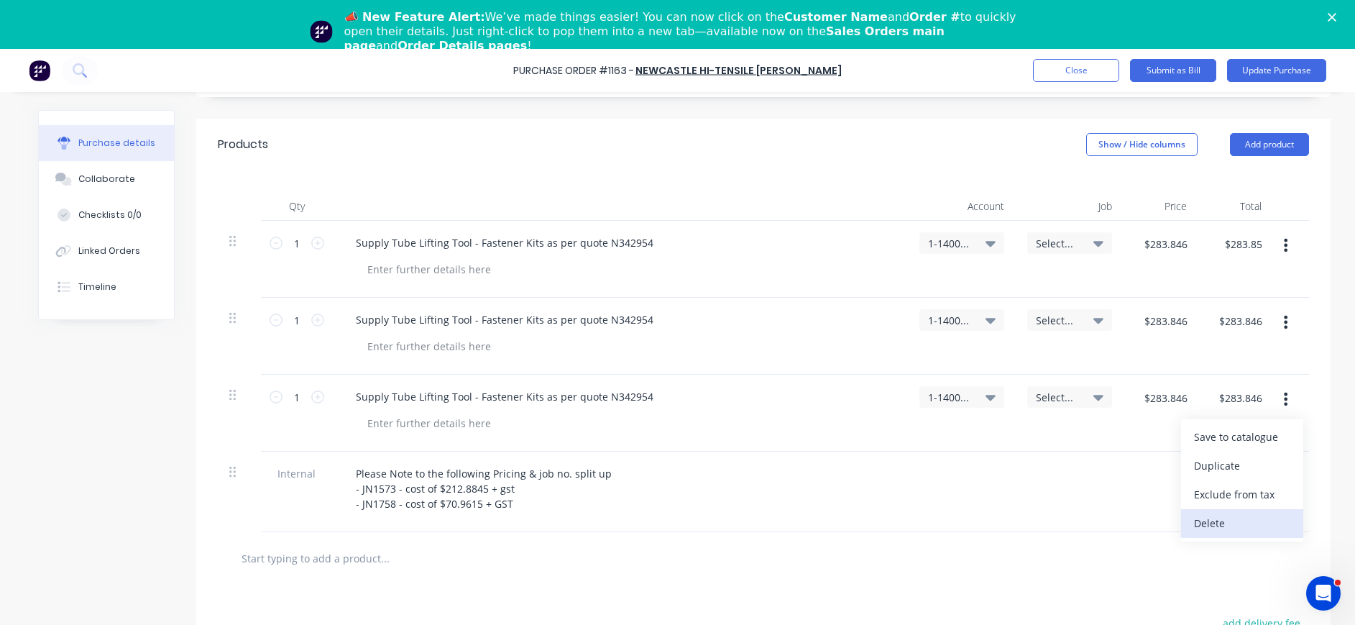
click at [1216, 518] on button "Delete" at bounding box center [1242, 523] width 122 height 29
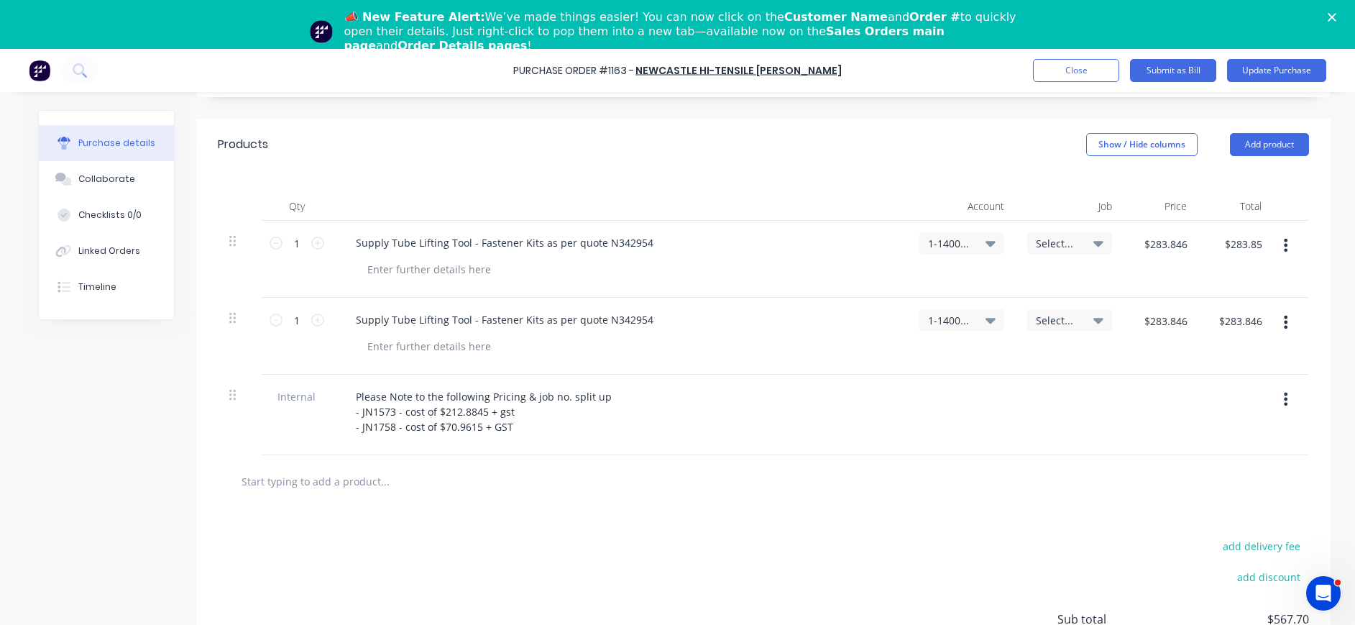
click at [1094, 239] on icon at bounding box center [1099, 243] width 10 height 16
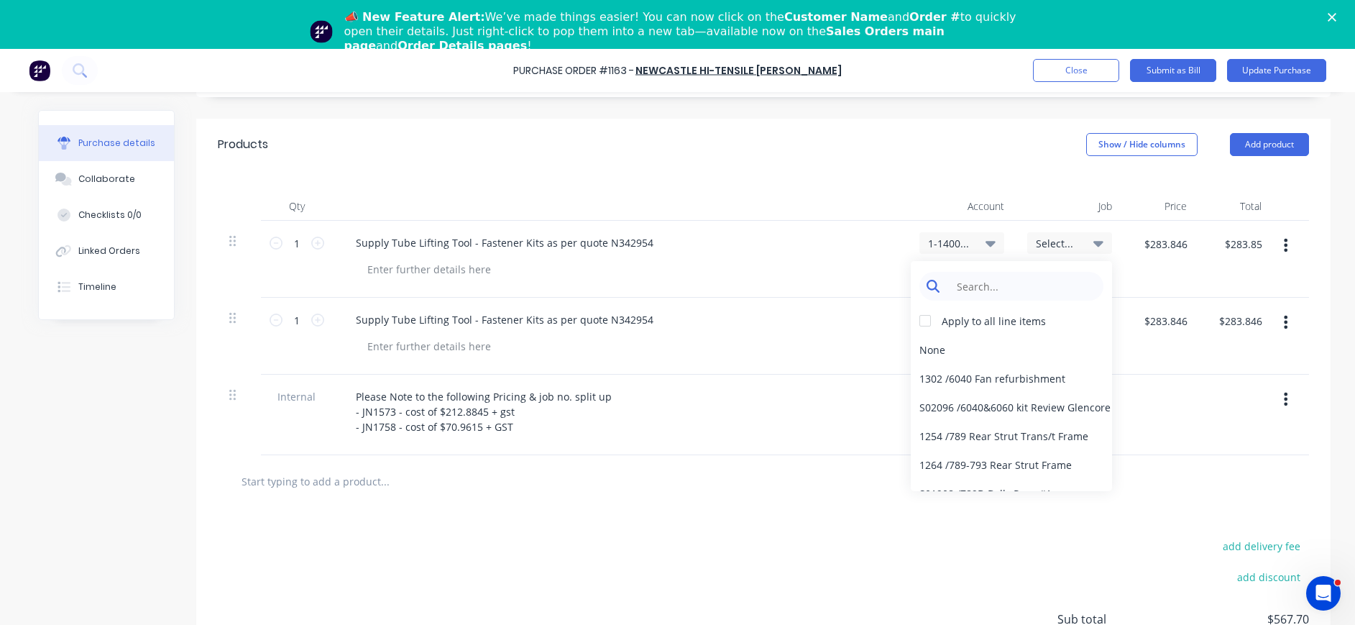
type textarea "x"
click at [1009, 287] on input at bounding box center [1022, 286] width 147 height 29
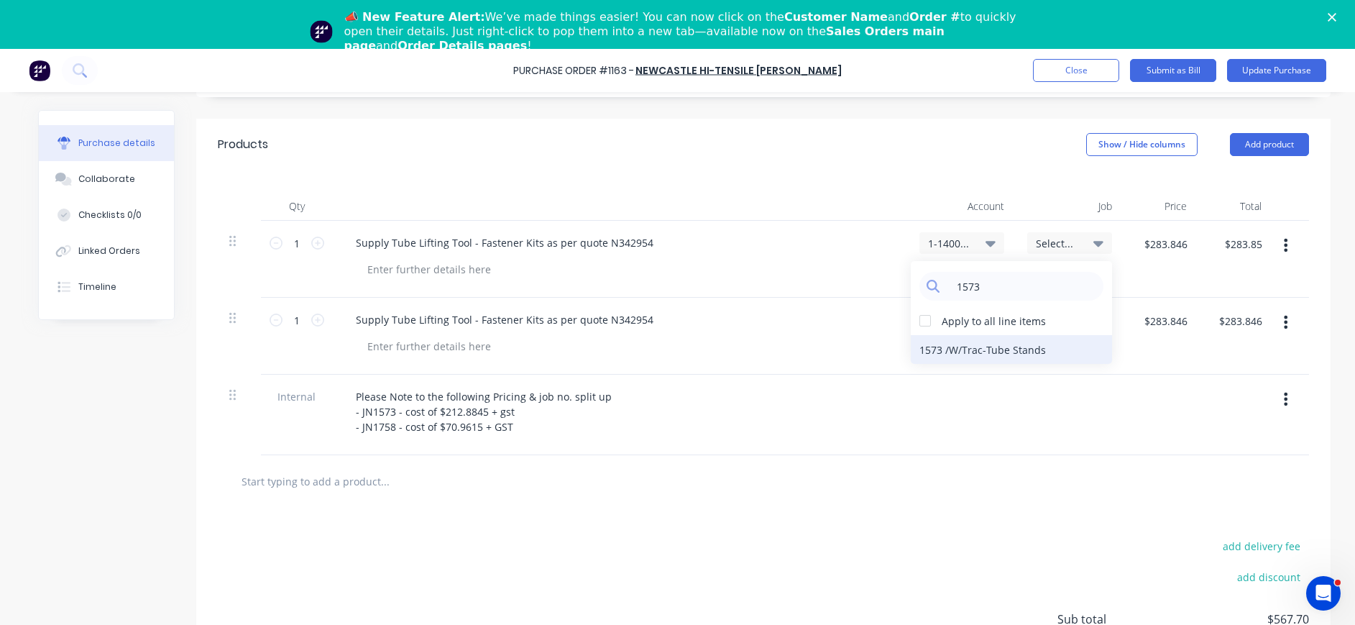
type input "1573"
click at [1025, 347] on div "1573 / W/Trac-Tube Stands" at bounding box center [1011, 349] width 201 height 29
click at [946, 245] on span "1-1400 / Work in Progress" at bounding box center [949, 243] width 43 height 15
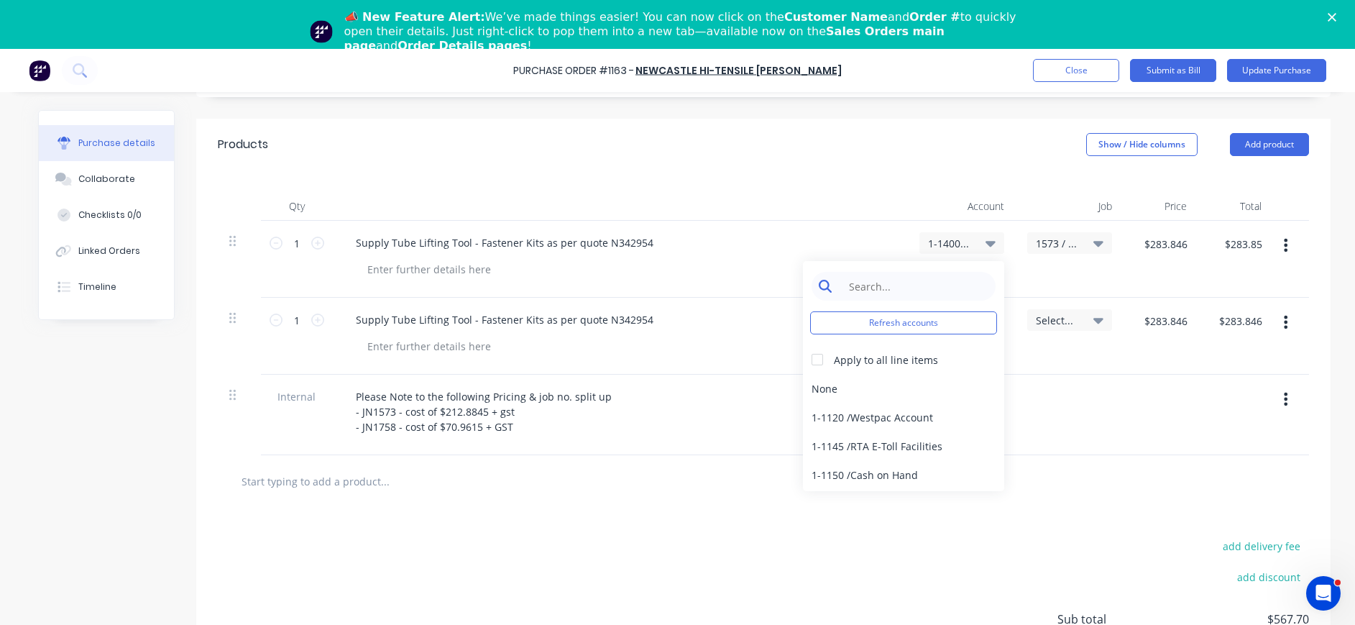
type textarea "x"
click at [924, 281] on input at bounding box center [914, 286] width 147 height 29
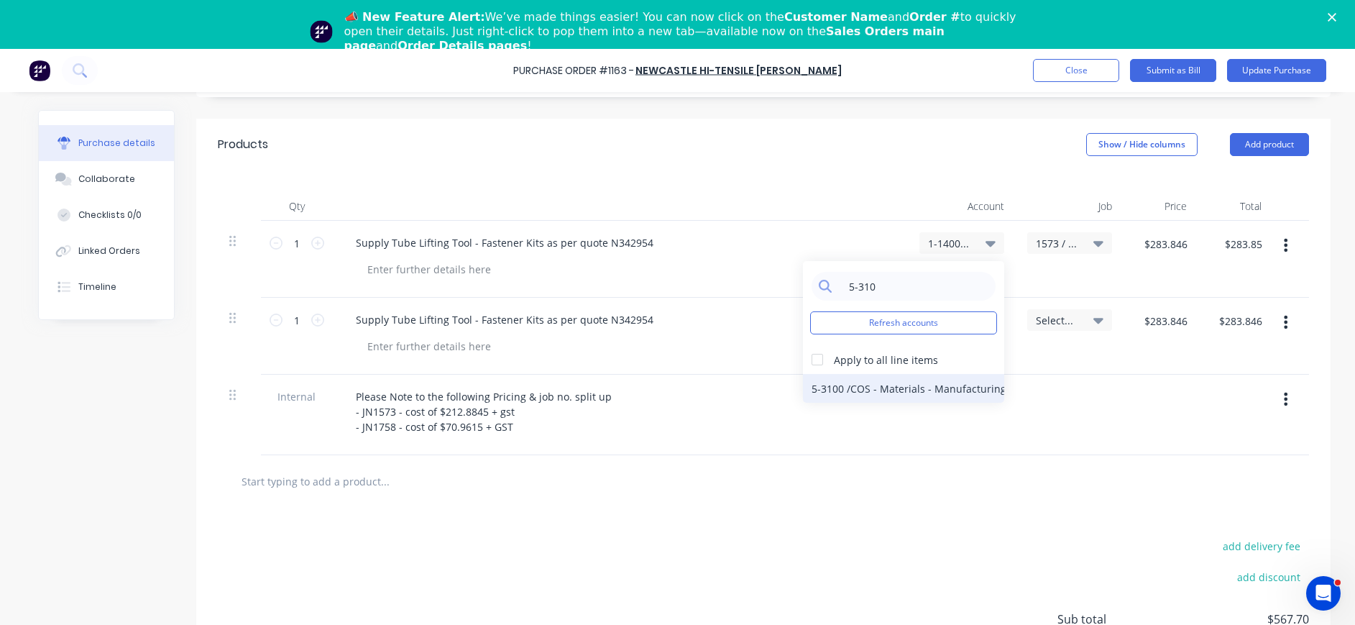
type input "5-310"
click at [899, 387] on div "5-3100 / COS - Materials - Manufacturing Other" at bounding box center [903, 388] width 201 height 29
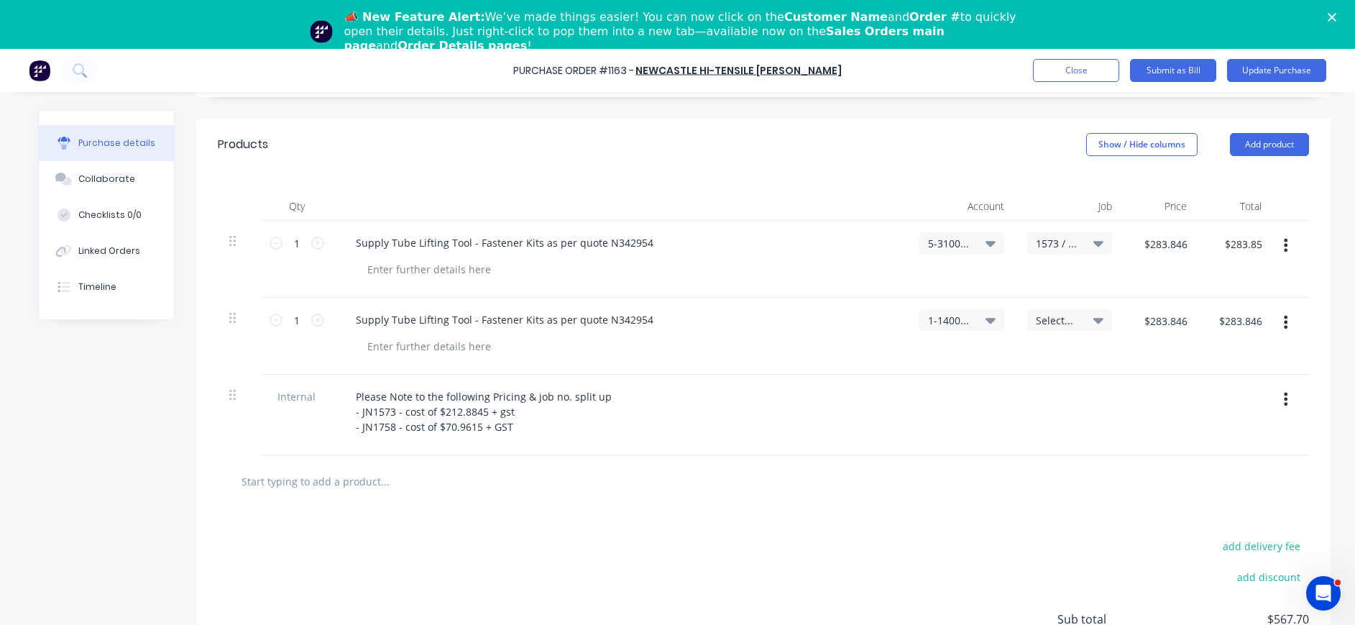
click at [1053, 321] on span "Select..." at bounding box center [1057, 320] width 43 height 15
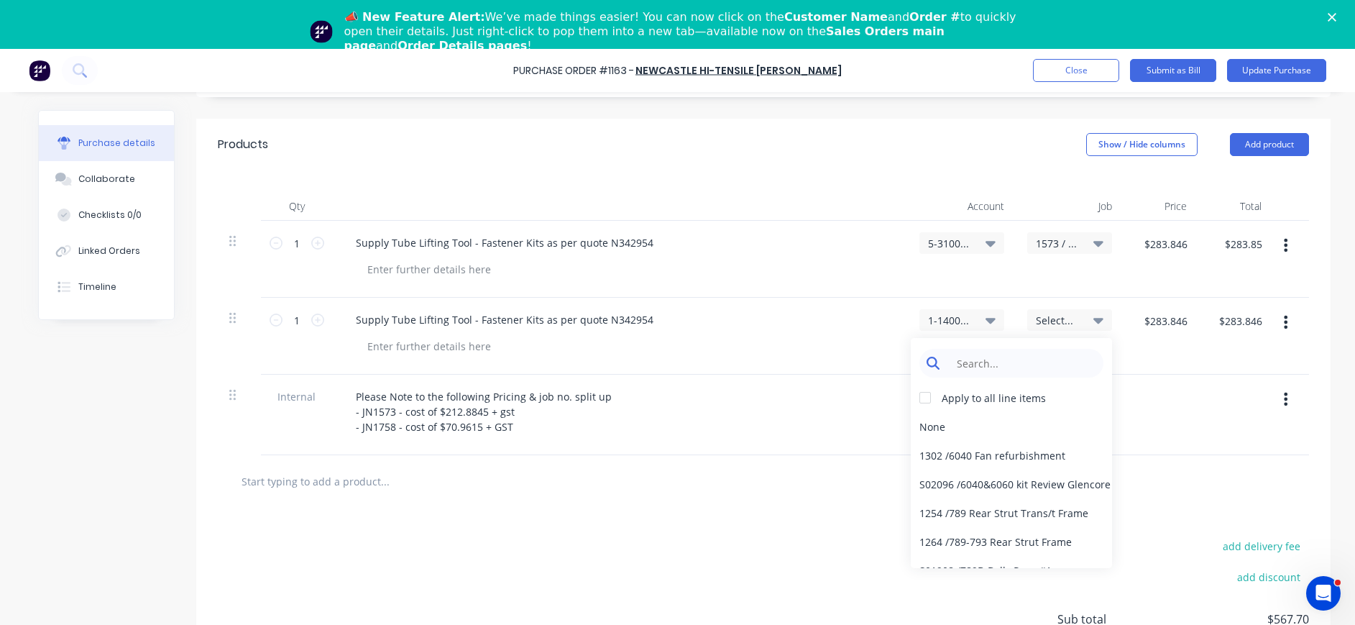
type textarea "x"
click at [1021, 372] on input at bounding box center [1022, 363] width 147 height 29
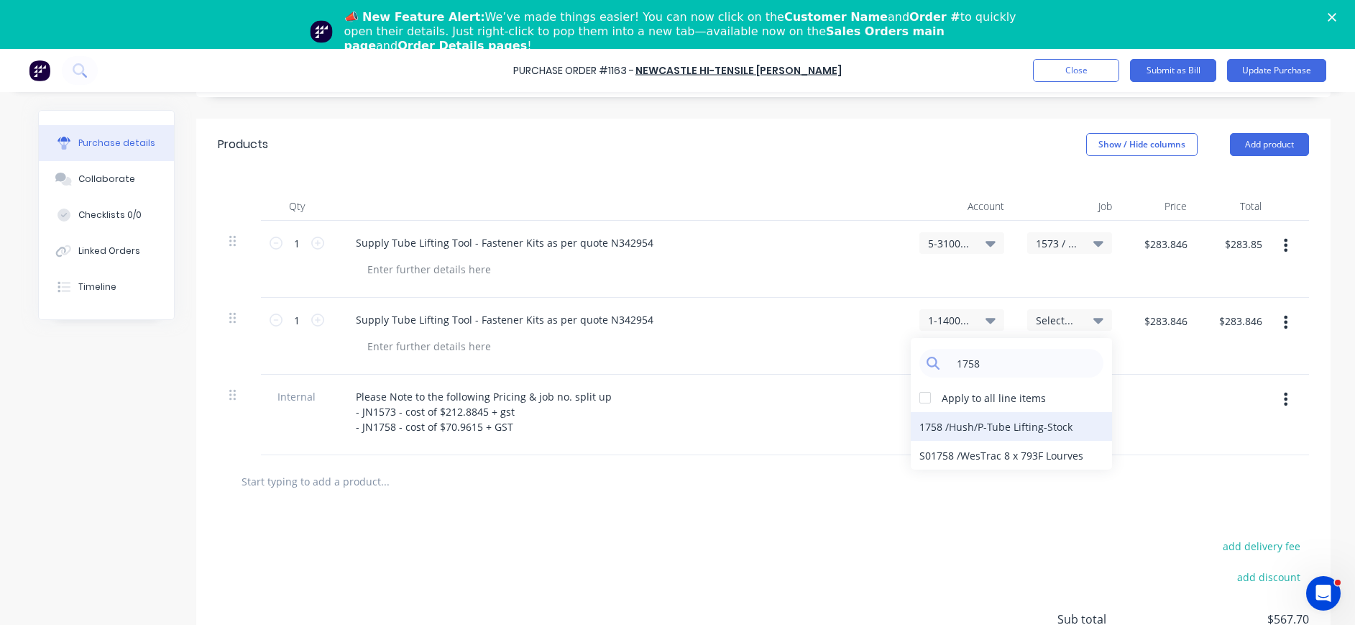
type input "1758"
click at [1029, 426] on div "1758 / Hush/P-Tube Lifting-Stock" at bounding box center [1011, 426] width 201 height 29
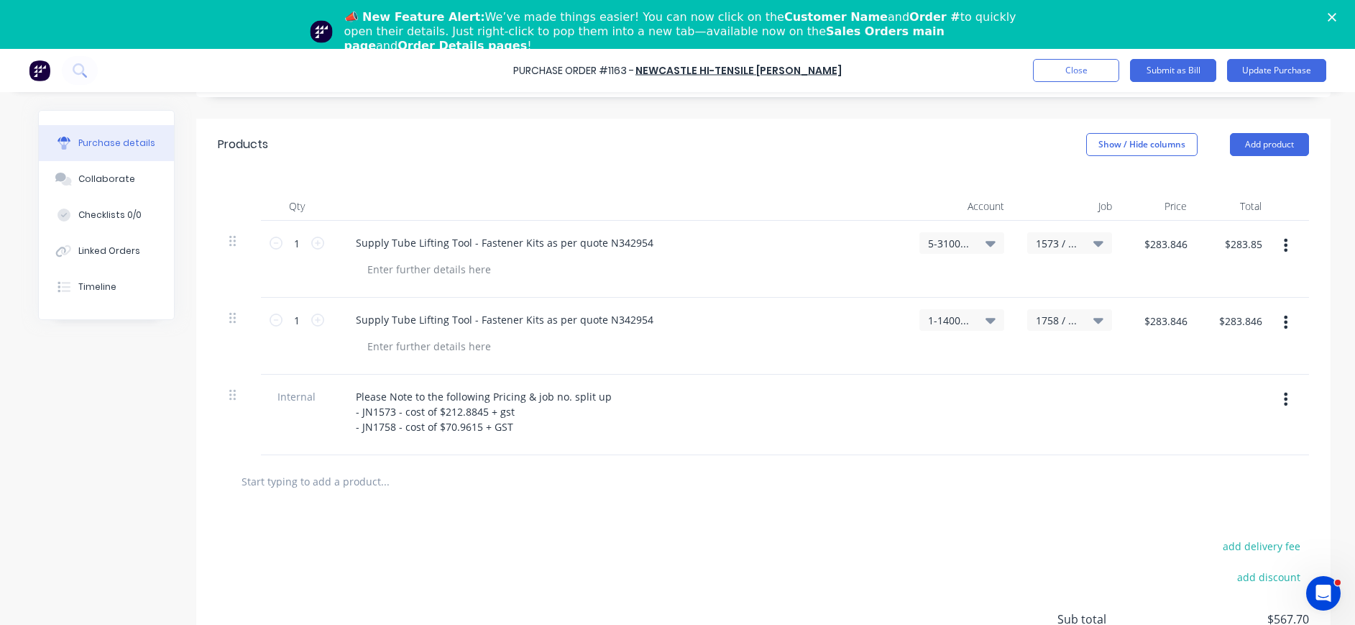
click at [986, 317] on icon at bounding box center [991, 320] width 10 height 16
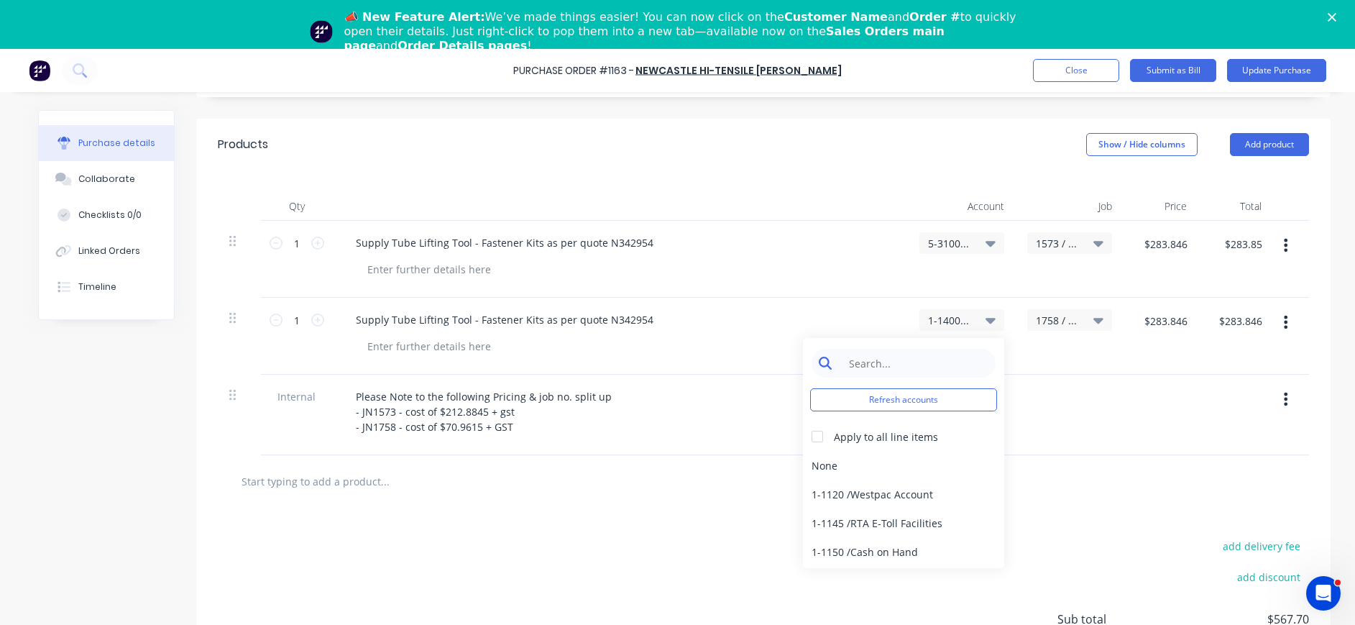
type textarea "x"
click at [943, 358] on input at bounding box center [914, 363] width 147 height 29
type input "55-310"
type textarea "x"
drag, startPoint x: 879, startPoint y: 365, endPoint x: 810, endPoint y: 364, distance: 68.3
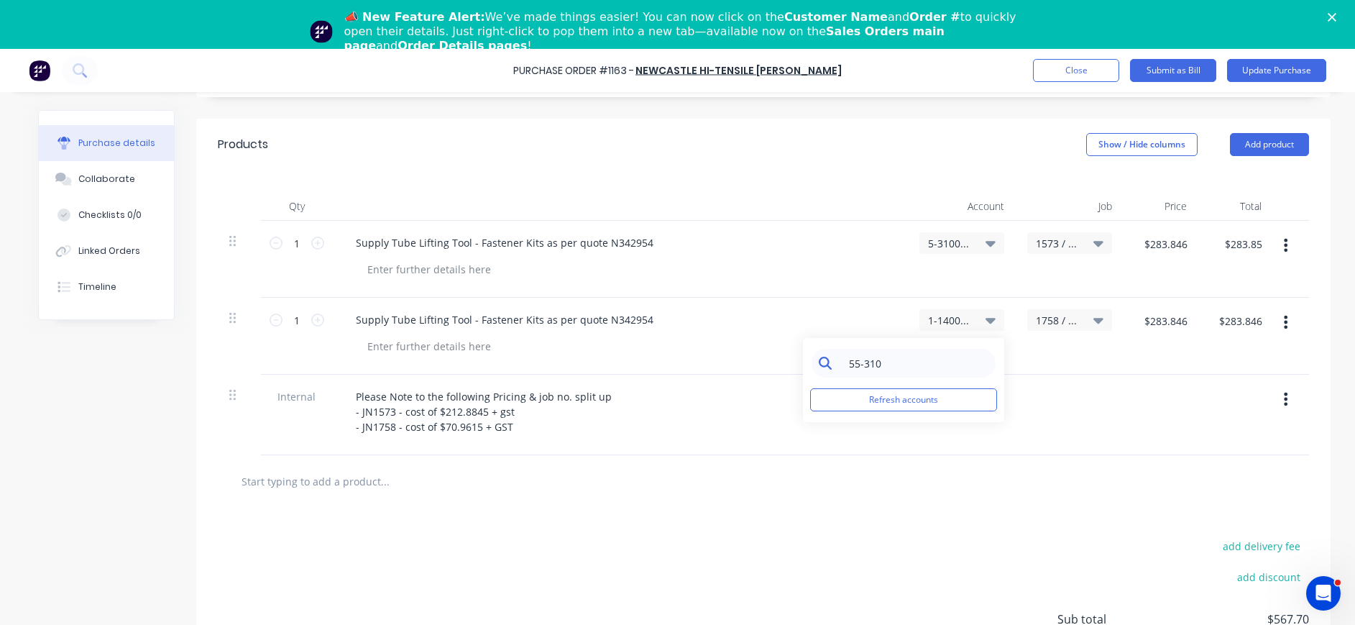
click at [812, 364] on div "55-310" at bounding box center [904, 363] width 184 height 29
type input "5-31"
click at [847, 467] on div "5-3100 / COS - Materials - Manufacturing Other" at bounding box center [903, 465] width 201 height 29
type textarea "x"
drag, startPoint x: 1219, startPoint y: 249, endPoint x: 1271, endPoint y: 247, distance: 51.8
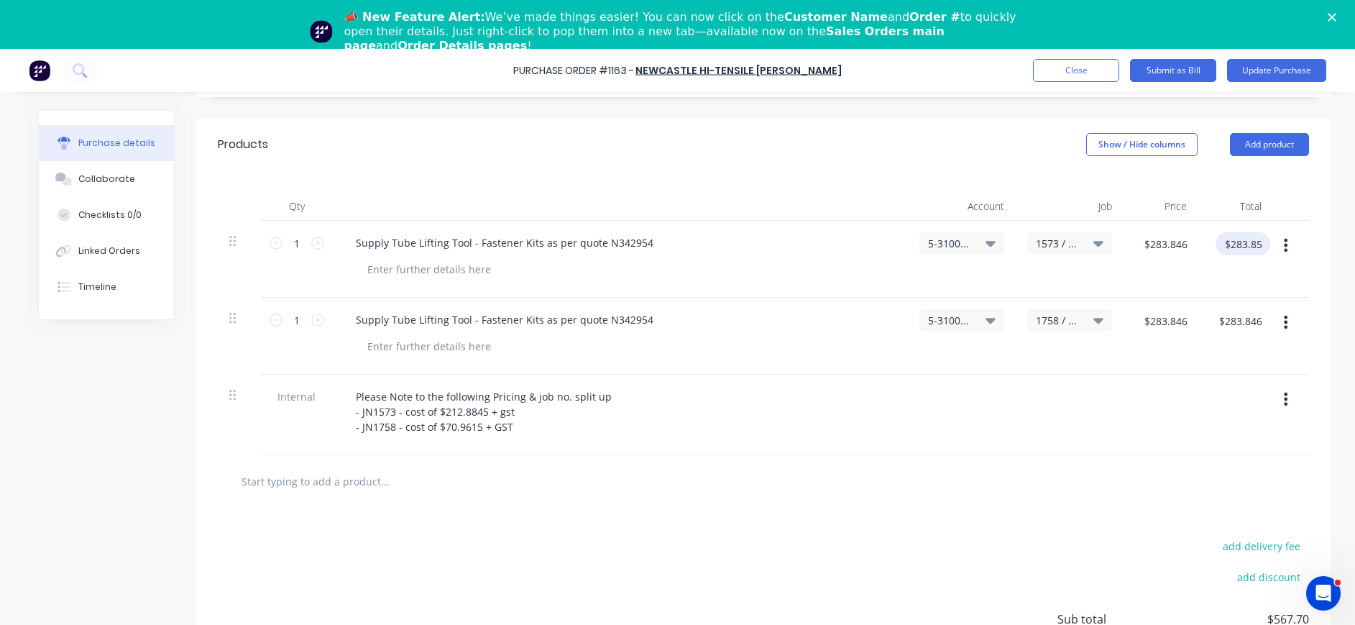
click at [1271, 247] on div "1 1 Supply Tube Lifting Tool - Fastener Kits as per quote N342954 5-3100 / COS …" at bounding box center [763, 259] width 1091 height 77
type input "212.88845"
click at [1234, 237] on input "212.88845" at bounding box center [1243, 243] width 66 height 23
type textarea "x"
click at [1245, 244] on input "212.88845" at bounding box center [1243, 243] width 66 height 23
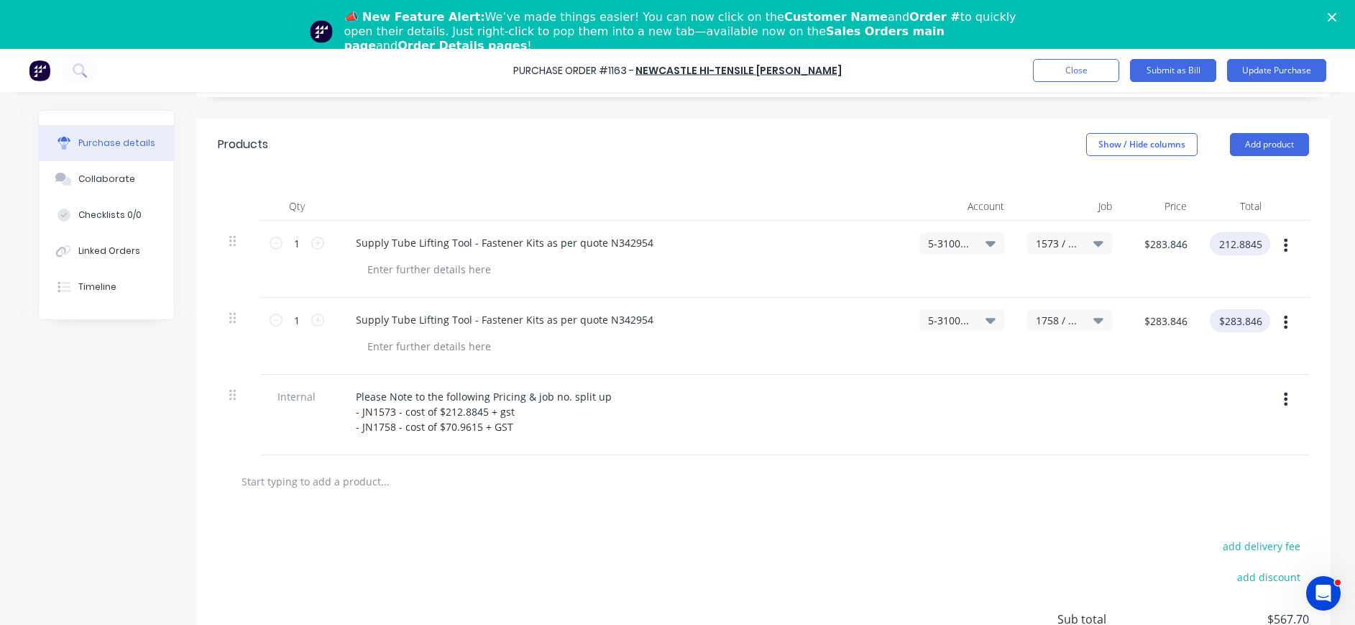
type input "212.8845"
type textarea "x"
type input "$212.88"
click at [1243, 315] on input "$283.846" at bounding box center [1240, 320] width 60 height 23
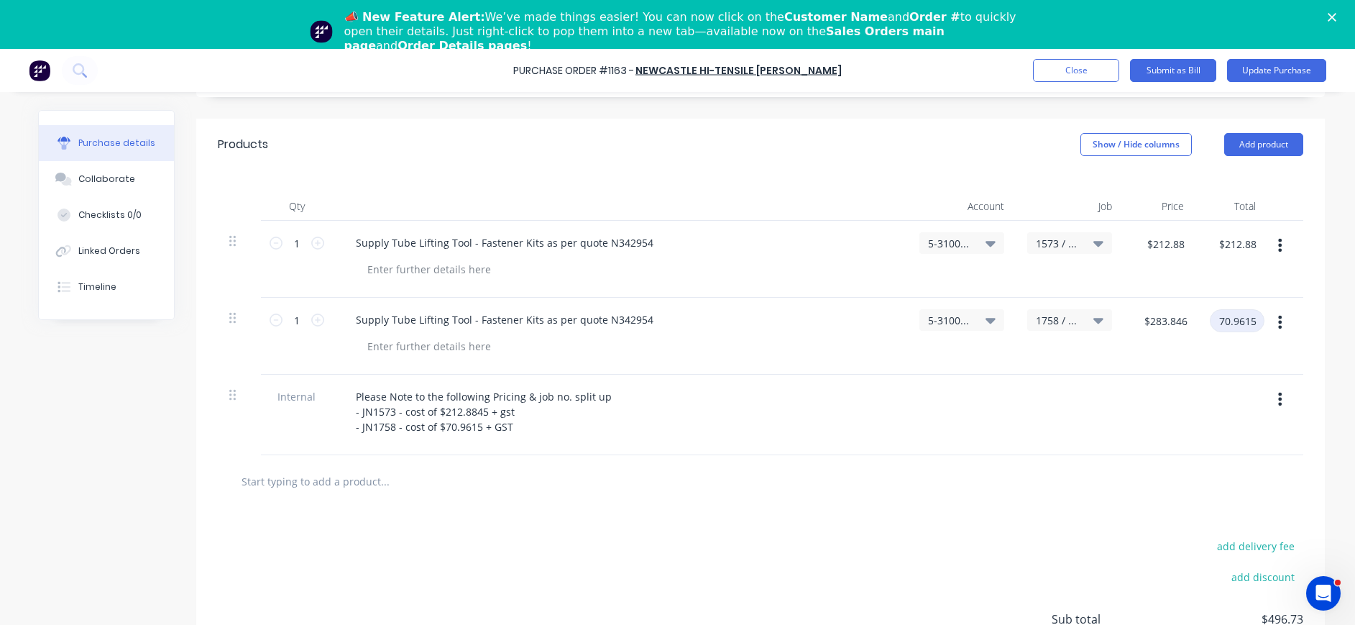
type input "70.9615"
type textarea "x"
type input "$70.96"
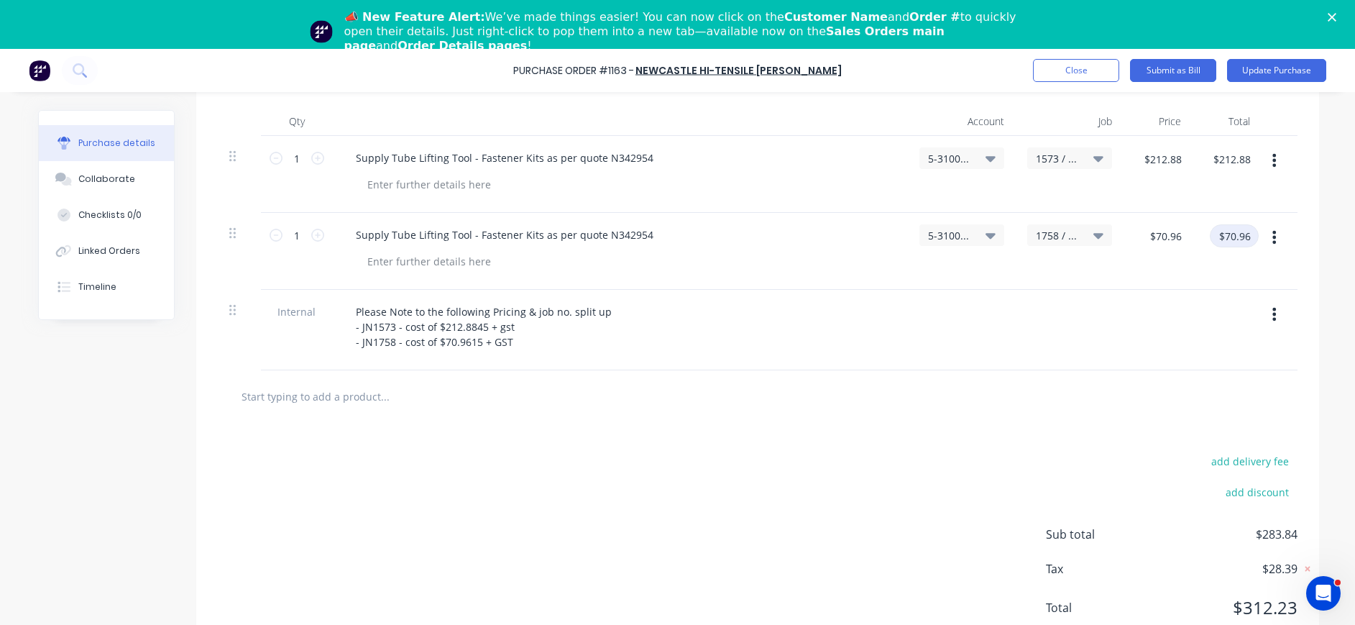
click at [1242, 237] on input "$70.96" at bounding box center [1234, 235] width 49 height 23
click at [1245, 232] on input "$70.96" at bounding box center [1234, 235] width 49 height 23
type textarea "x"
click at [1243, 237] on input "$70.96" at bounding box center [1234, 235] width 49 height 23
type input "5"
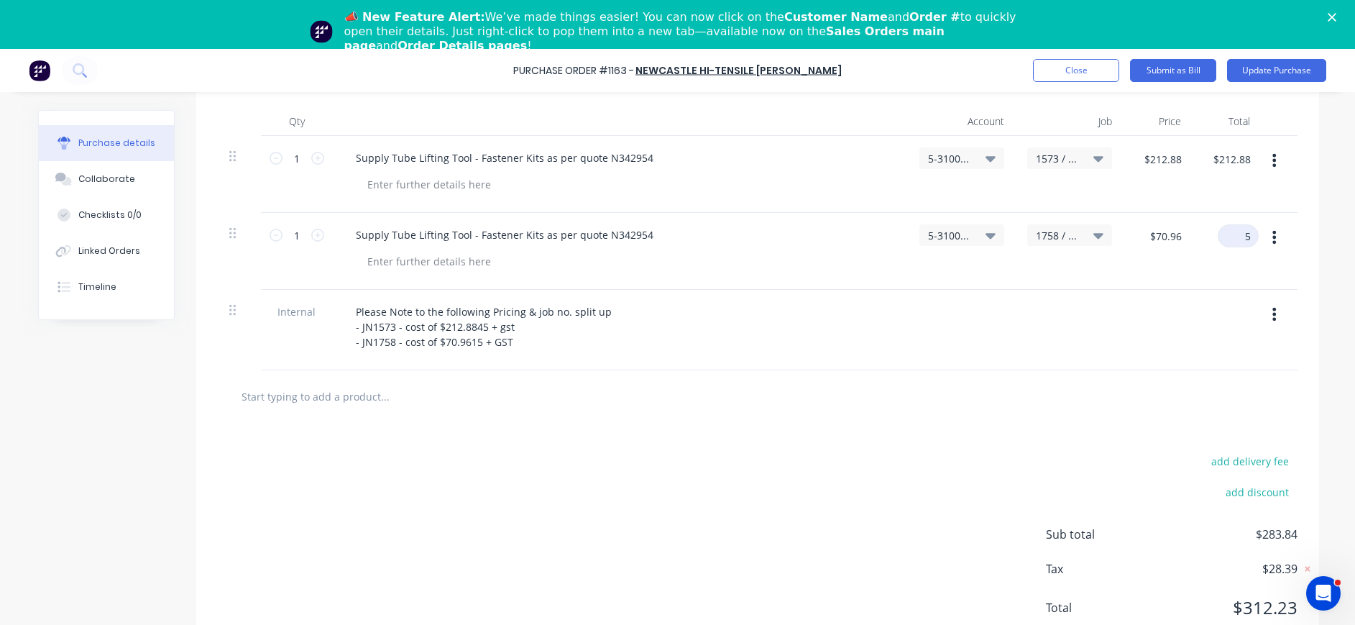
type textarea "x"
type input "$5.00"
type textarea "x"
click at [1170, 237] on input "$5.00" at bounding box center [1168, 235] width 43 height 23
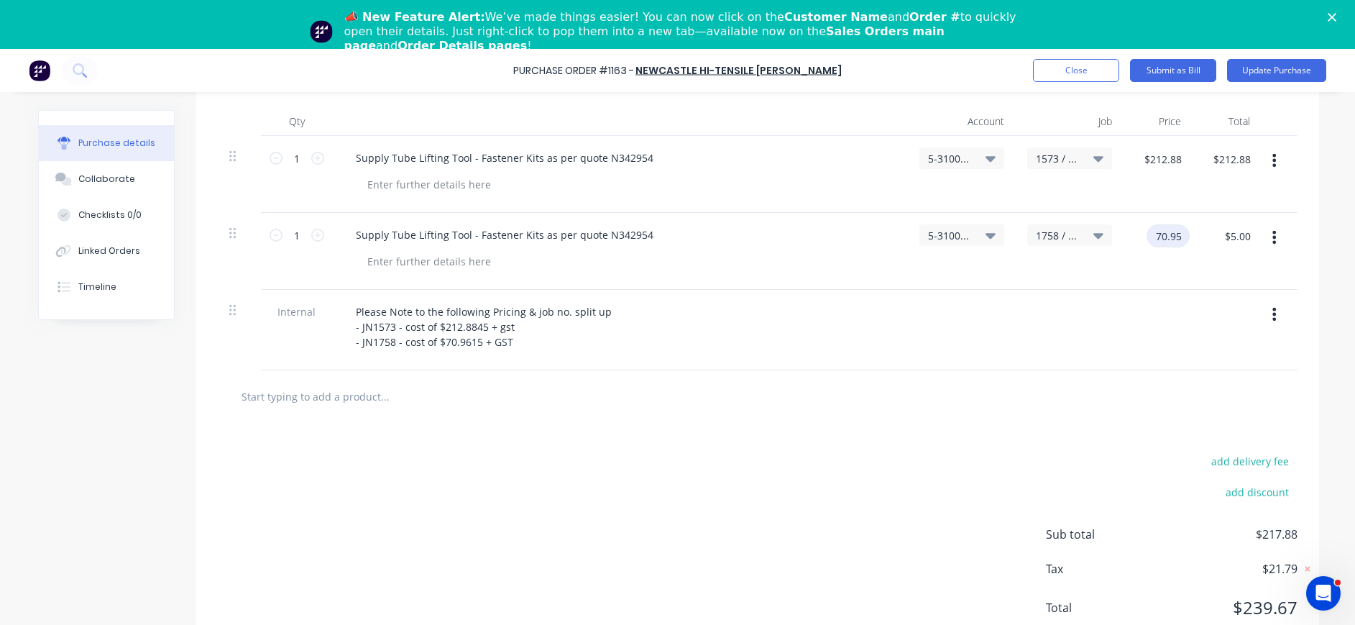
type input "70.95"
type textarea "x"
type input "$70.95"
click at [1155, 460] on div "add delivery fee" at bounding box center [1172, 461] width 252 height 19
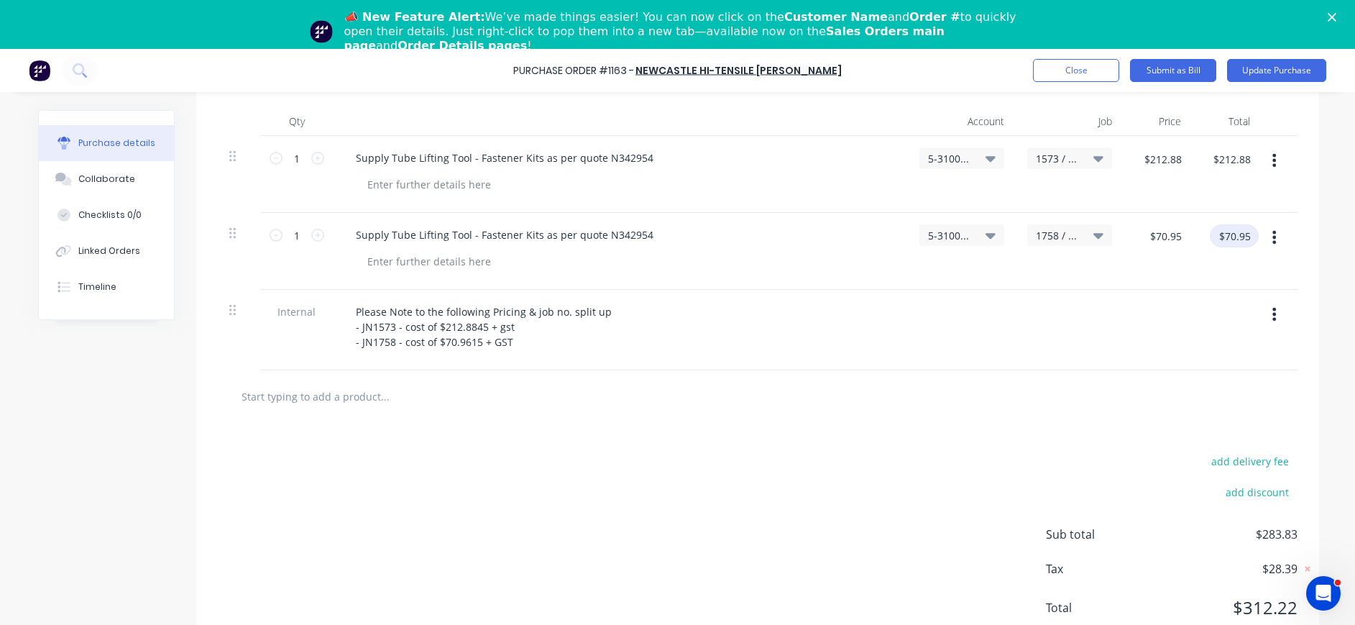
type textarea "x"
click at [1240, 239] on input "$70.95" at bounding box center [1234, 235] width 49 height 23
type input "70.915"
type textarea "x"
type input "$70.92"
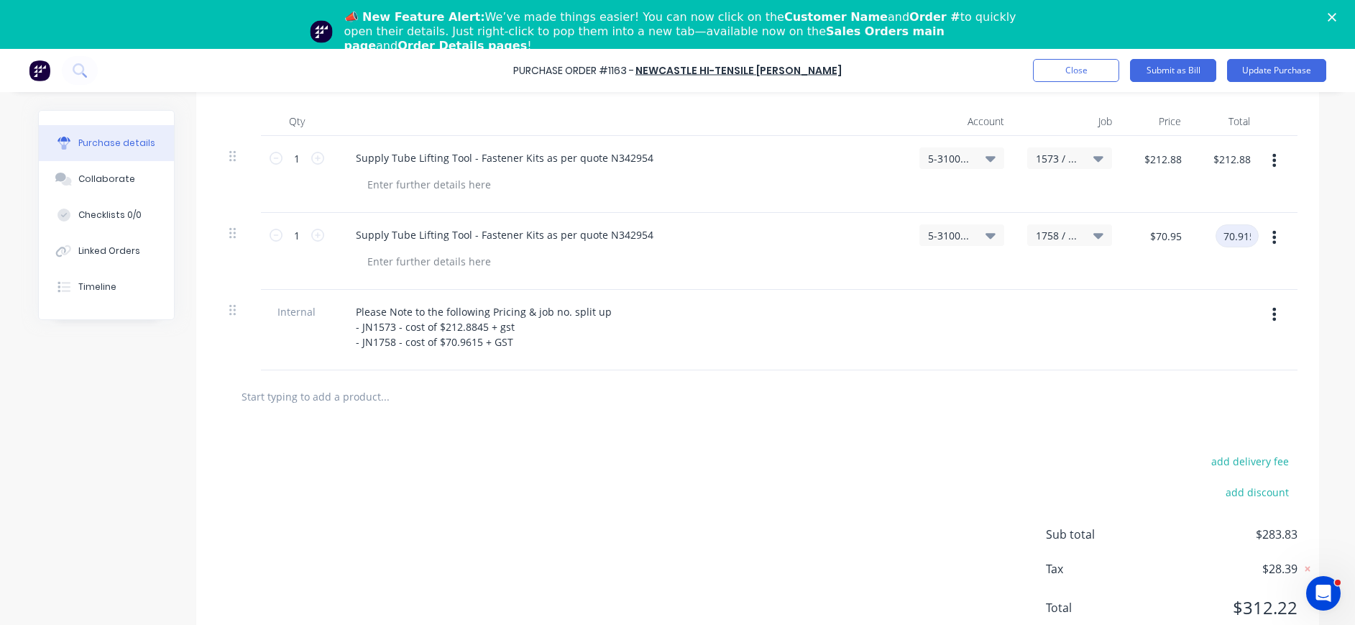
type input "$70.92"
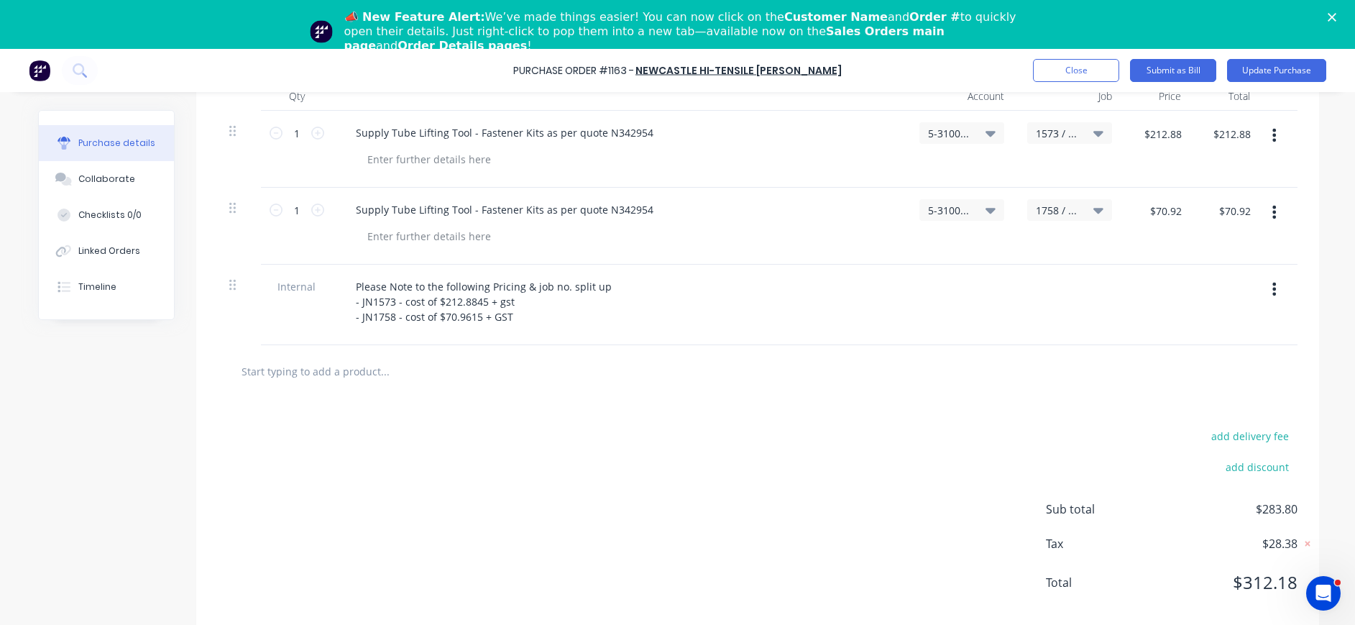
scroll to position [49, 0]
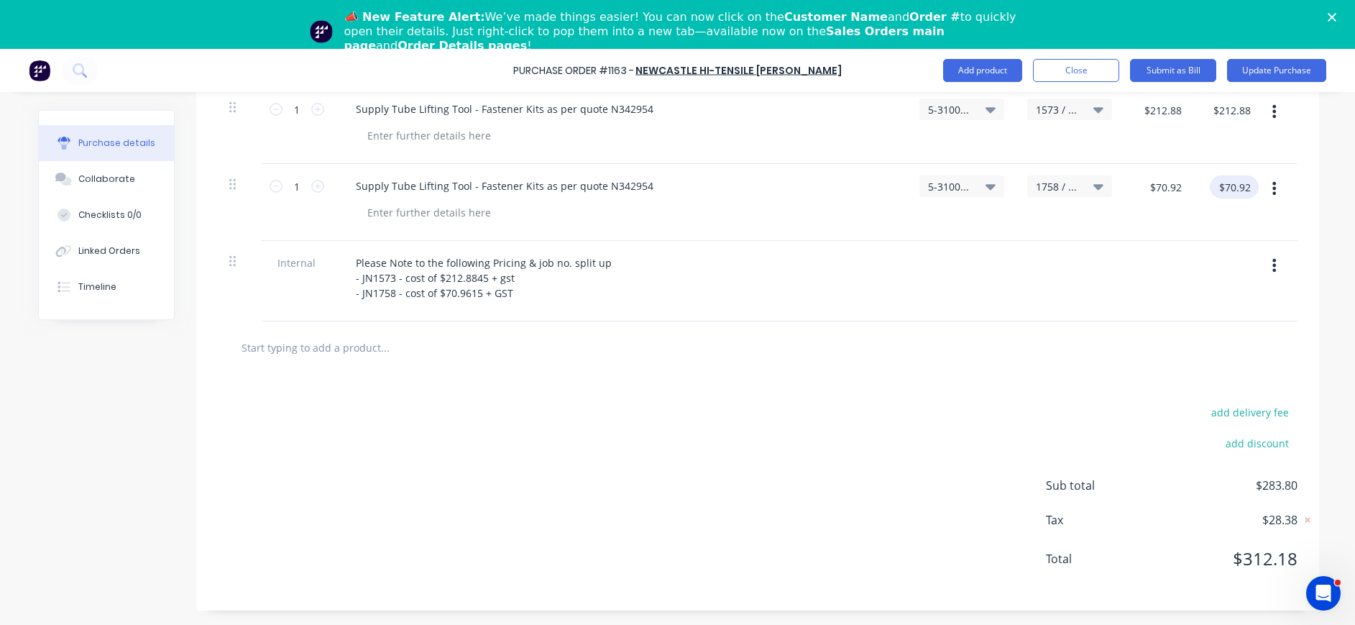
type textarea "x"
click at [1211, 193] on input "$70.92" at bounding box center [1234, 186] width 49 height 23
type input "70.9615"
type textarea "x"
type input "$70.96"
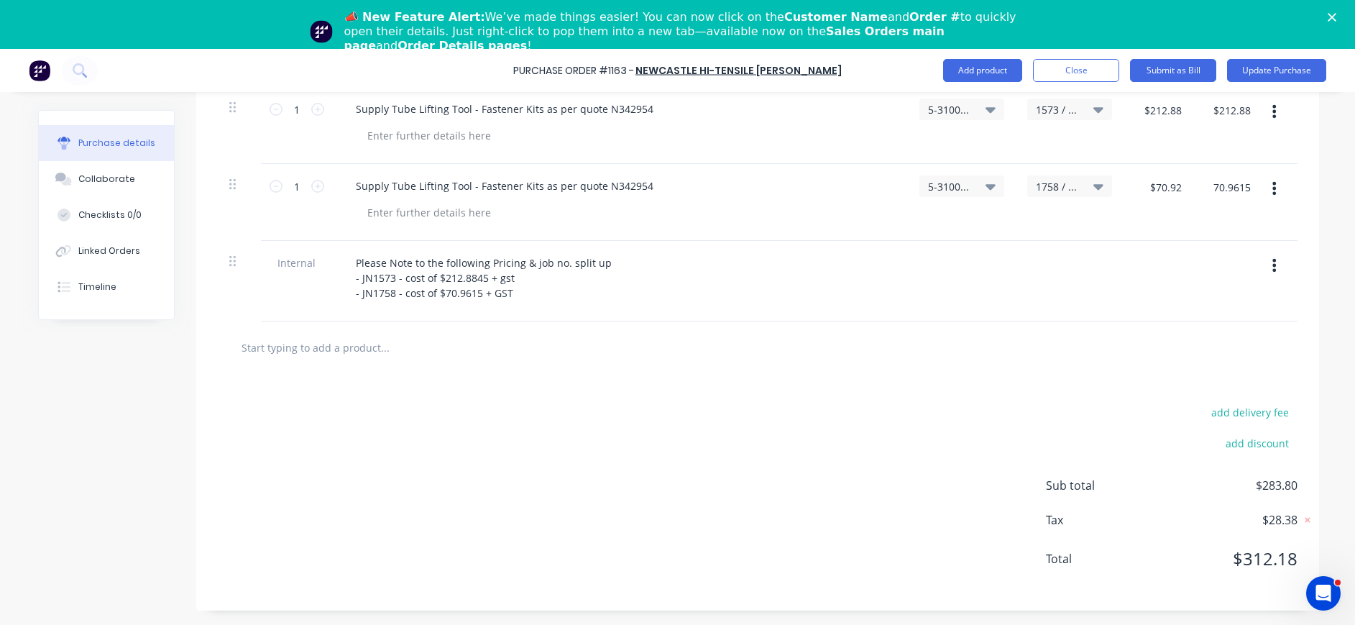
type input "$70.96"
type textarea "x"
click at [1206, 508] on div "Sub total $283.84 Tax $28.39 Total $312.23" at bounding box center [1172, 533] width 252 height 112
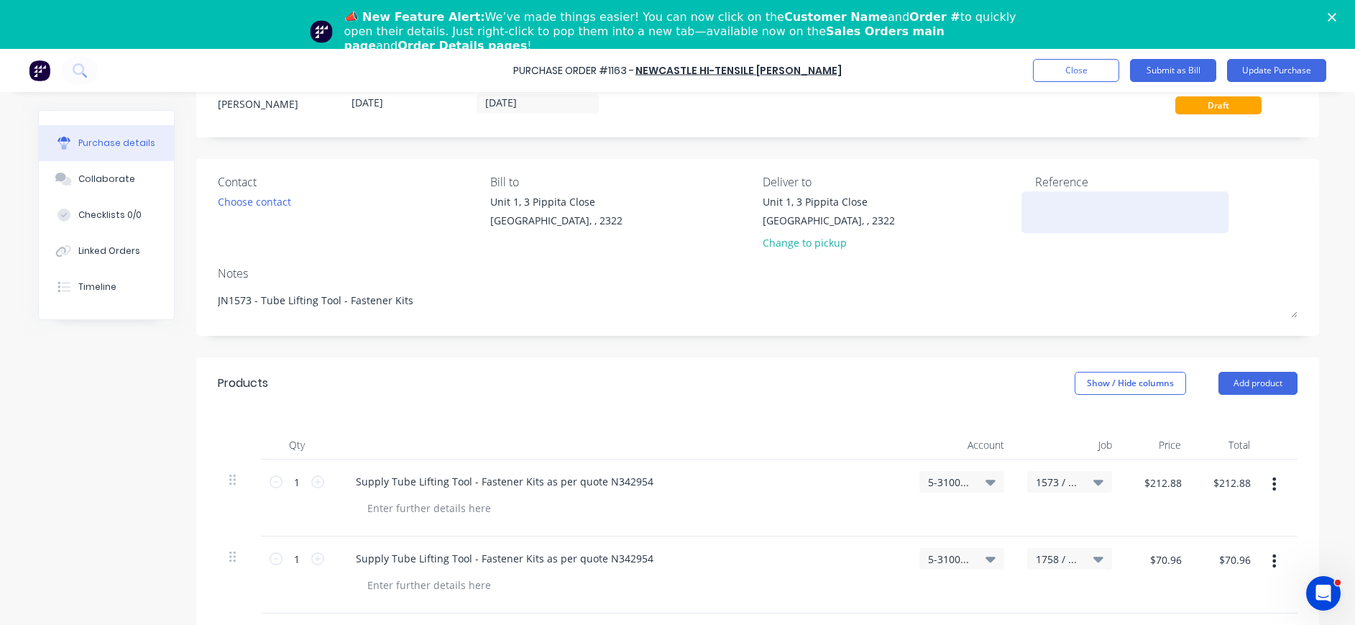
click at [1042, 215] on textarea at bounding box center [1125, 210] width 180 height 32
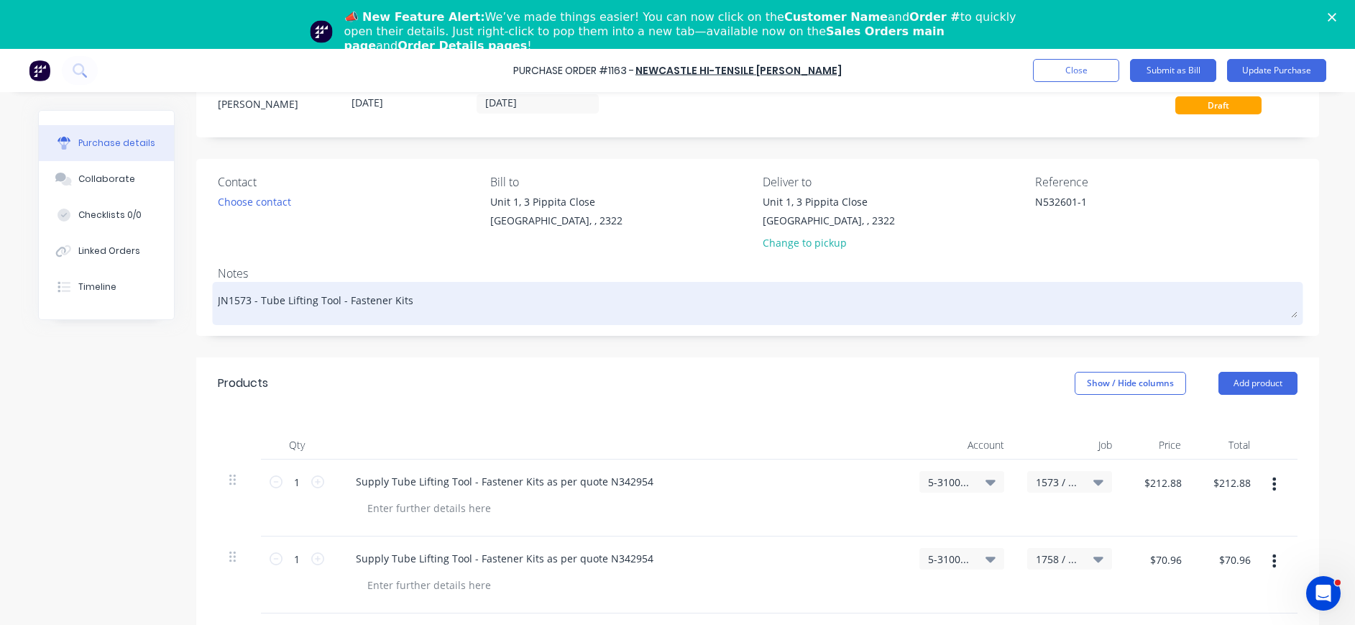
type textarea "N532601-1"
type textarea "x"
type textarea "N532601-1"
click at [430, 303] on textarea "JN1573 - Tube Lifting Tool - Fastener Kits" at bounding box center [758, 301] width 1080 height 32
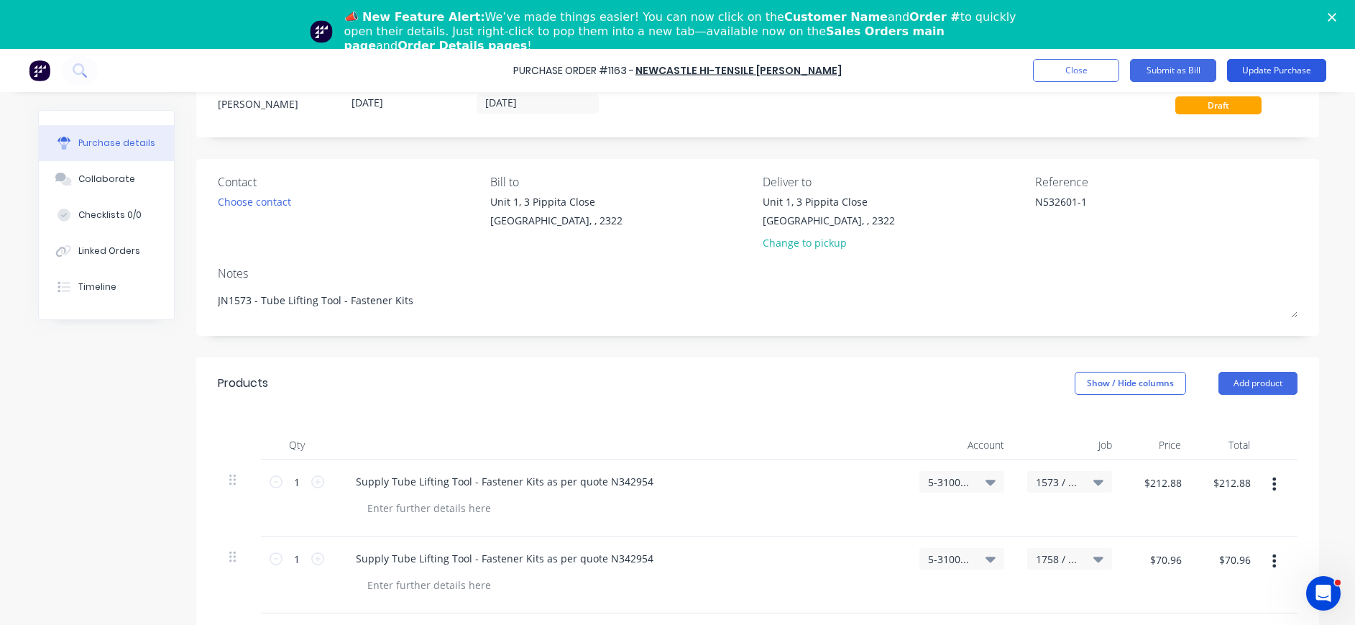
click at [1291, 67] on button "Update Purchase" at bounding box center [1276, 70] width 99 height 23
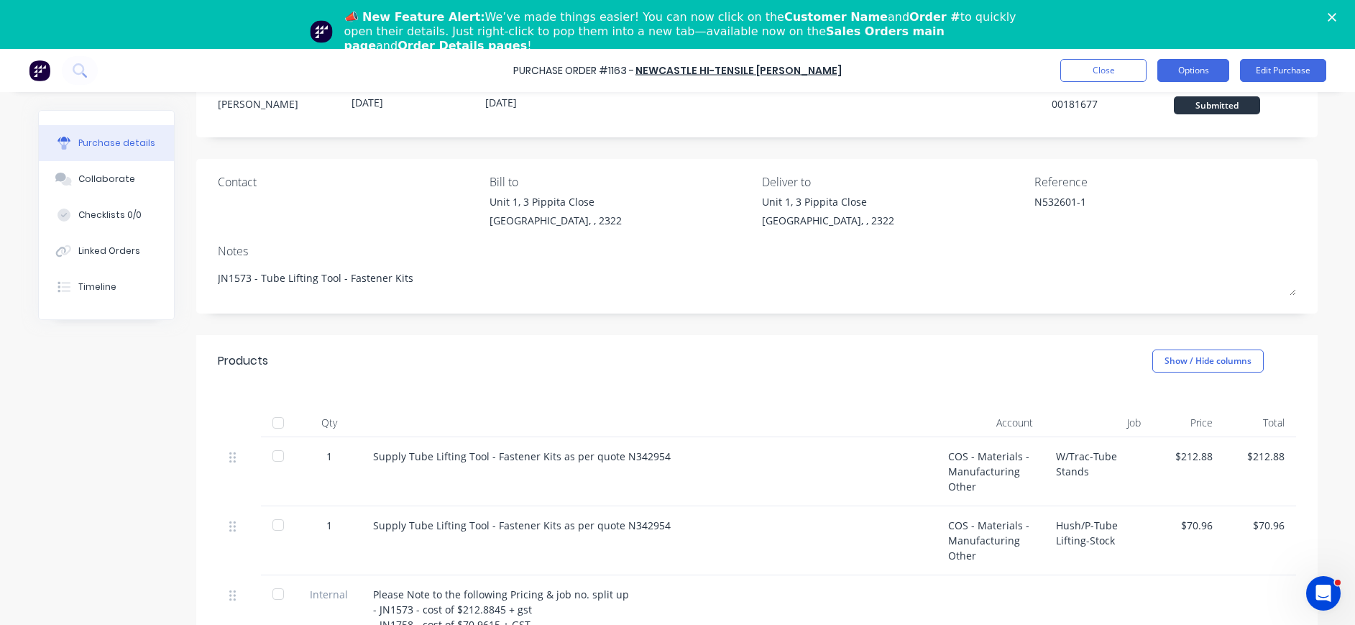
click at [1171, 69] on button "Options" at bounding box center [1194, 70] width 72 height 23
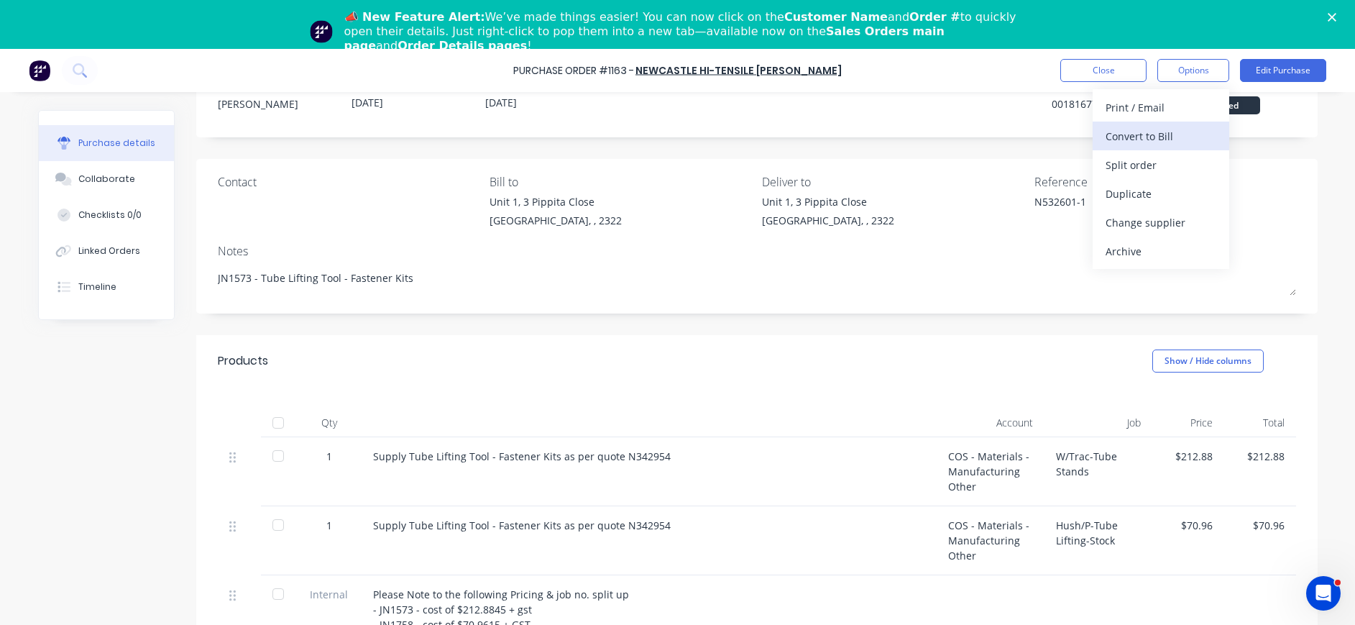
click at [1165, 132] on div "Convert to Bill" at bounding box center [1161, 136] width 111 height 21
type textarea "x"
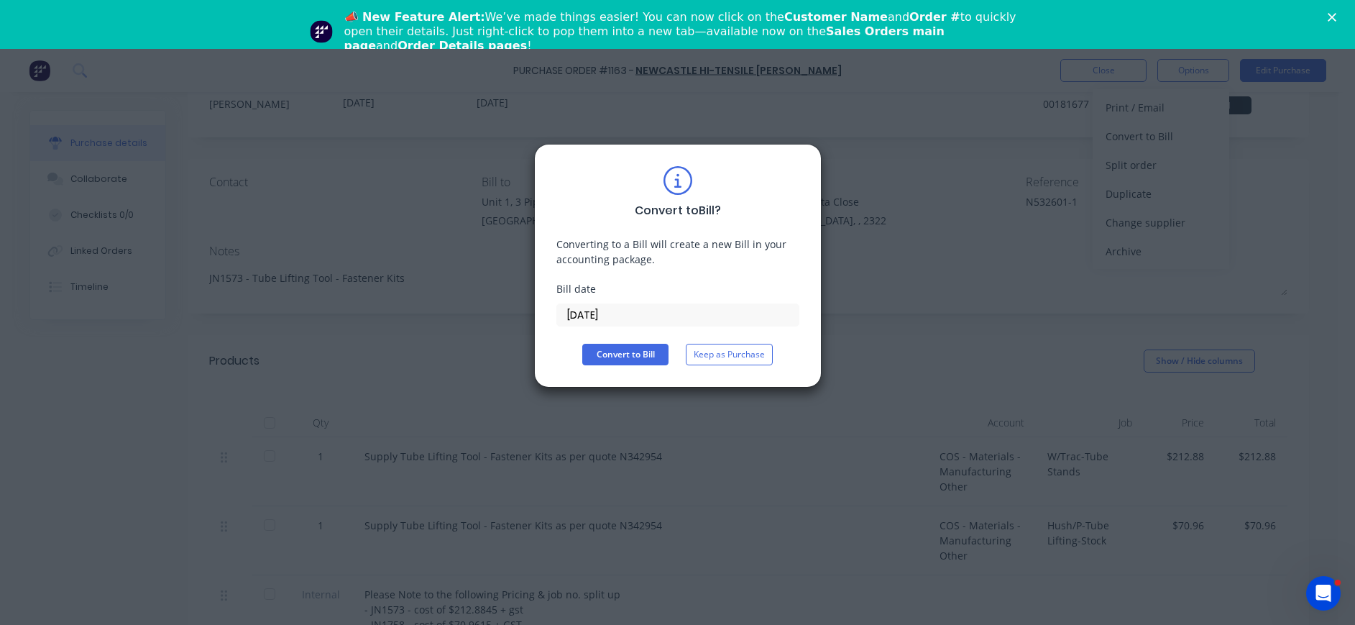
click at [621, 319] on input "13/08/25" at bounding box center [678, 315] width 242 height 22
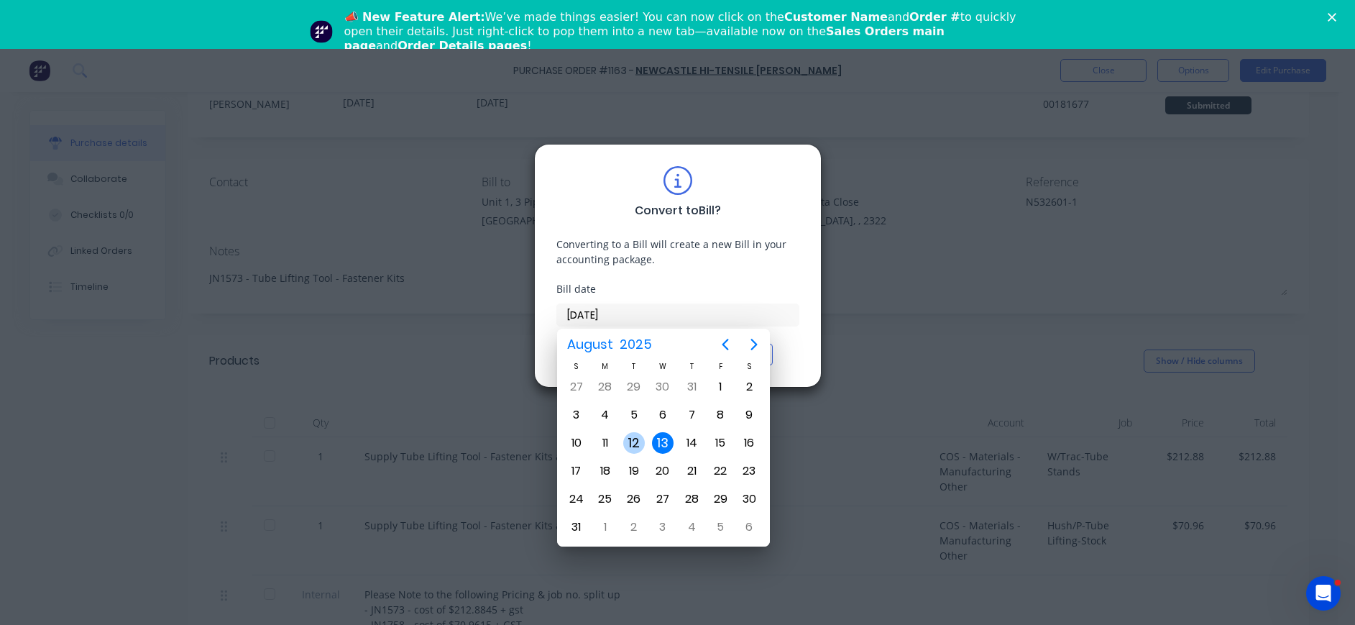
click at [635, 436] on div "12" at bounding box center [634, 443] width 22 height 22
type input "12/08/25"
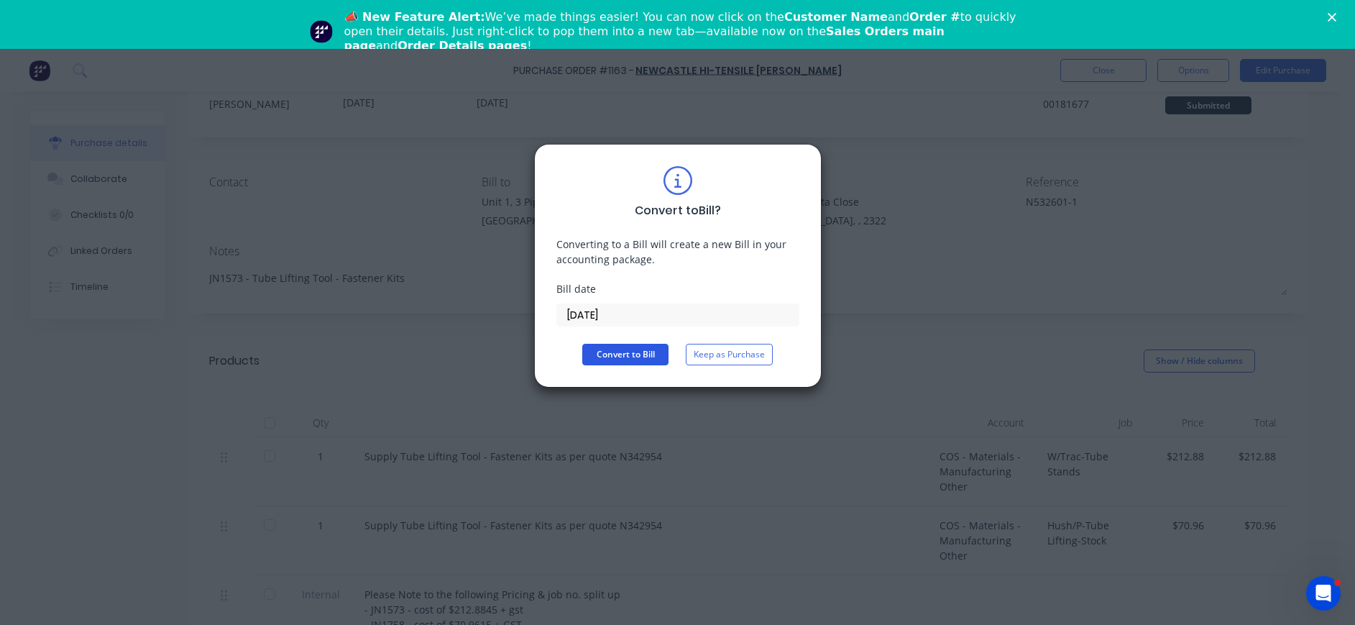
click at [603, 357] on button "Convert to Bill" at bounding box center [625, 355] width 86 height 22
type textarea "x"
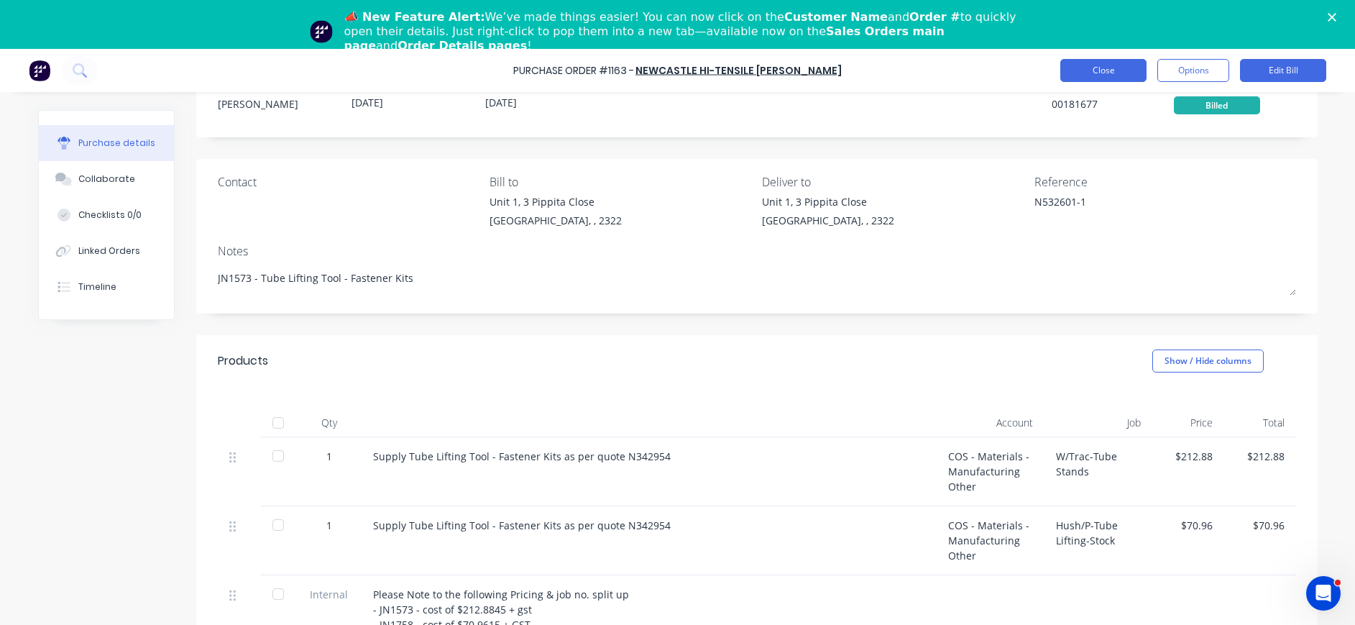
click at [1103, 65] on button "Close" at bounding box center [1103, 70] width 86 height 23
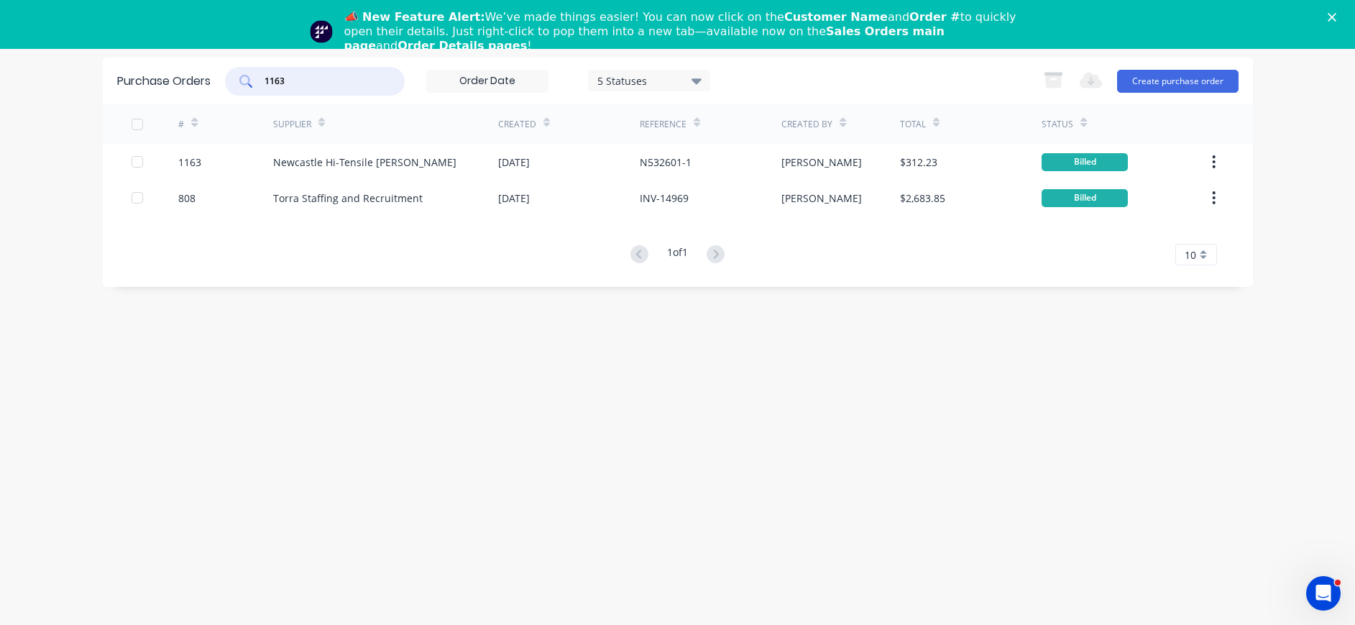
click at [320, 81] on input "1163" at bounding box center [322, 81] width 119 height 14
drag, startPoint x: 318, startPoint y: 81, endPoint x: 223, endPoint y: 89, distance: 95.2
click at [223, 89] on div "Purchase Orders 1163 5 Statuses 5 Statuses Export to Excel (XLSX) Create purcha…" at bounding box center [678, 81] width 1150 height 47
type input "1104"
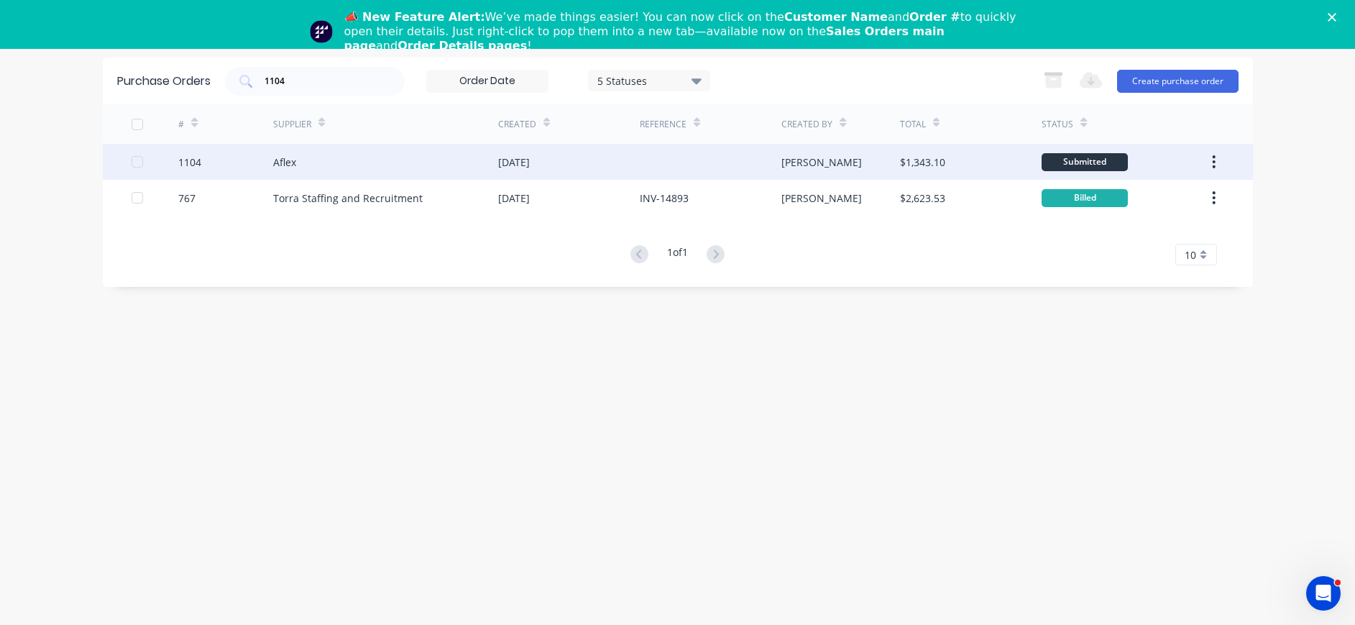
click at [281, 160] on div "Aflex" at bounding box center [284, 162] width 23 height 15
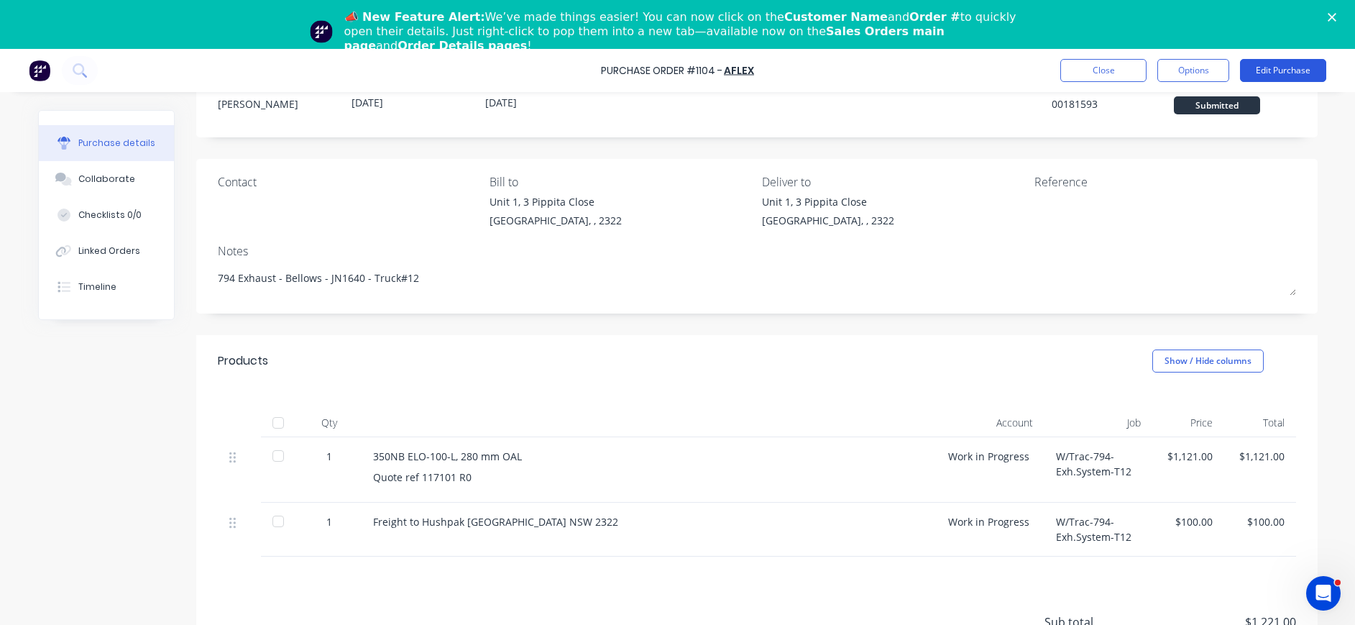
click at [1280, 65] on button "Edit Purchase" at bounding box center [1283, 70] width 86 height 23
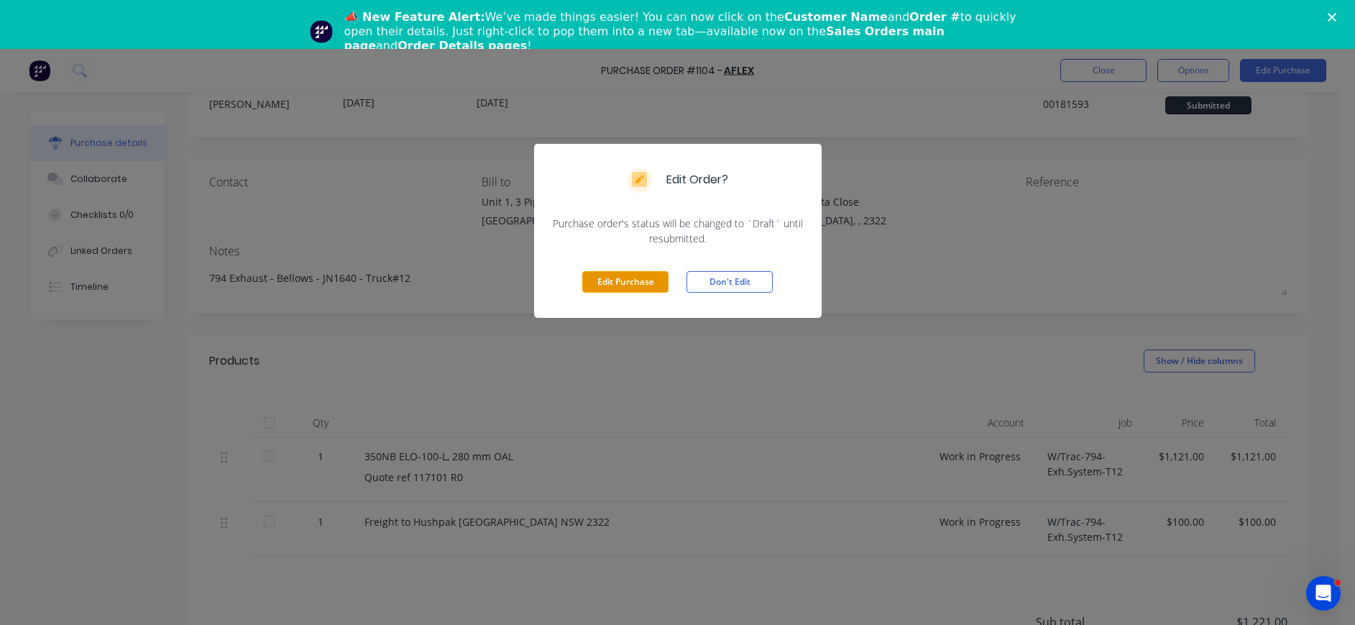
click at [629, 279] on button "Edit Purchase" at bounding box center [625, 282] width 86 height 22
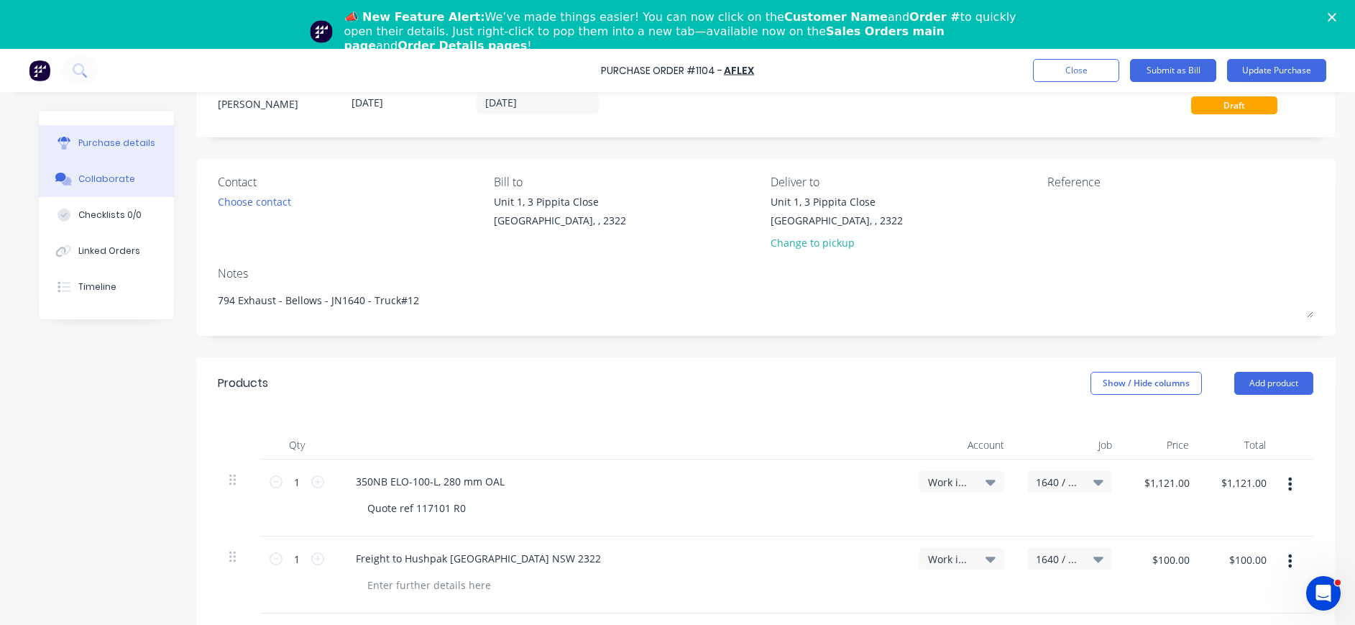
click at [112, 176] on div "Collaborate" at bounding box center [106, 179] width 57 height 13
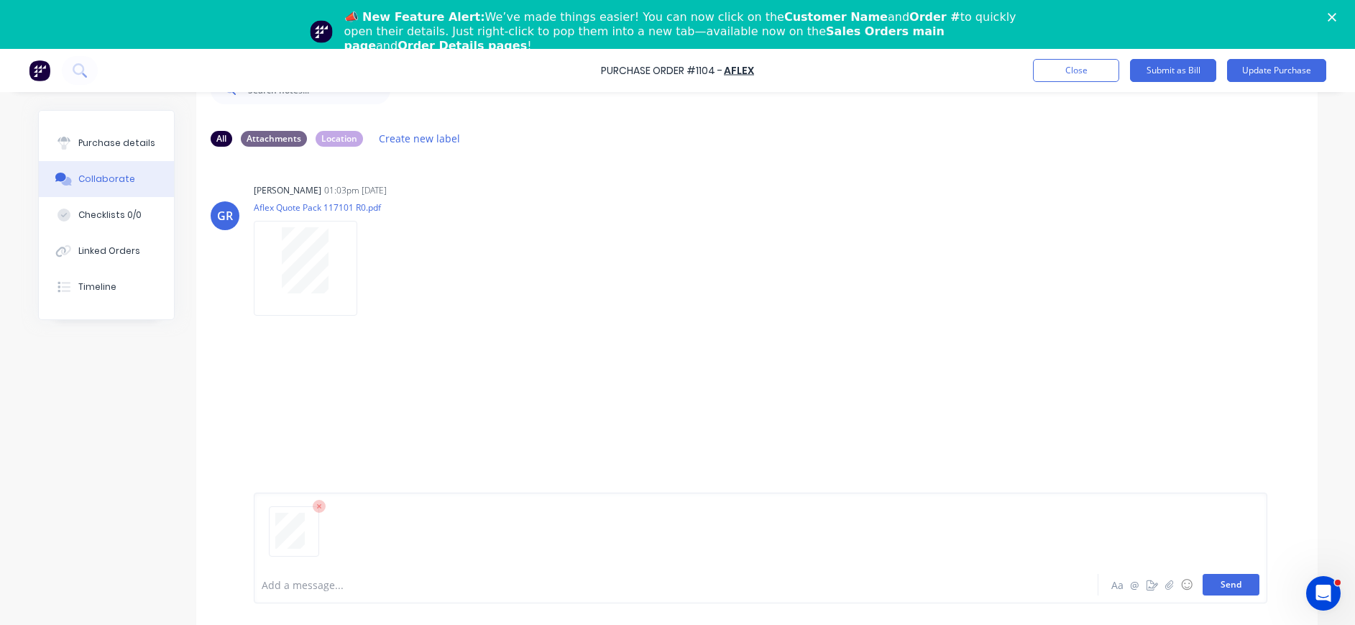
click at [1203, 581] on button "Send" at bounding box center [1231, 585] width 57 height 22
drag, startPoint x: 128, startPoint y: 141, endPoint x: 173, endPoint y: 142, distance: 45.3
click at [128, 140] on div "Purchase details" at bounding box center [116, 143] width 77 height 13
type textarea "x"
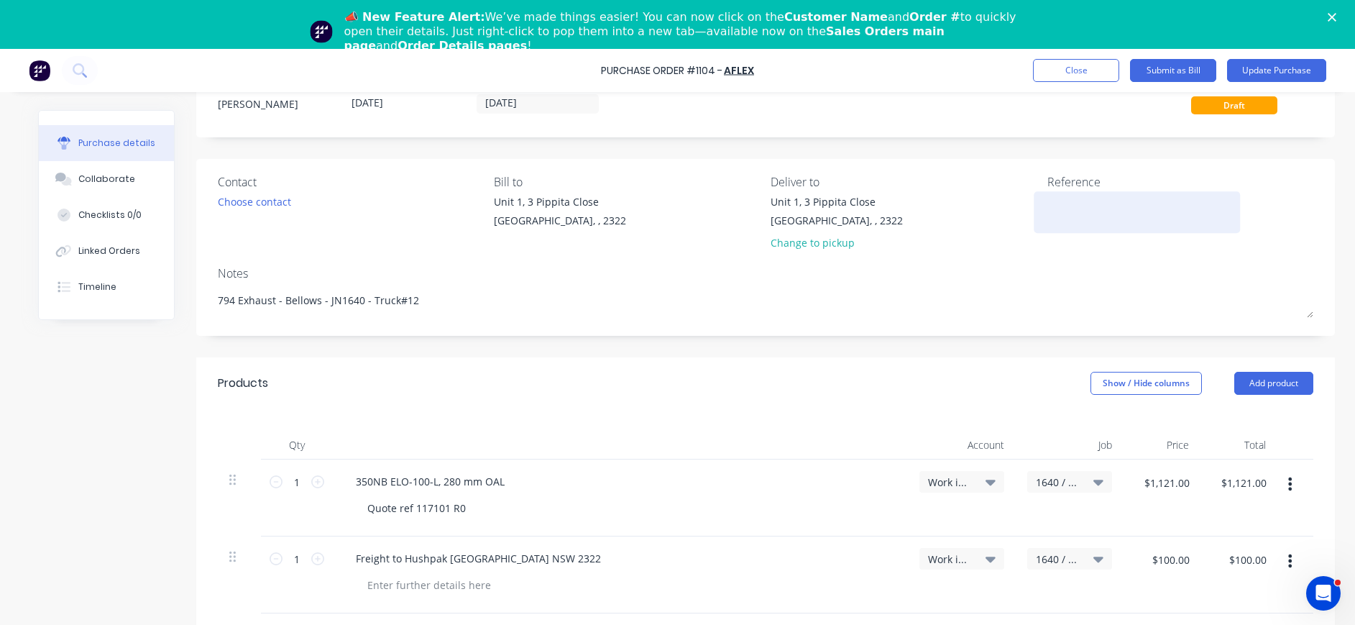
click at [1070, 195] on textarea at bounding box center [1138, 210] width 180 height 32
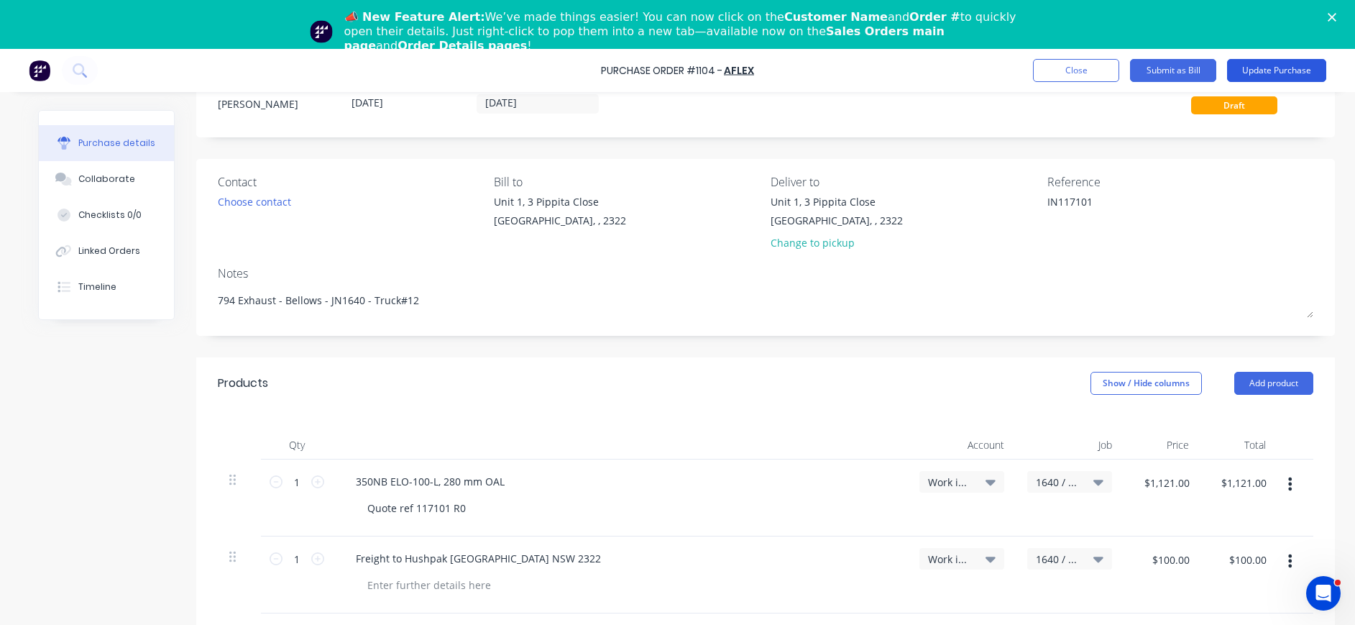
type textarea "IN117101"
type textarea "x"
type textarea "IN117101"
click at [1264, 70] on button "Update Purchase" at bounding box center [1276, 70] width 99 height 23
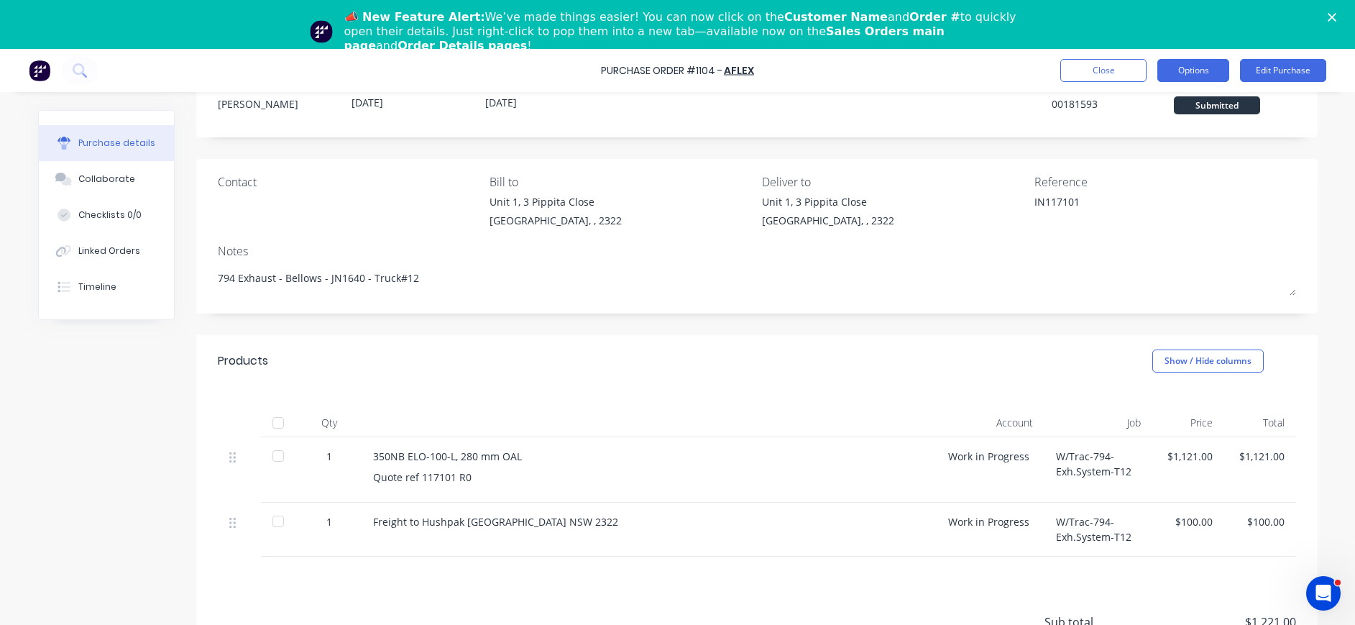
click at [1186, 70] on button "Options" at bounding box center [1194, 70] width 72 height 23
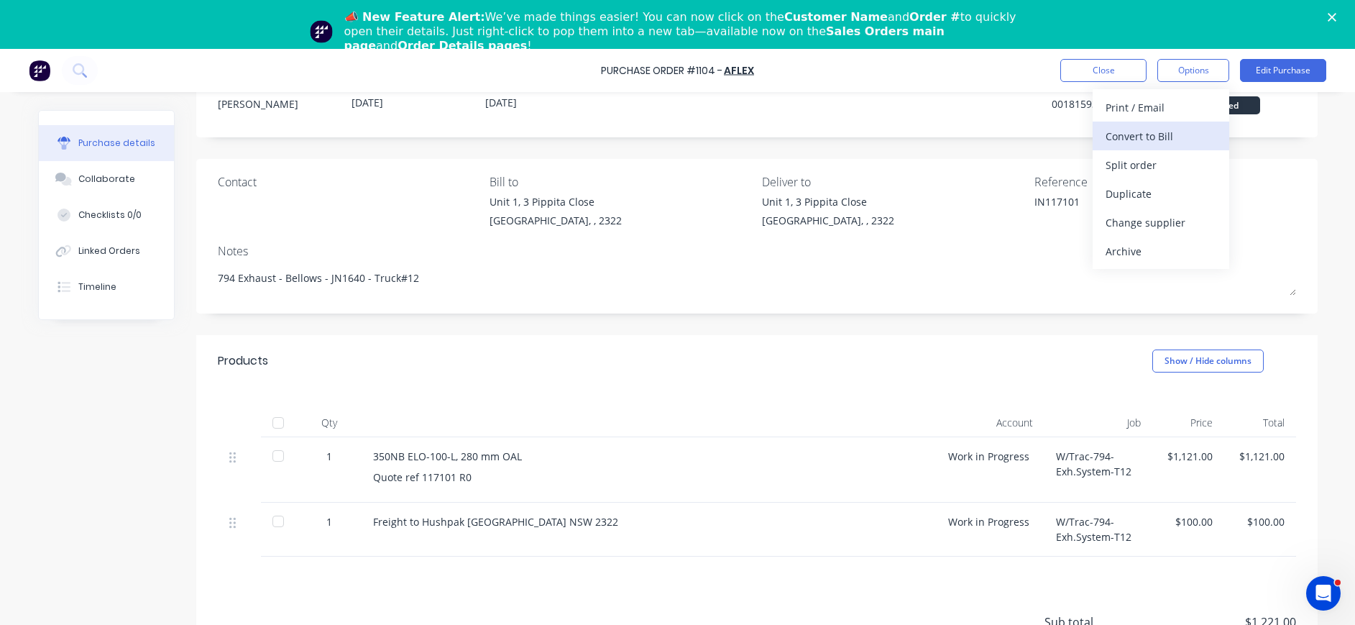
click at [1177, 134] on div "Convert to Bill" at bounding box center [1161, 136] width 111 height 21
type textarea "x"
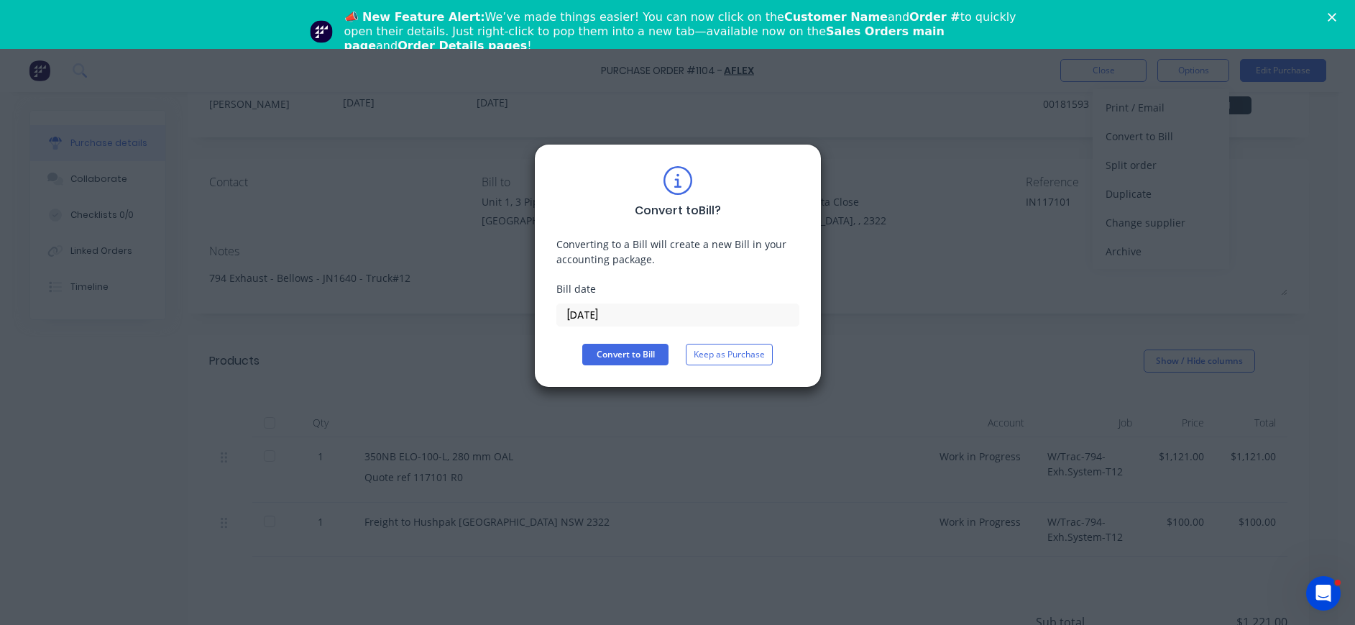
drag, startPoint x: 603, startPoint y: 318, endPoint x: 610, endPoint y: 332, distance: 15.8
click at [604, 319] on input "13/08/25" at bounding box center [678, 315] width 242 height 22
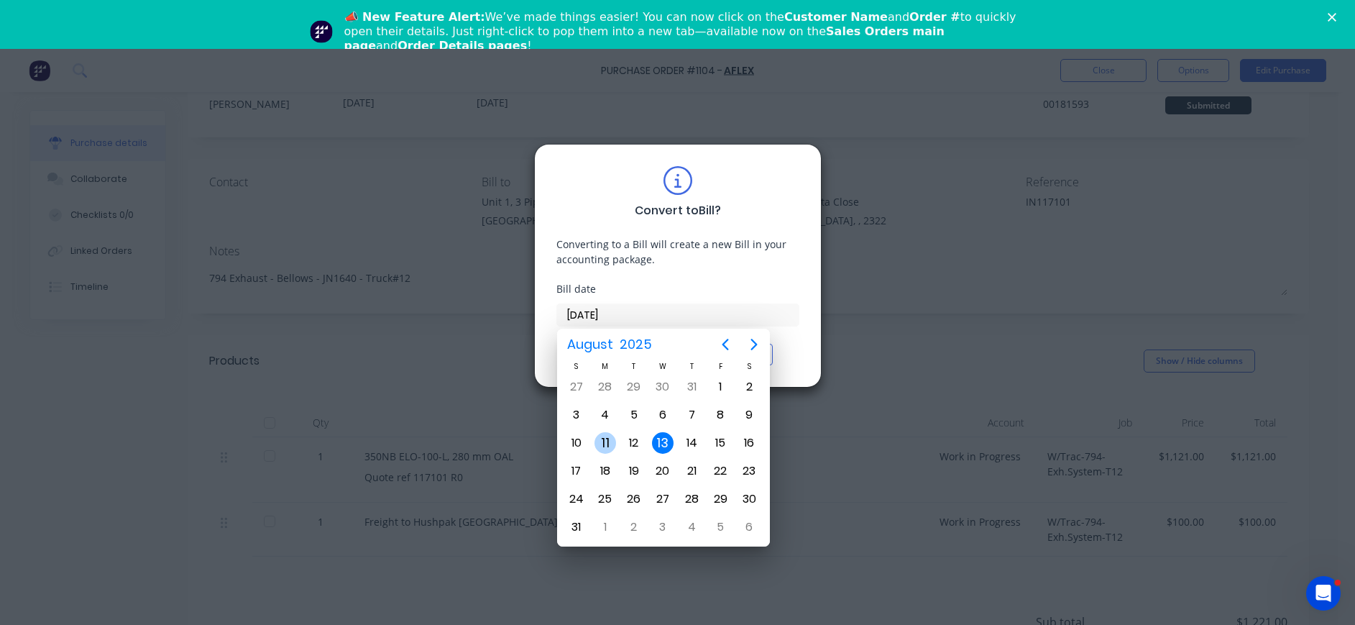
click at [612, 435] on div "11" at bounding box center [606, 443] width 22 height 22
type input "11/08/25"
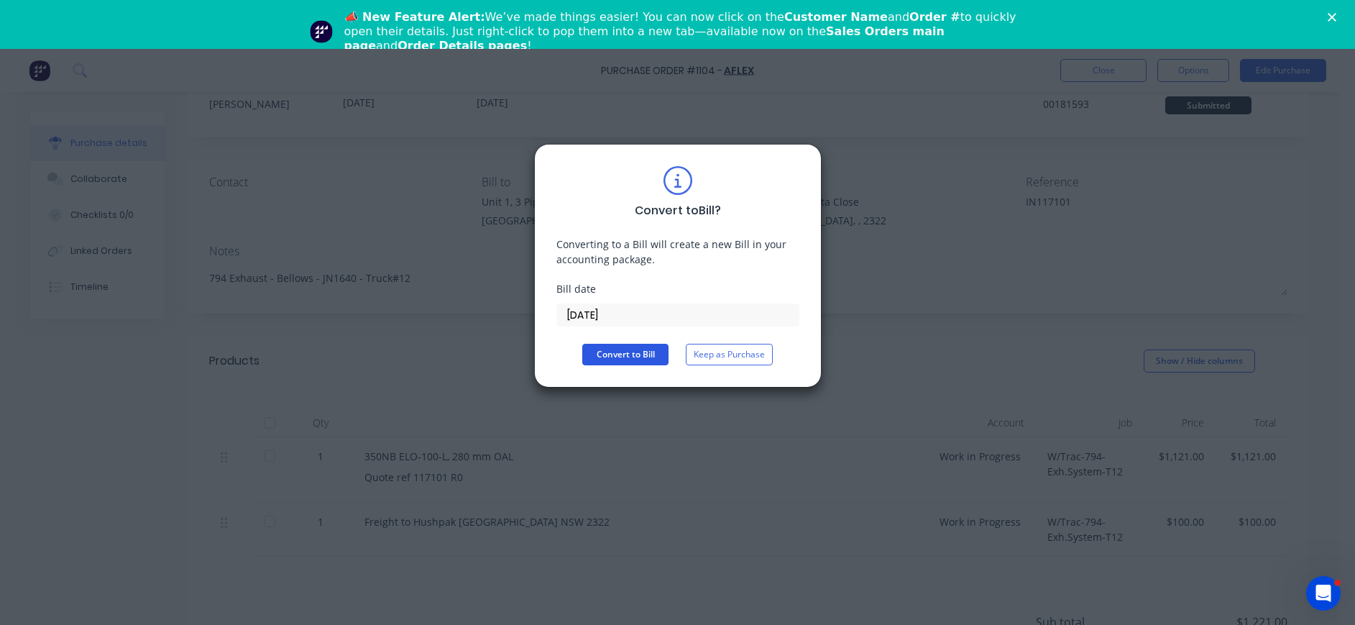
click at [631, 347] on button "Convert to Bill" at bounding box center [625, 355] width 86 height 22
type textarea "x"
